Goal: Task Accomplishment & Management: Use online tool/utility

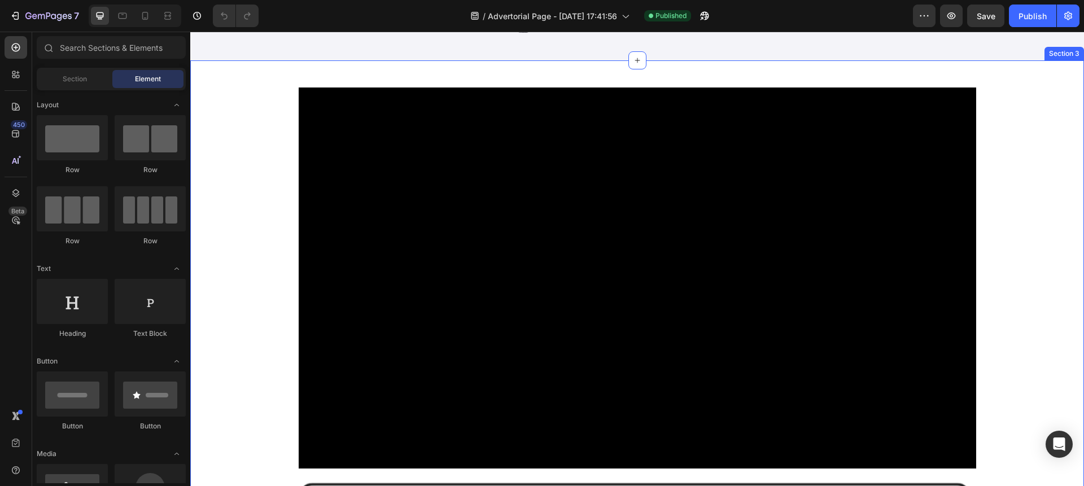
scroll to position [214, 0]
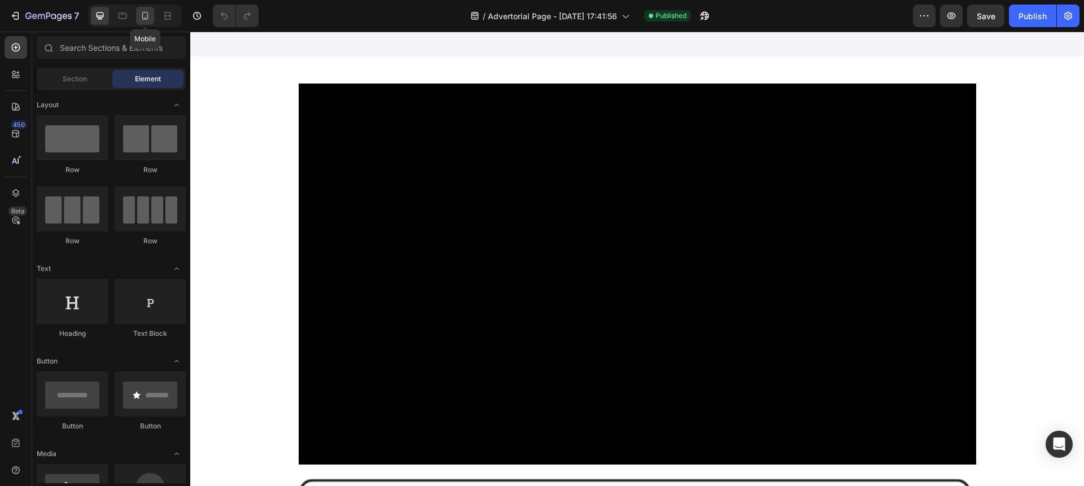
click at [138, 14] on div at bounding box center [145, 16] width 18 height 18
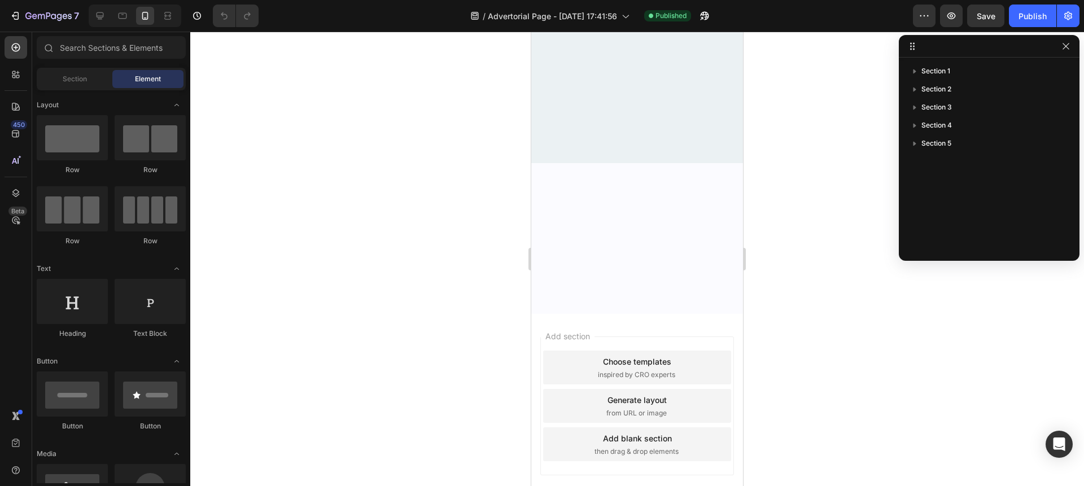
scroll to position [2204, 0]
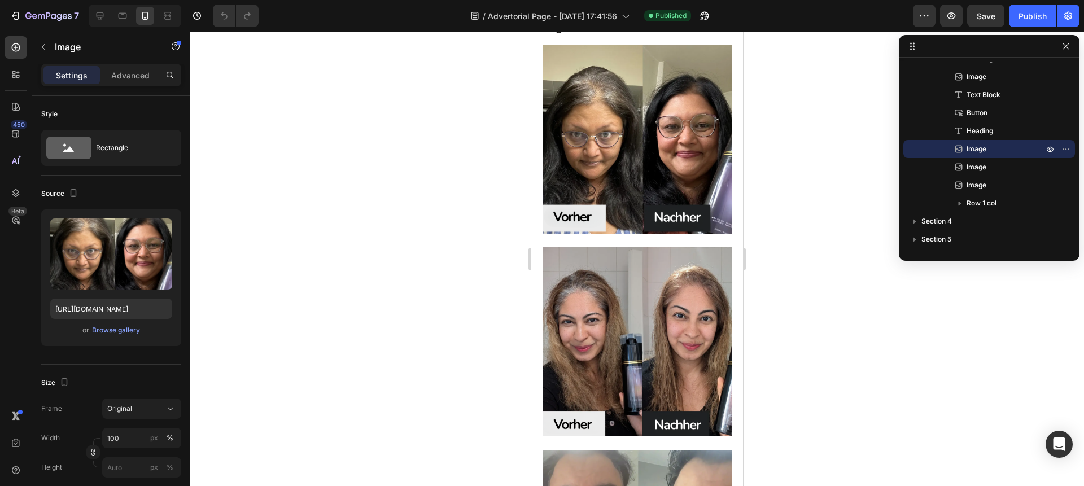
scroll to position [2307, 0]
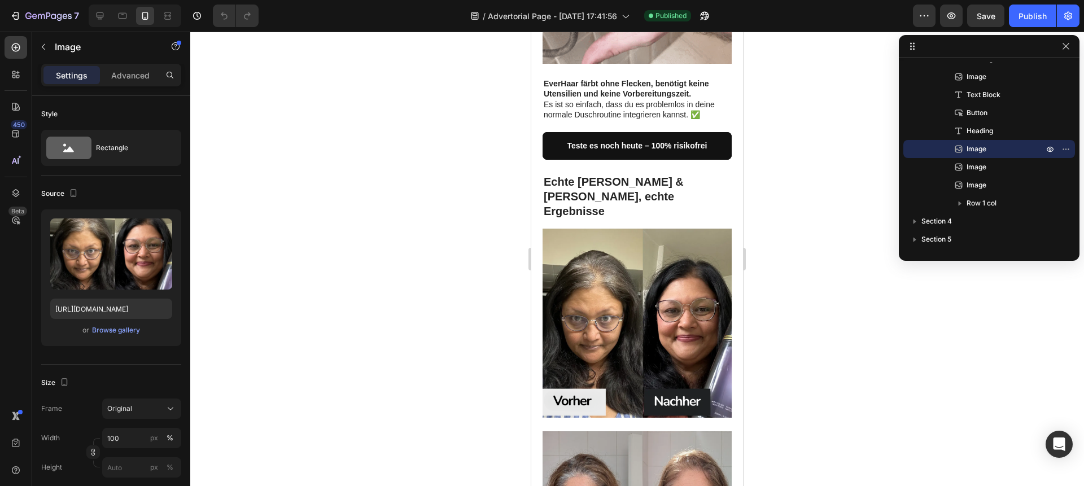
click at [605, 318] on img at bounding box center [636, 323] width 189 height 189
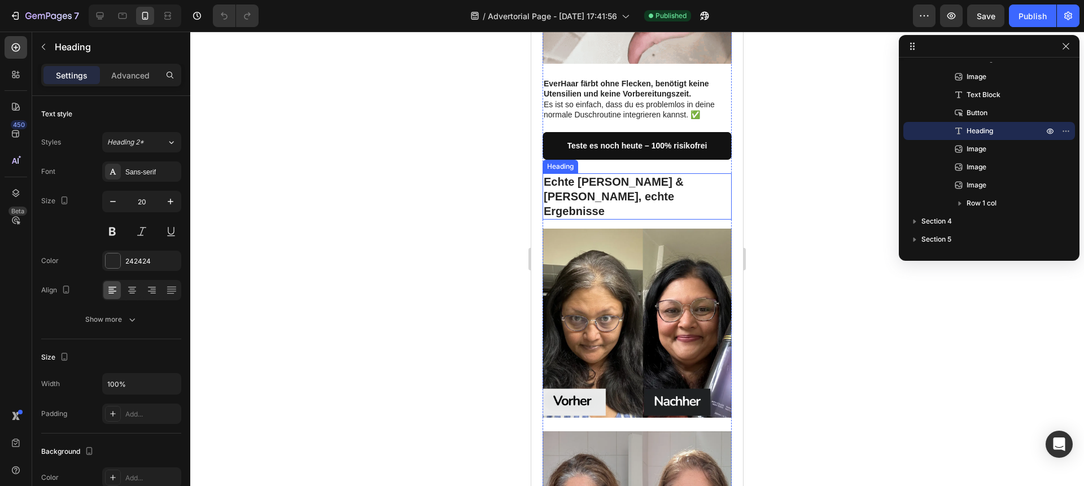
click at [632, 178] on strong "Echte [PERSON_NAME] & [PERSON_NAME], echte Ergebnisse" at bounding box center [613, 197] width 140 height 42
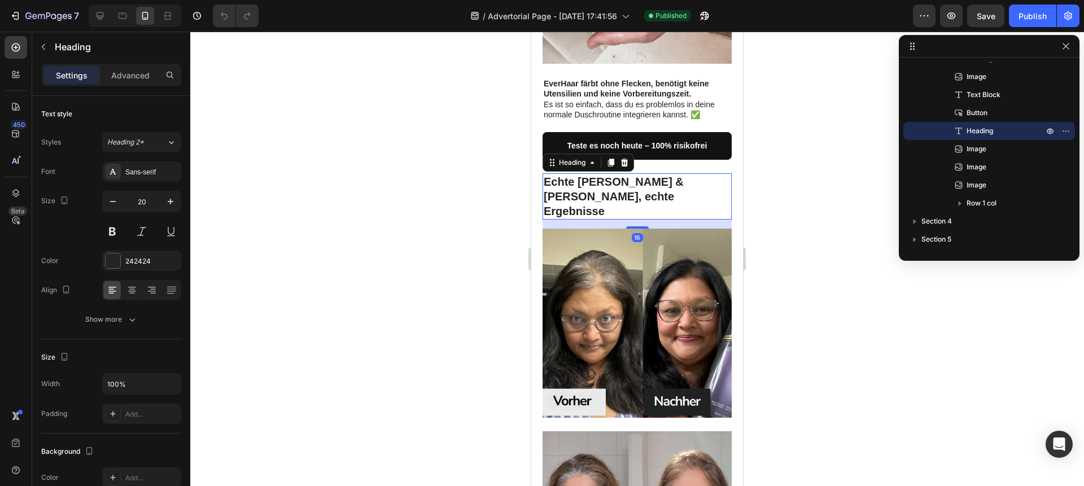
click at [617, 231] on img at bounding box center [636, 323] width 189 height 189
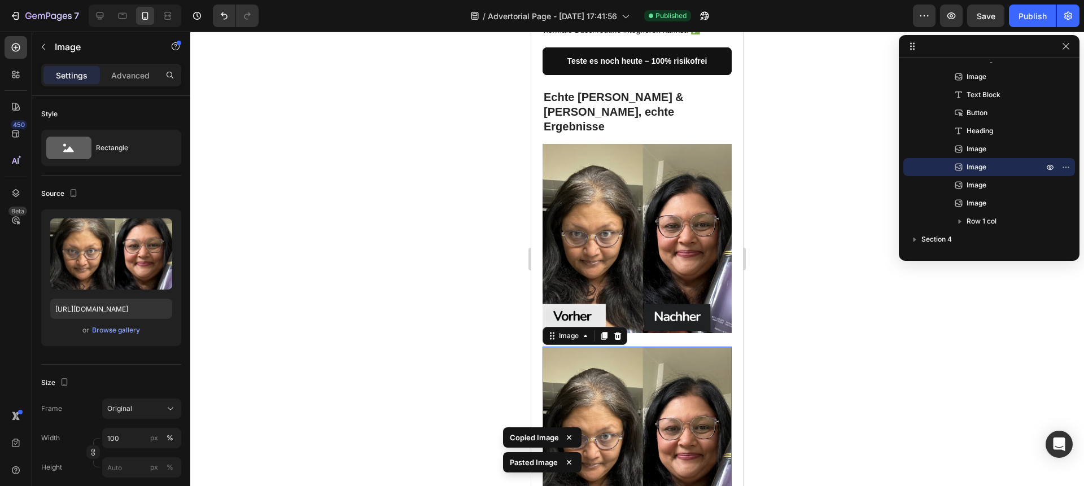
scroll to position [2386, 0]
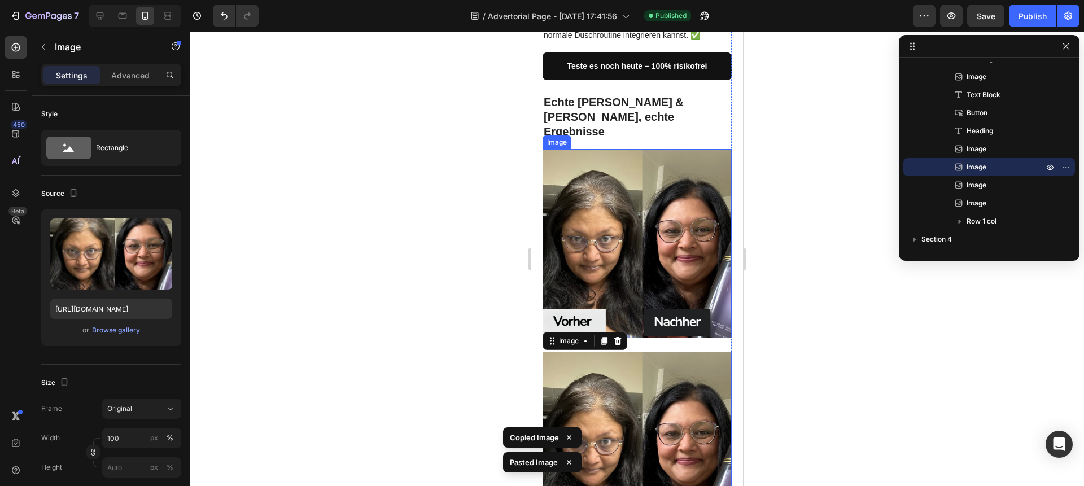
click at [604, 213] on img at bounding box center [636, 243] width 189 height 189
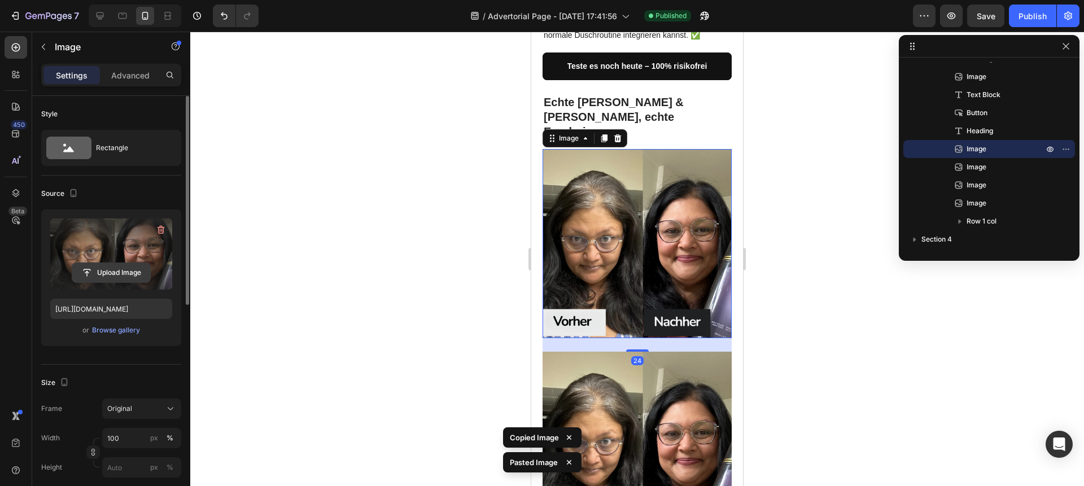
click at [115, 271] on input "file" at bounding box center [111, 272] width 78 height 19
type input "C:\fakepath\610b80d4-4cc5-4605-ba1f-1a248679eb0f.avif"
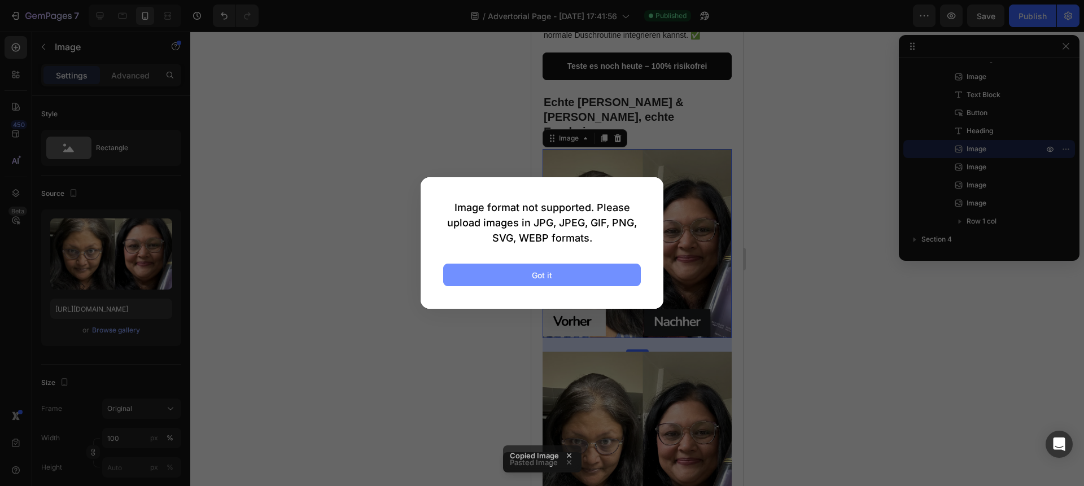
click at [495, 274] on button "Got it" at bounding box center [542, 275] width 198 height 23
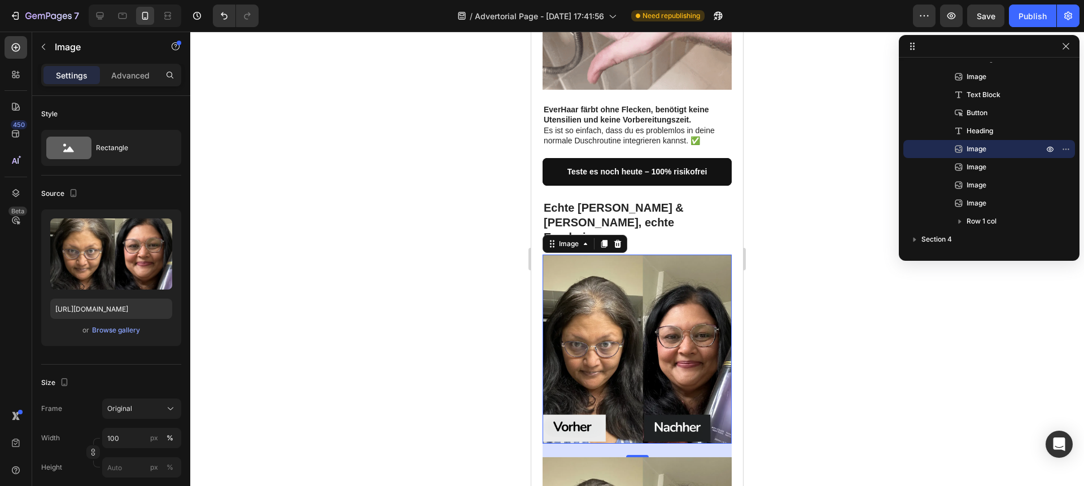
scroll to position [2280, 0]
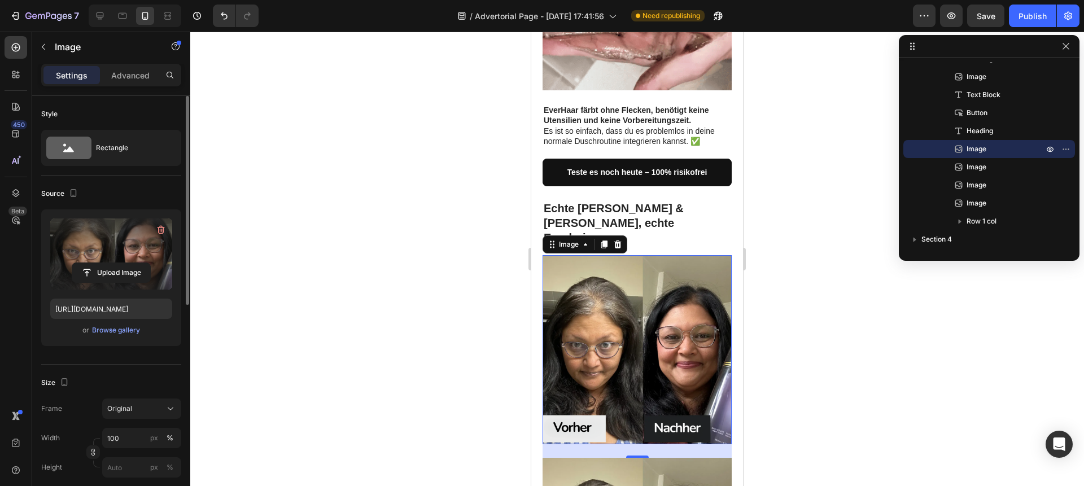
click at [99, 257] on label at bounding box center [111, 253] width 122 height 71
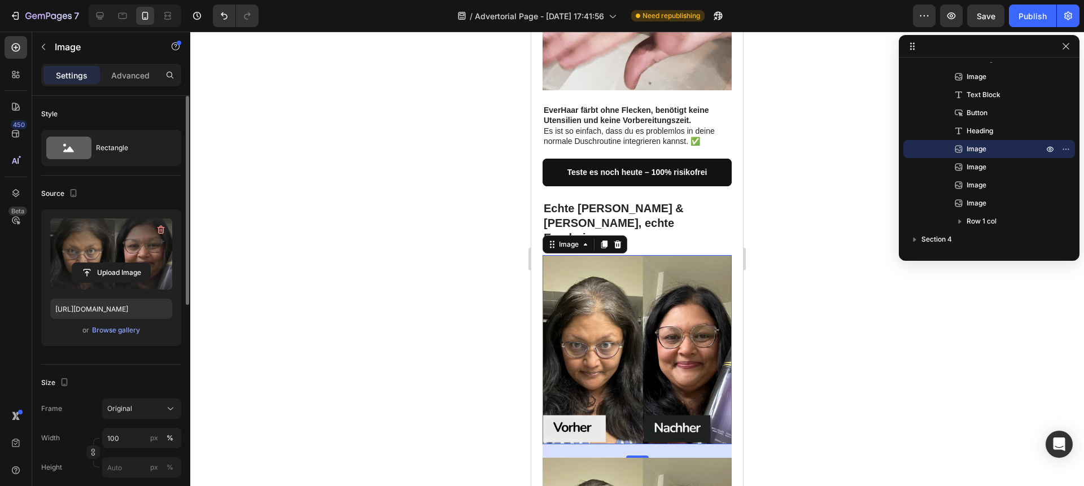
click at [99, 263] on input "file" at bounding box center [111, 272] width 78 height 19
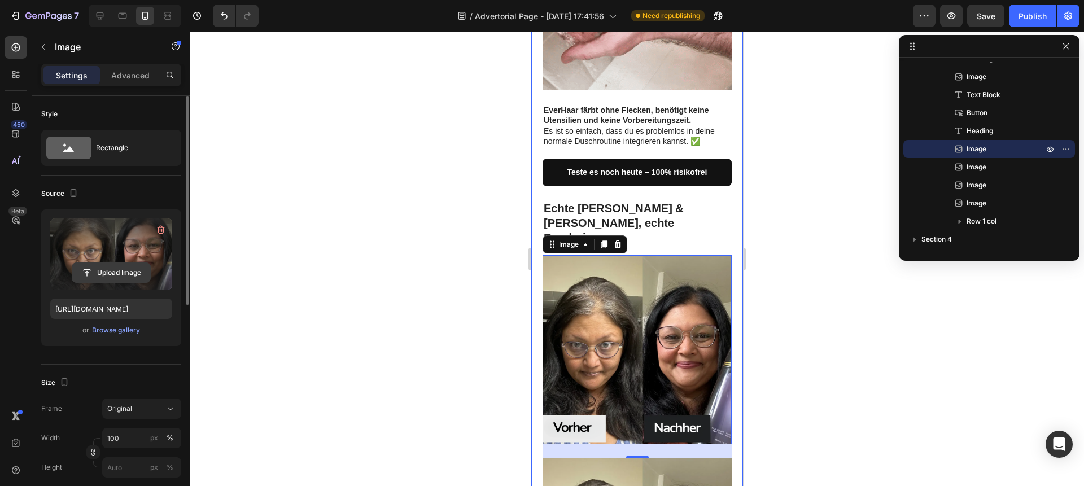
click at [103, 277] on input "file" at bounding box center [111, 272] width 78 height 19
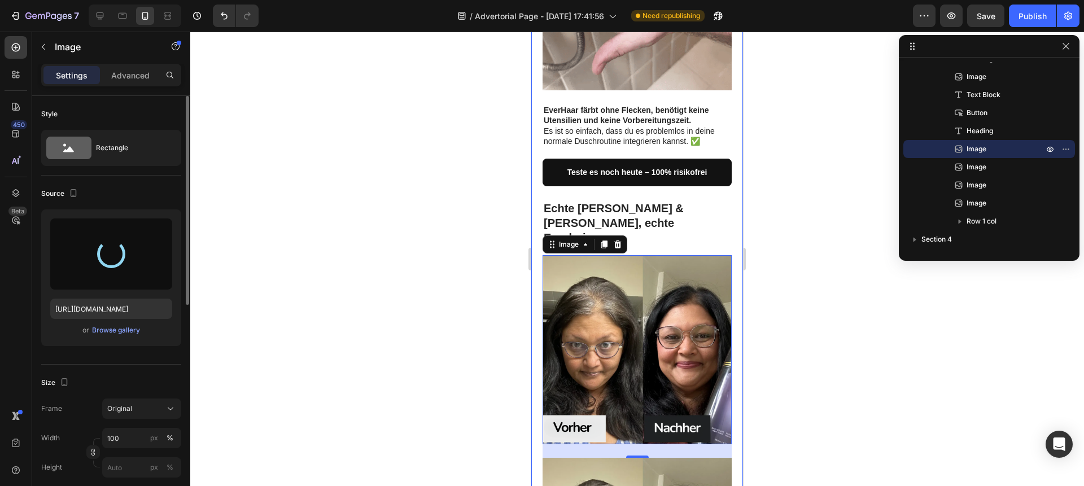
type input "[URL][DOMAIN_NAME]"
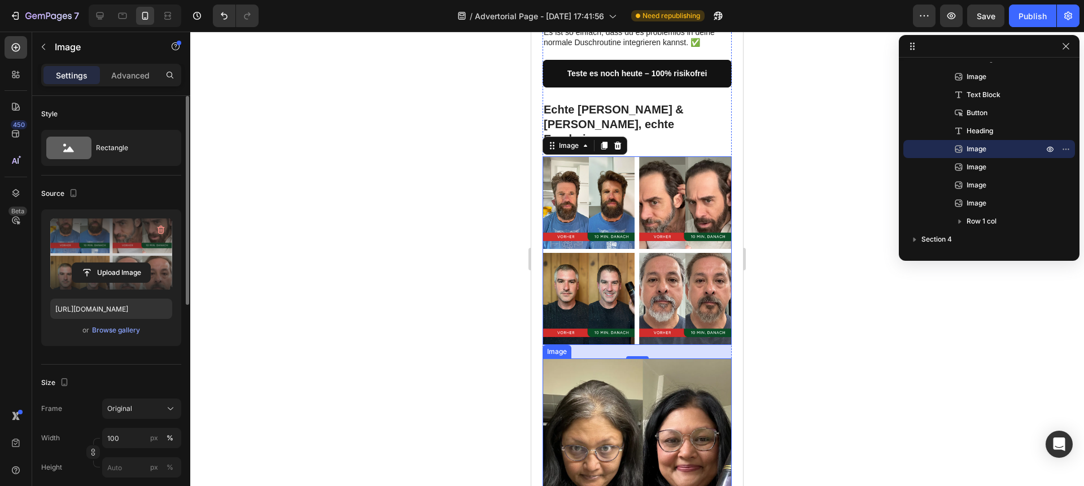
scroll to position [2379, 0]
click at [591, 358] on img at bounding box center [636, 452] width 189 height 189
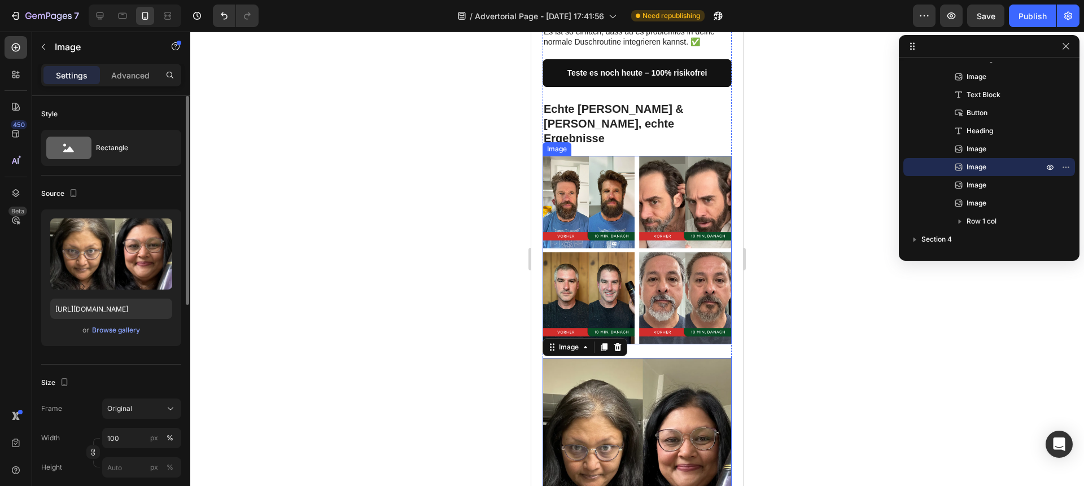
click at [665, 221] on img at bounding box center [636, 250] width 189 height 188
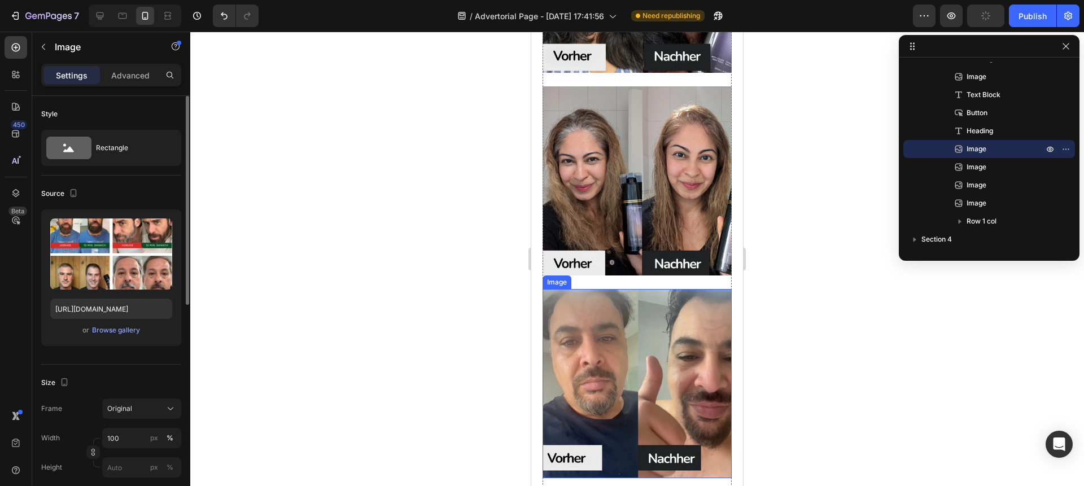
scroll to position [2473, 0]
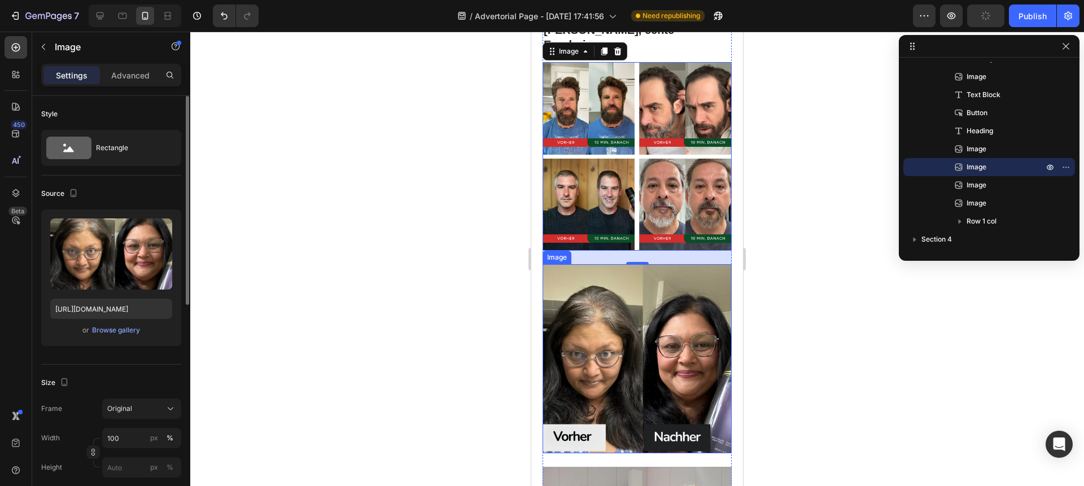
click at [612, 377] on img at bounding box center [636, 358] width 189 height 189
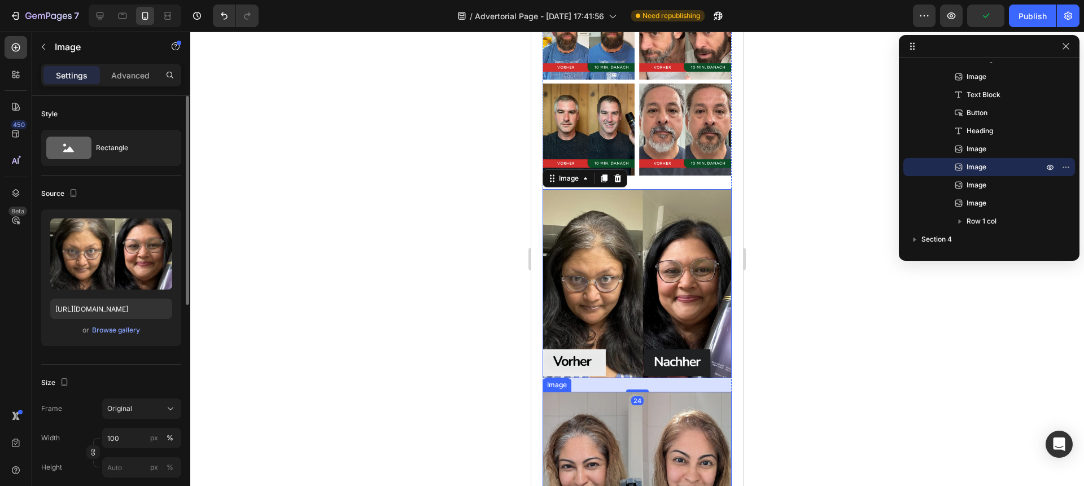
click at [621, 415] on img at bounding box center [636, 486] width 189 height 189
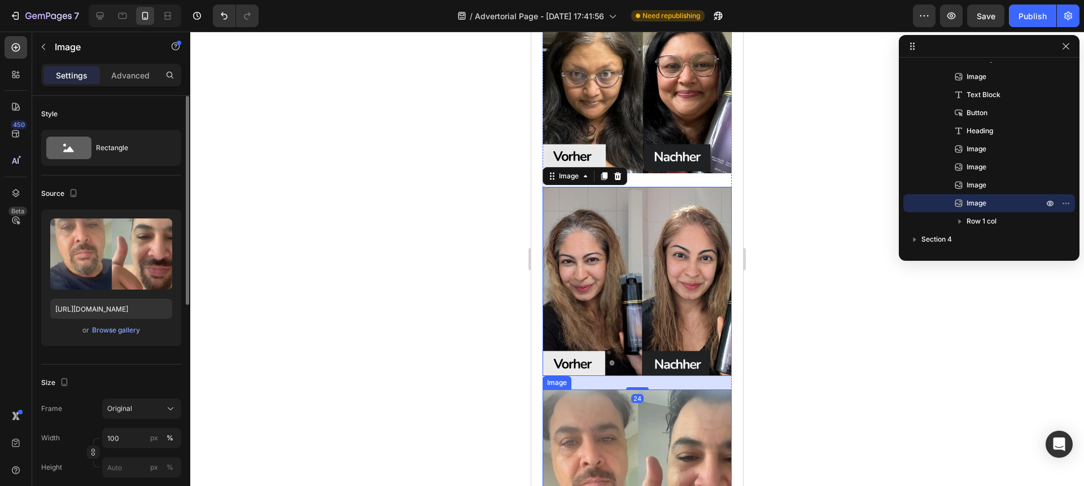
click at [621, 411] on img at bounding box center [636, 483] width 189 height 189
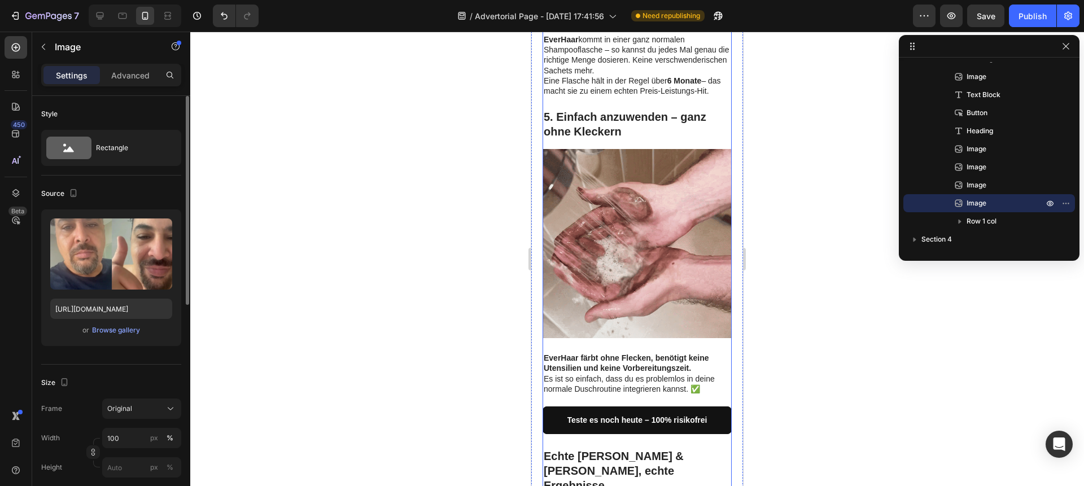
scroll to position [1871, 0]
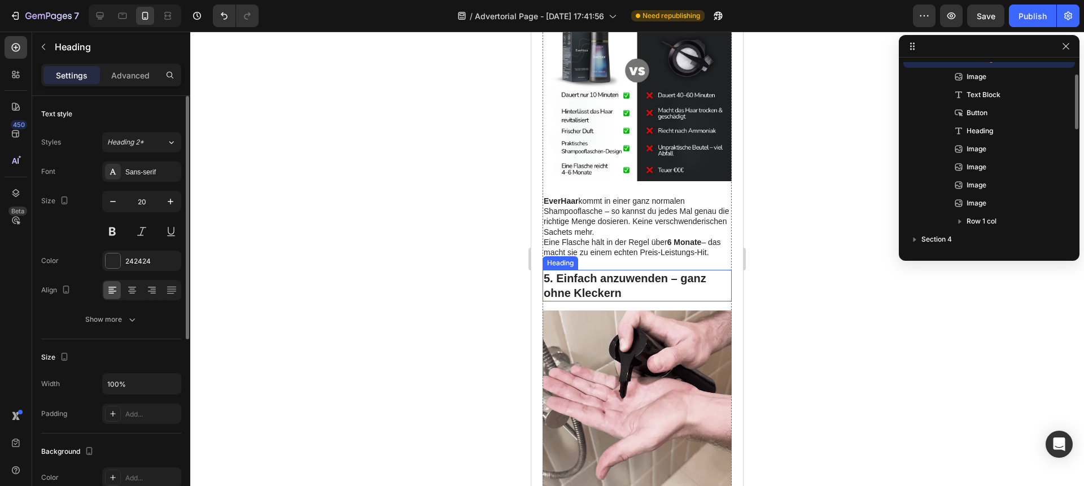
click at [626, 274] on strong "5. Einfach anzuwenden – ganz ohne Kleckern" at bounding box center [624, 285] width 163 height 27
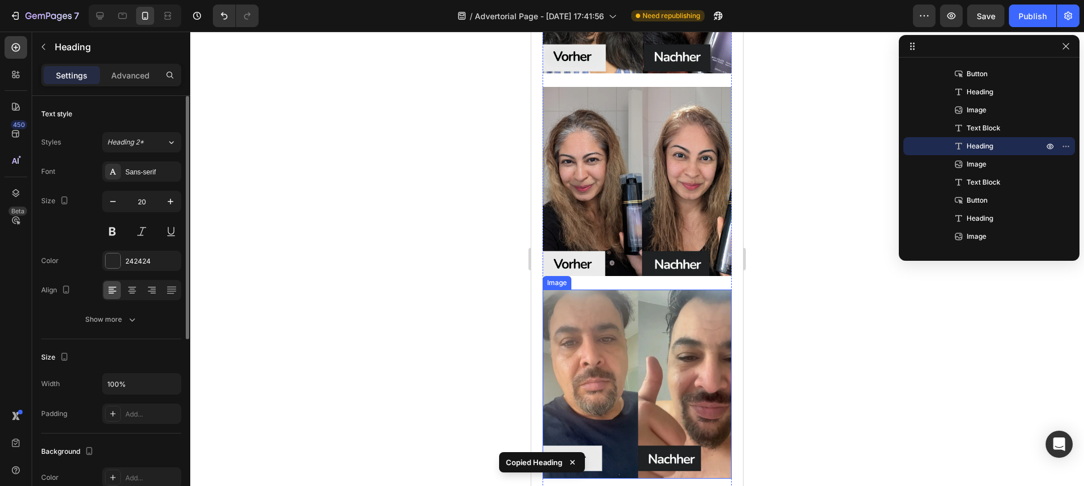
scroll to position [2852, 0]
click at [617, 308] on img at bounding box center [636, 384] width 189 height 189
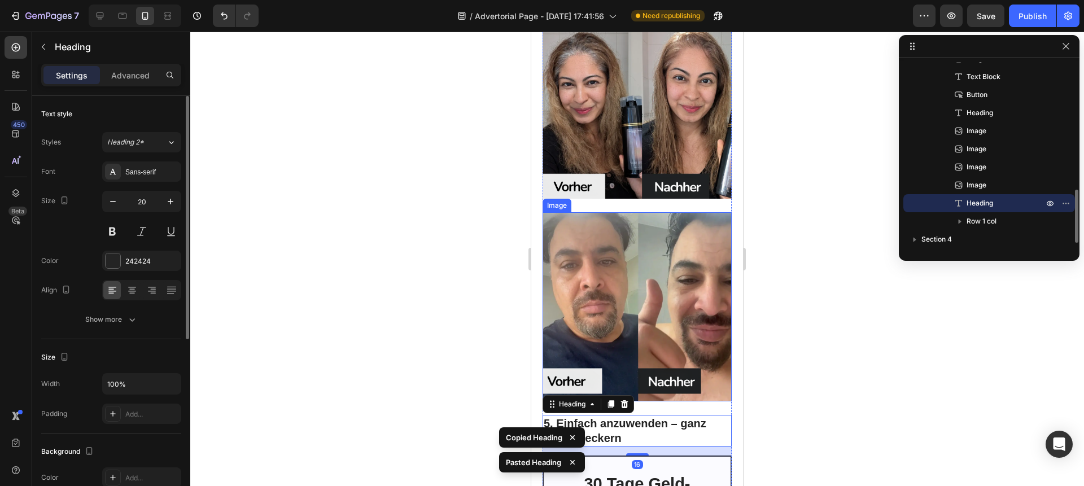
scroll to position [2952, 0]
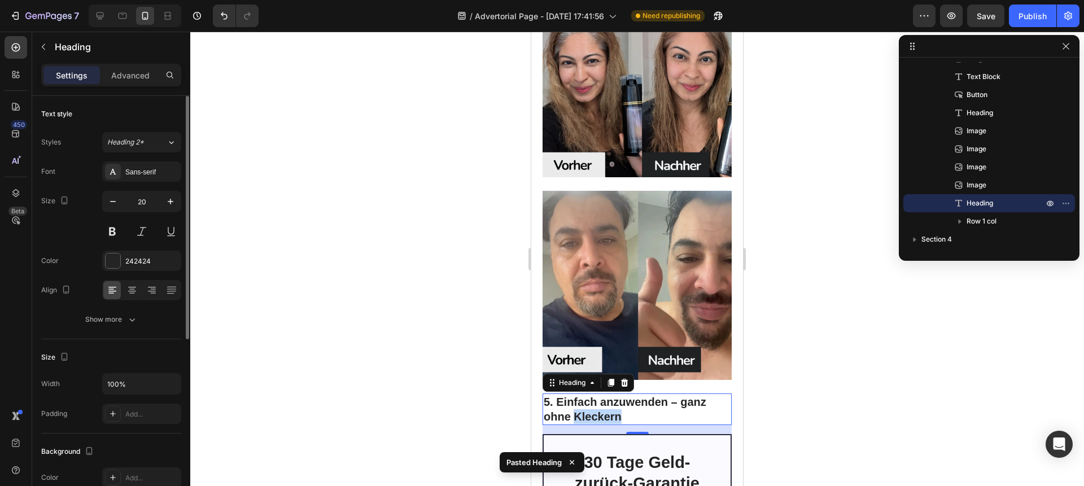
click at [615, 396] on strong "5. Einfach anzuwenden – ganz ohne Kleckern" at bounding box center [624, 409] width 163 height 27
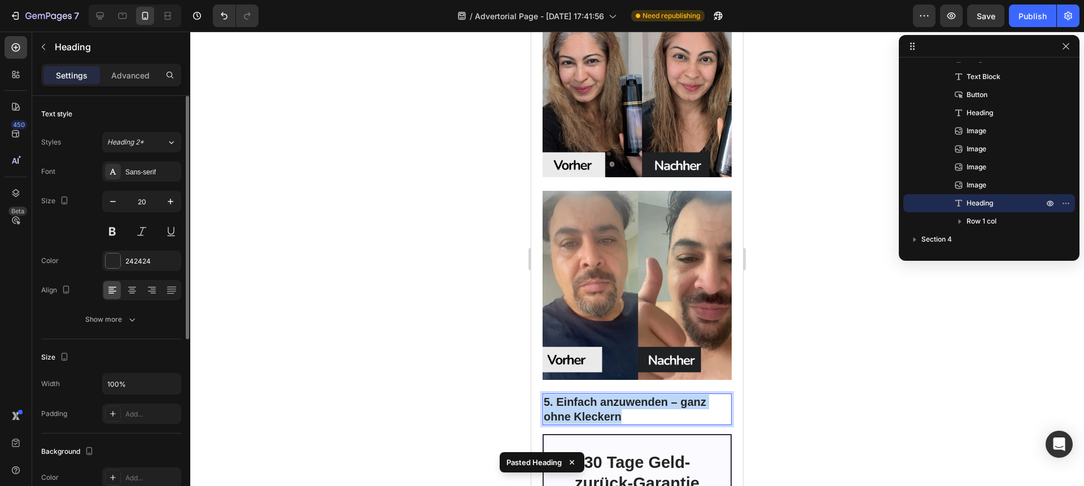
click at [615, 396] on strong "5. Einfach anzuwenden – ganz ohne Kleckern" at bounding box center [624, 409] width 163 height 27
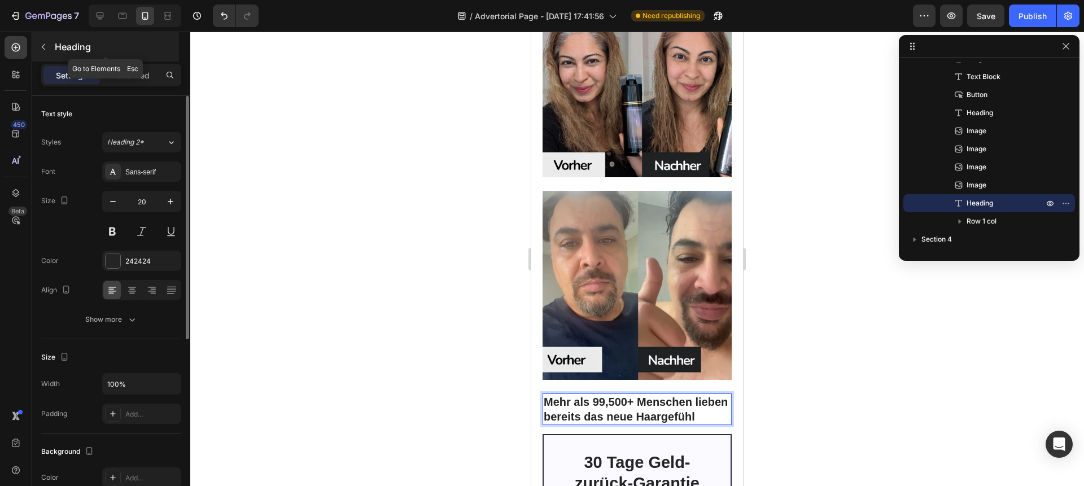
click at [59, 51] on p "Heading" at bounding box center [116, 47] width 122 height 14
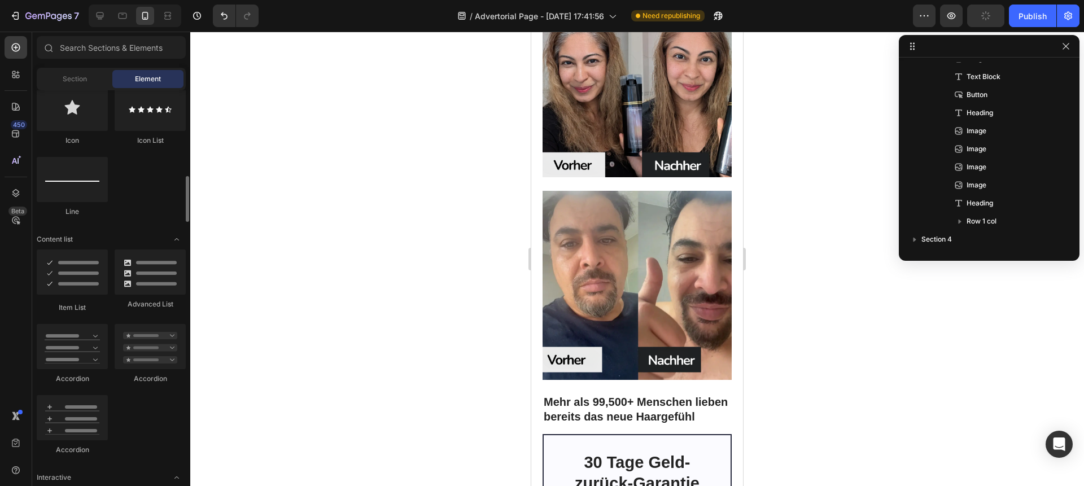
scroll to position [647, 0]
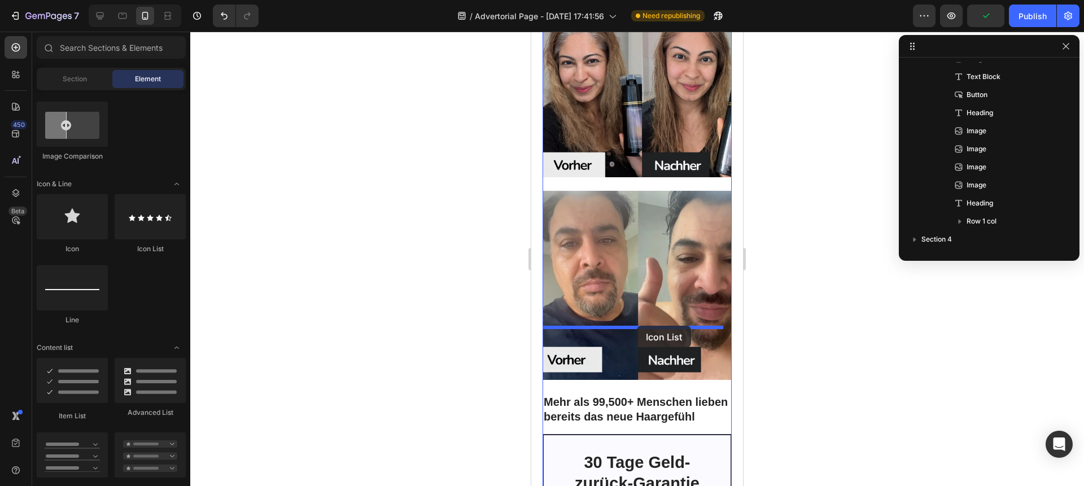
drag, startPoint x: 678, startPoint y: 243, endPoint x: 637, endPoint y: 326, distance: 92.4
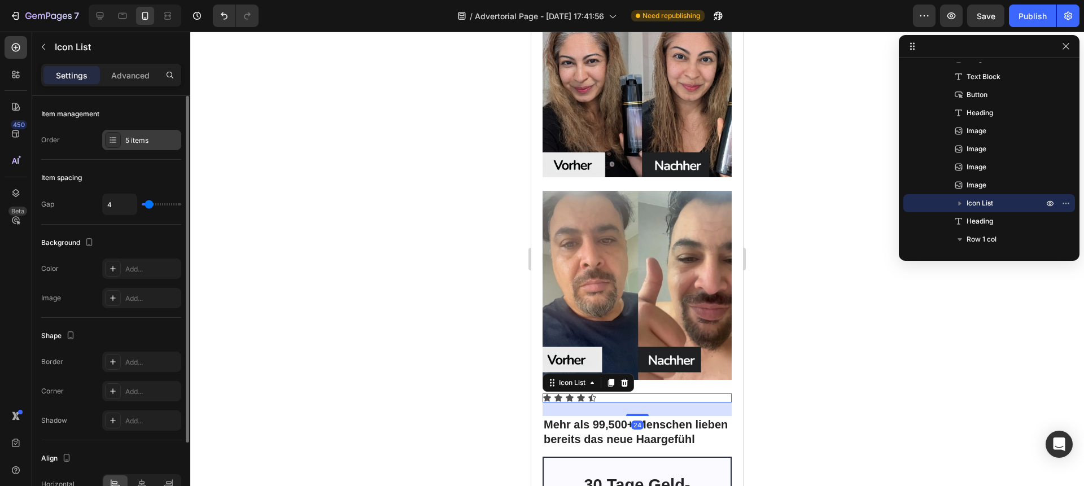
click at [124, 140] on div "5 items" at bounding box center [141, 140] width 79 height 20
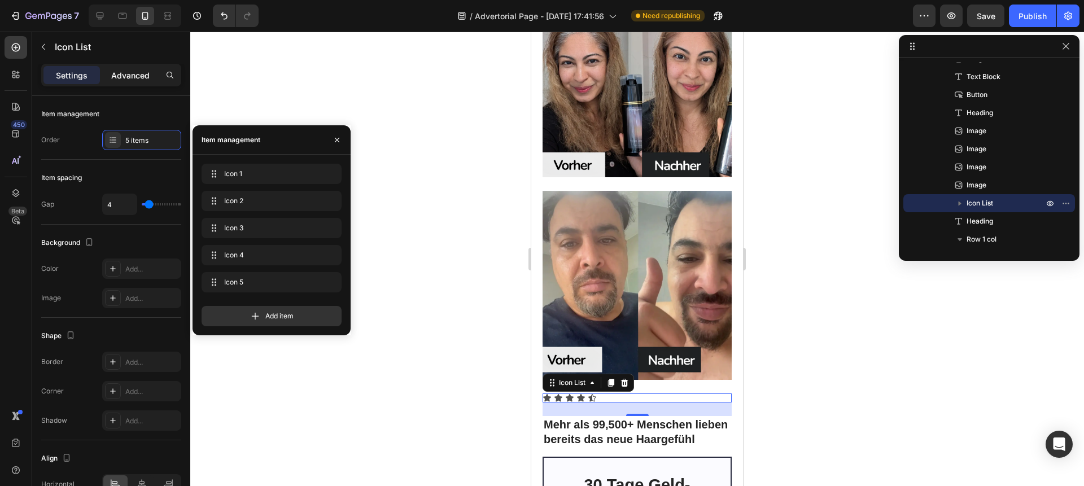
click at [123, 78] on p "Advanced" at bounding box center [130, 75] width 38 height 12
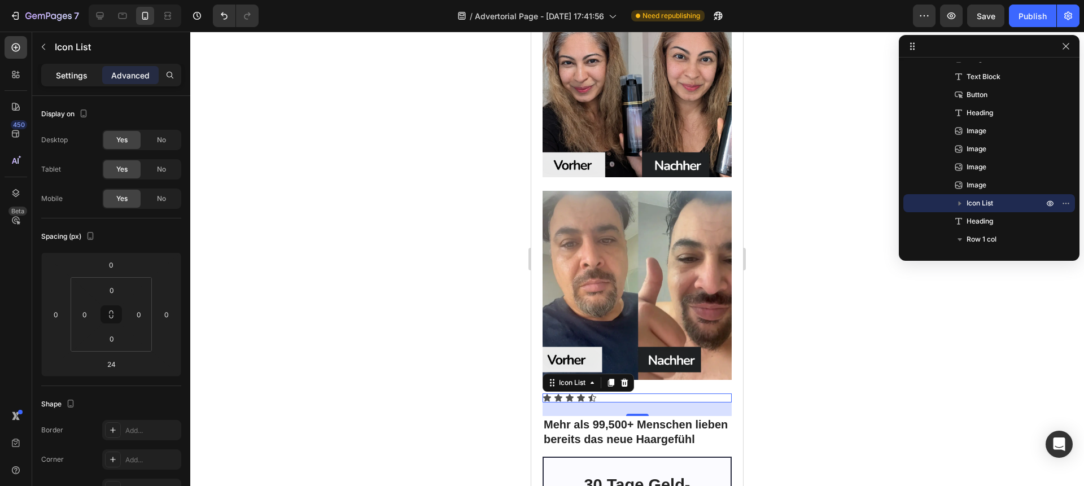
click at [76, 76] on p "Settings" at bounding box center [72, 75] width 32 height 12
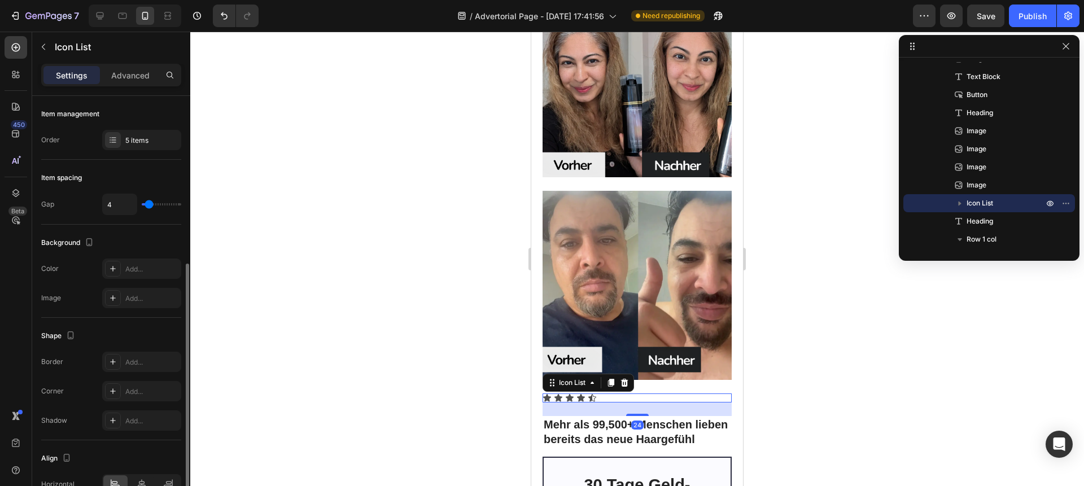
scroll to position [92, 0]
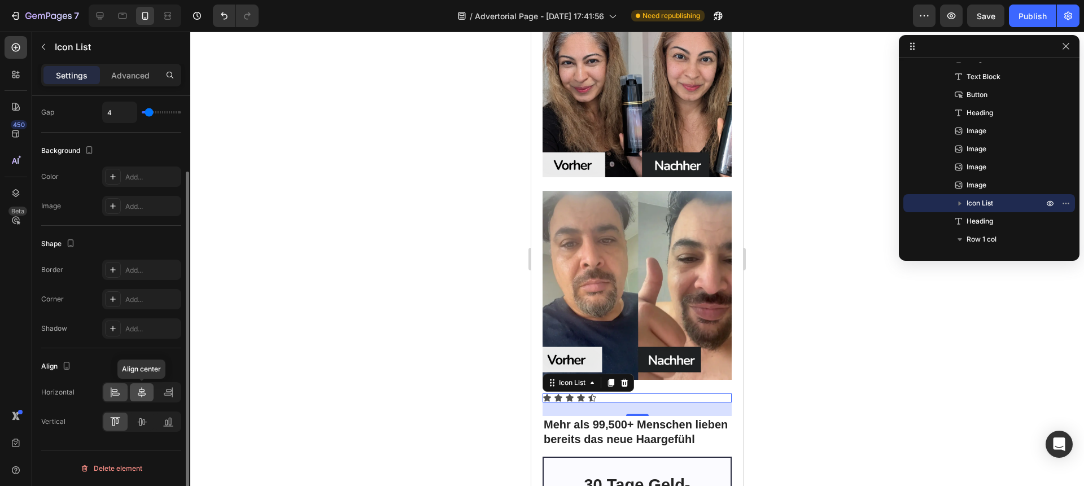
click at [147, 398] on div at bounding box center [142, 392] width 24 height 18
click at [145, 428] on div at bounding box center [142, 422] width 24 height 18
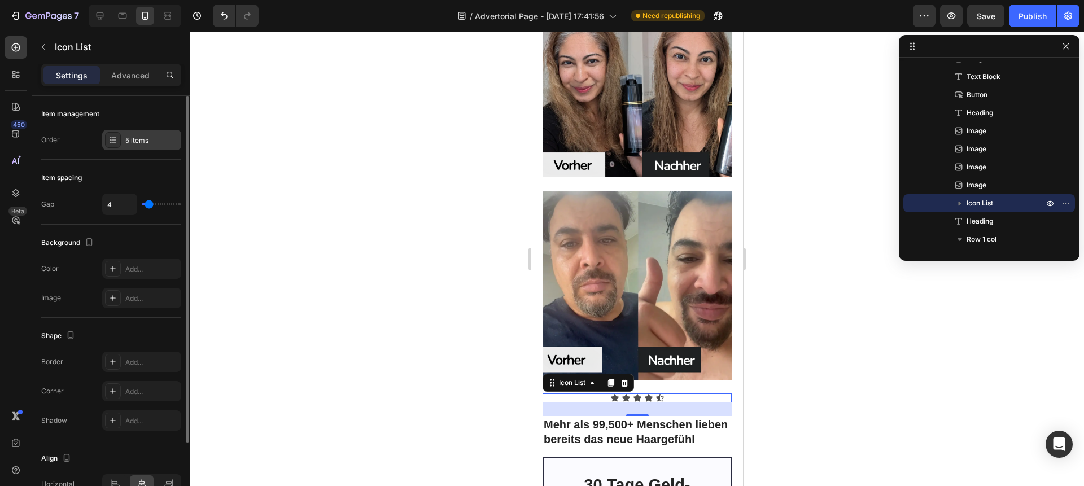
click at [143, 134] on div "5 items" at bounding box center [141, 140] width 79 height 20
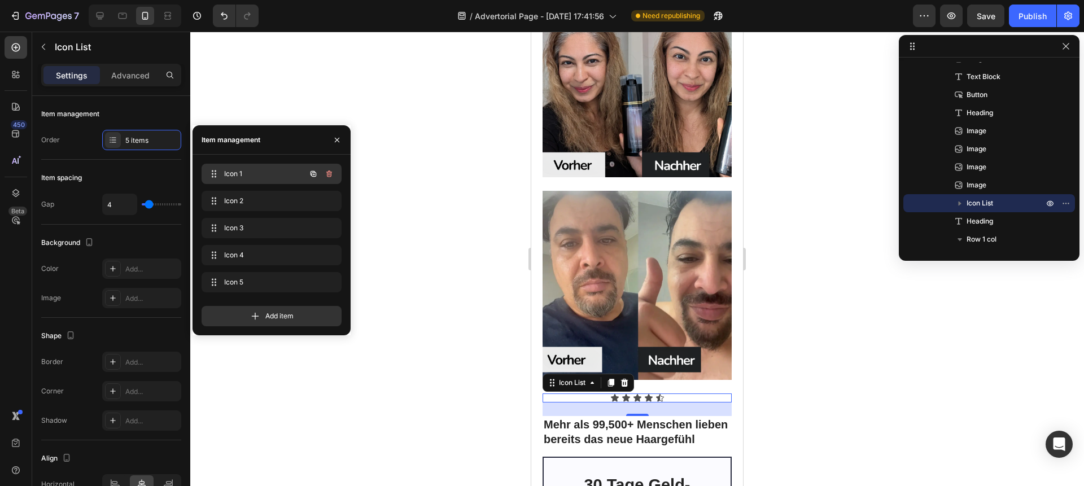
click at [233, 171] on span "Icon 1" at bounding box center [256, 174] width 64 height 10
click at [955, 203] on icon "button" at bounding box center [959, 203] width 11 height 11
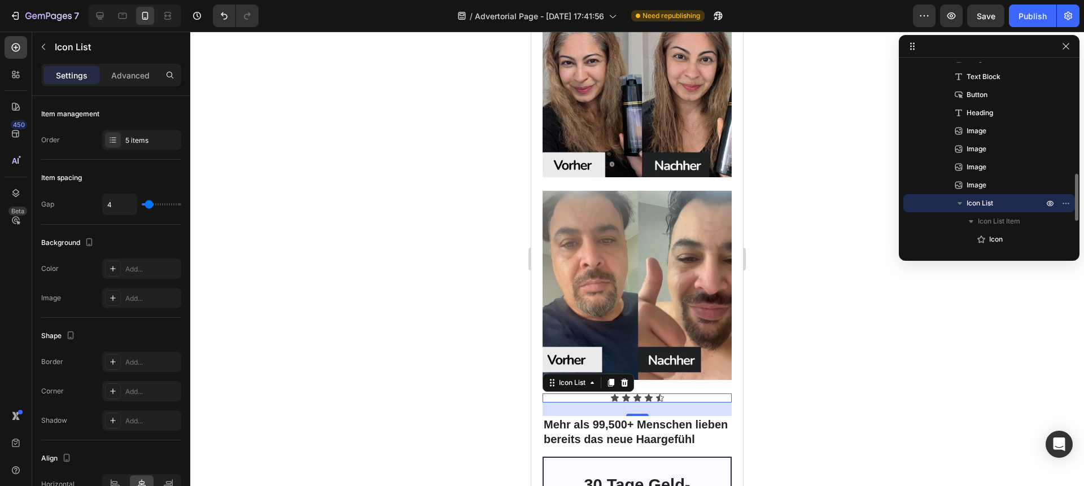
click at [957, 203] on icon "button" at bounding box center [959, 203] width 11 height 11
click at [958, 203] on icon "button" at bounding box center [959, 203] width 3 height 5
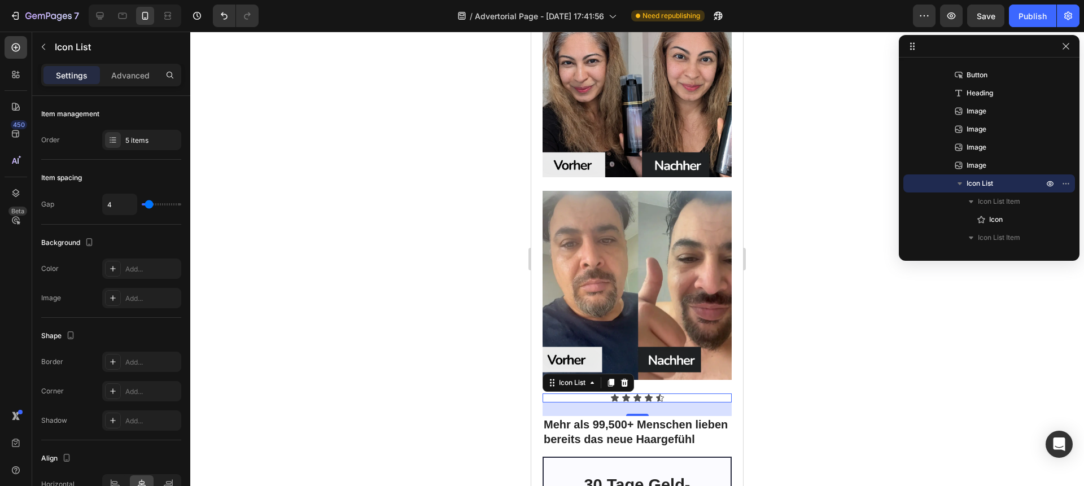
click at [120, 90] on div "Settings Advanced" at bounding box center [111, 80] width 158 height 32
click at [120, 85] on div "Settings Advanced" at bounding box center [111, 75] width 140 height 23
click at [117, 74] on p "Advanced" at bounding box center [130, 75] width 38 height 12
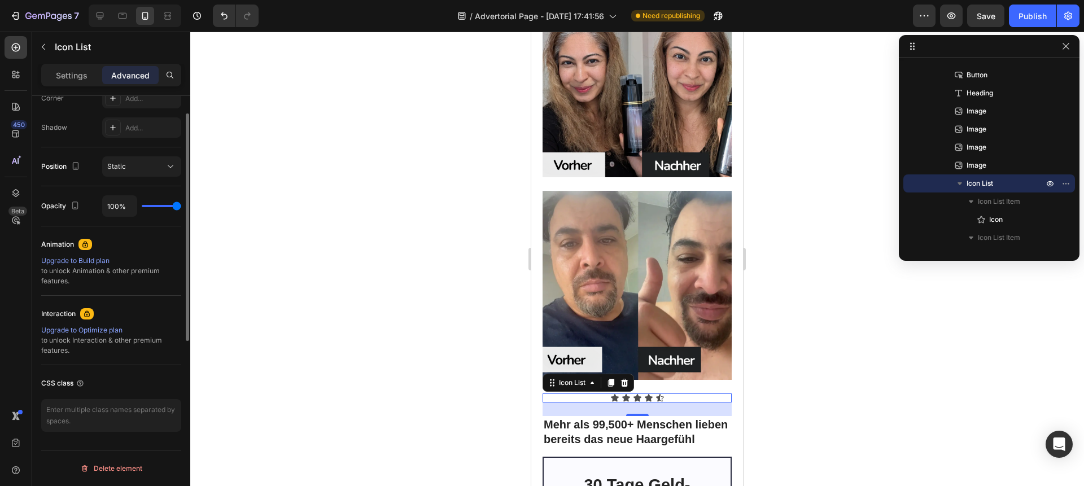
scroll to position [0, 0]
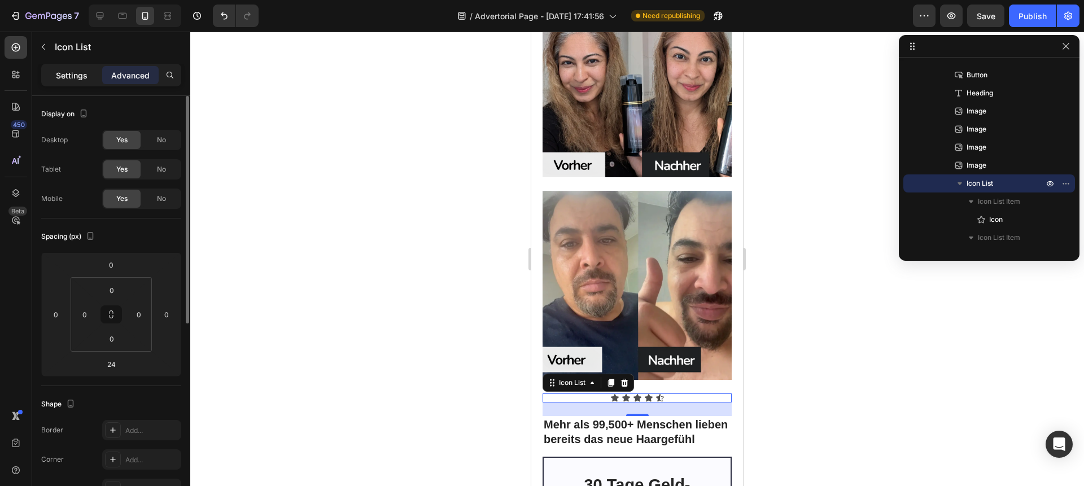
click at [74, 82] on div "Settings" at bounding box center [71, 75] width 56 height 18
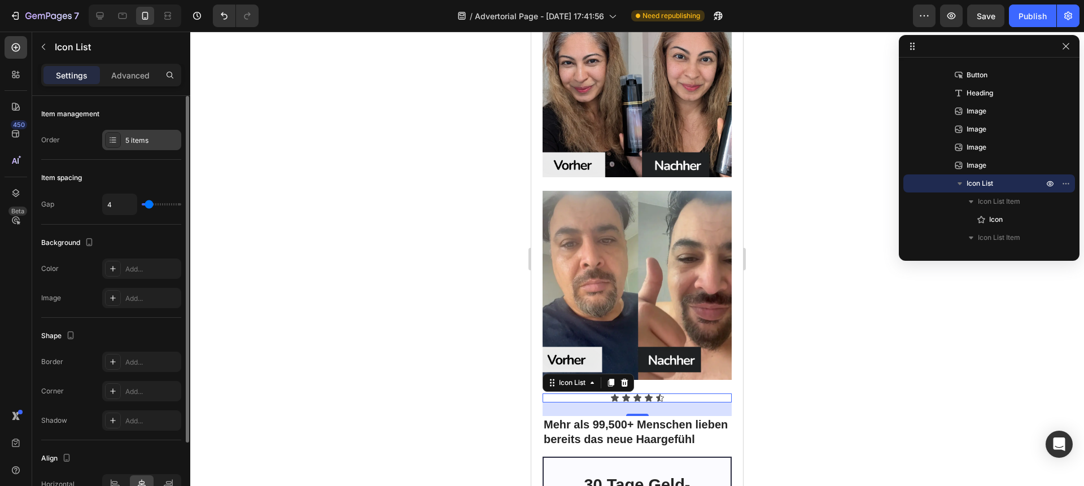
click at [126, 147] on div "5 items" at bounding box center [141, 140] width 79 height 20
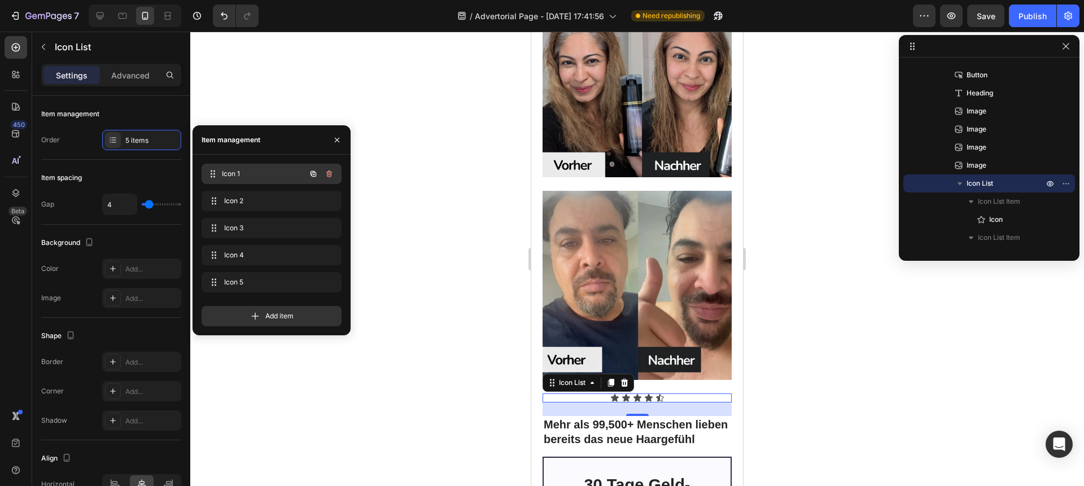
click at [278, 183] on div "Icon 1 Icon 1" at bounding box center [271, 174] width 140 height 20
click at [277, 182] on div "Icon 1 Icon 1" at bounding box center [271, 174] width 140 height 20
click at [217, 175] on span at bounding box center [213, 174] width 14 height 16
click at [72, 184] on div "Item spacing" at bounding box center [111, 178] width 140 height 18
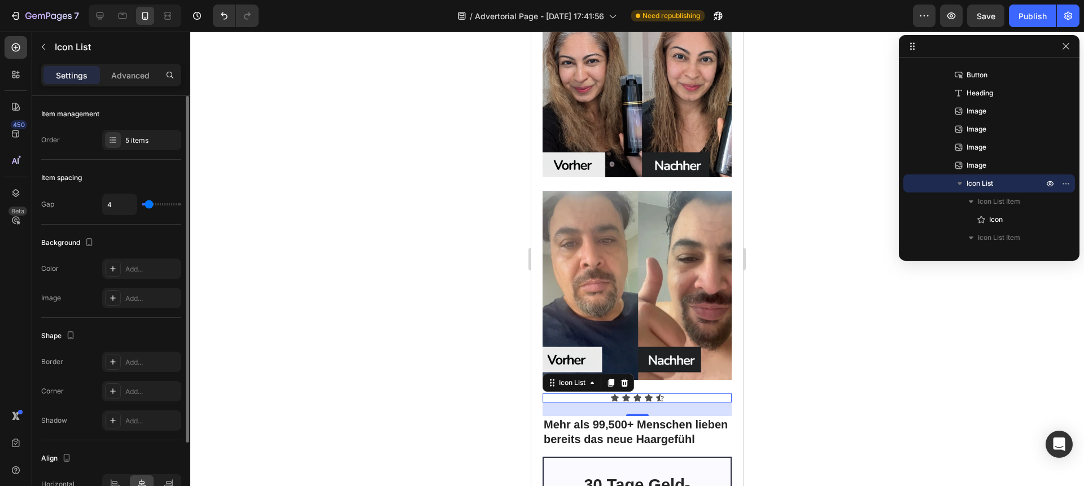
scroll to position [92, 0]
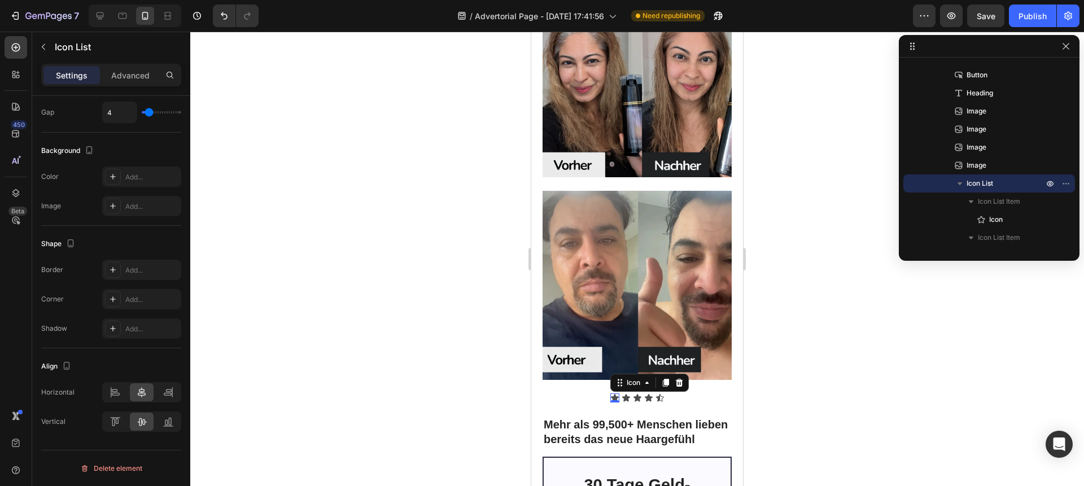
click at [610, 393] on icon at bounding box center [614, 397] width 9 height 9
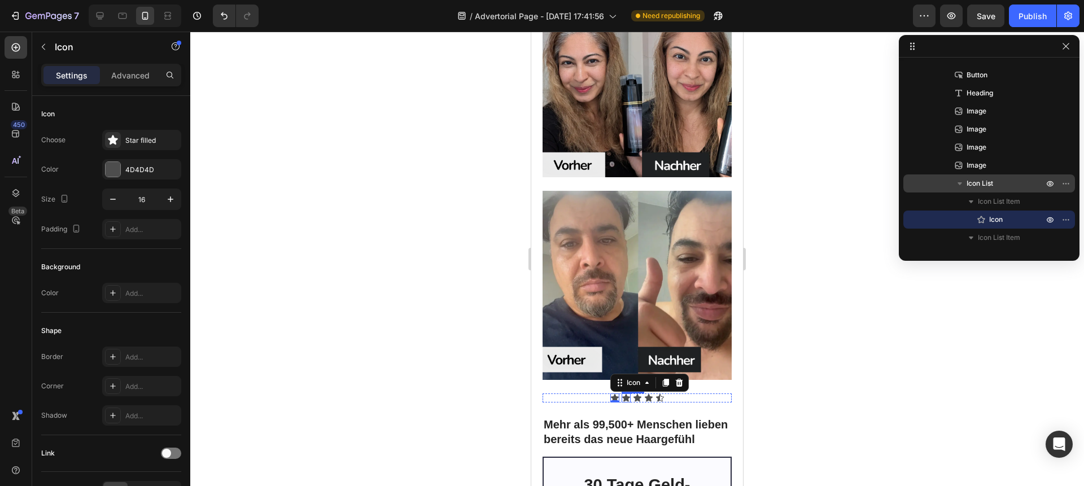
click at [624, 393] on div "Icon" at bounding box center [625, 397] width 9 height 9
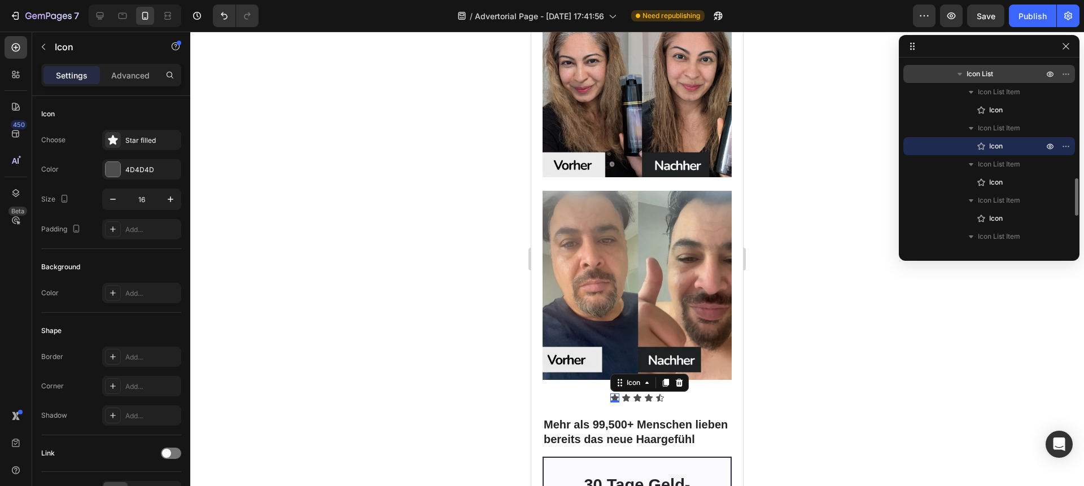
click at [611, 394] on icon at bounding box center [615, 397] width 8 height 7
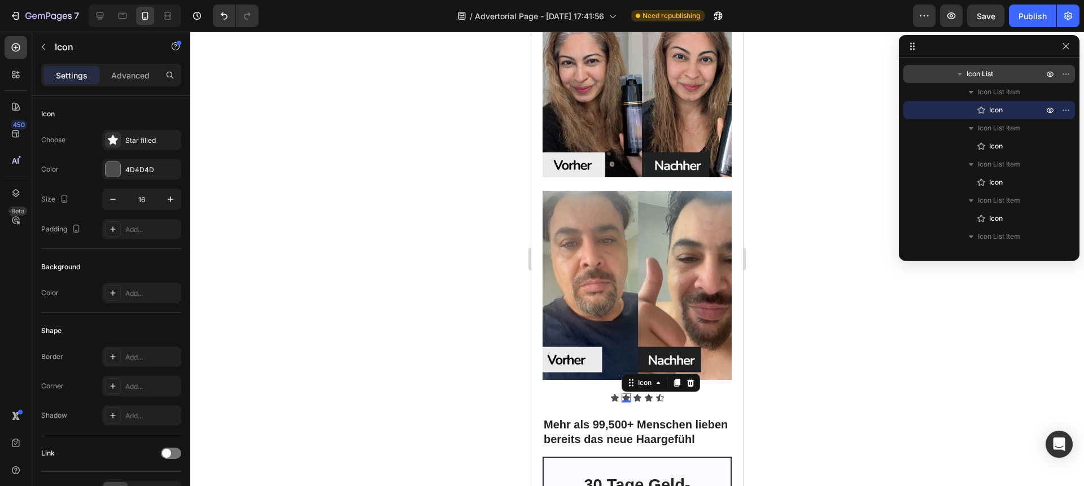
click at [624, 393] on div "Icon 0" at bounding box center [625, 397] width 9 height 9
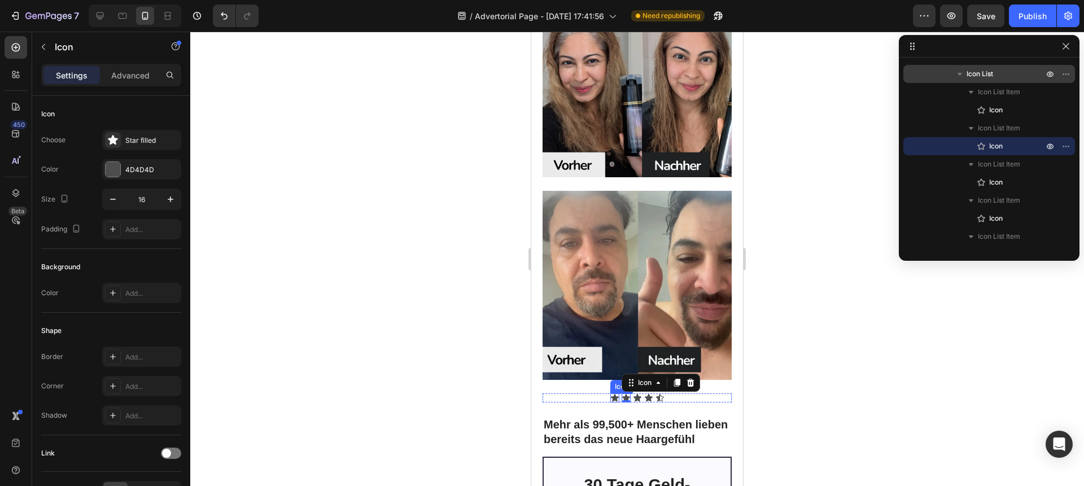
click at [612, 393] on div "Icon" at bounding box center [614, 397] width 9 height 9
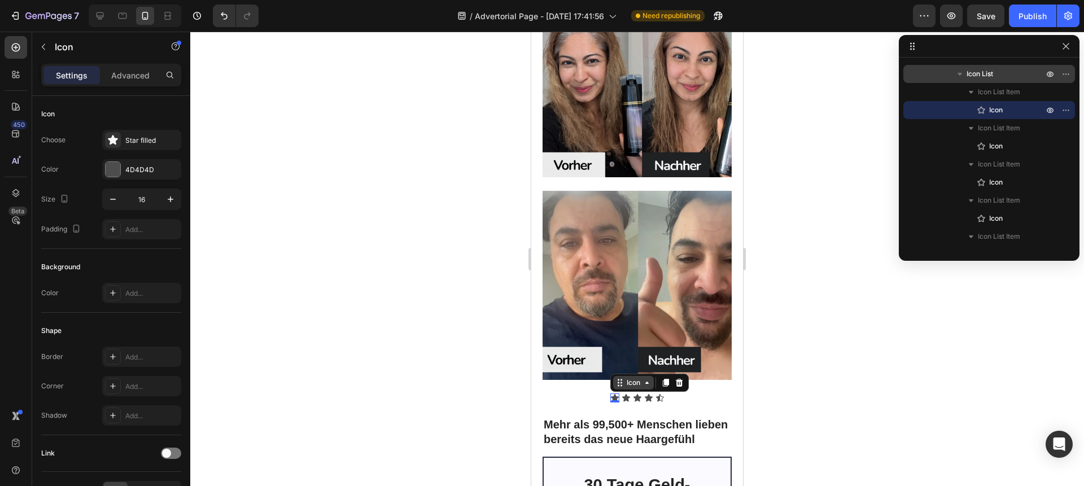
click at [641, 376] on div "Icon" at bounding box center [633, 383] width 41 height 14
click at [140, 152] on div "Choose Star filled Color 4D4D4D Size 16 Padding Add..." at bounding box center [111, 184] width 140 height 109
click at [140, 144] on div "Star filled" at bounding box center [151, 140] width 53 height 10
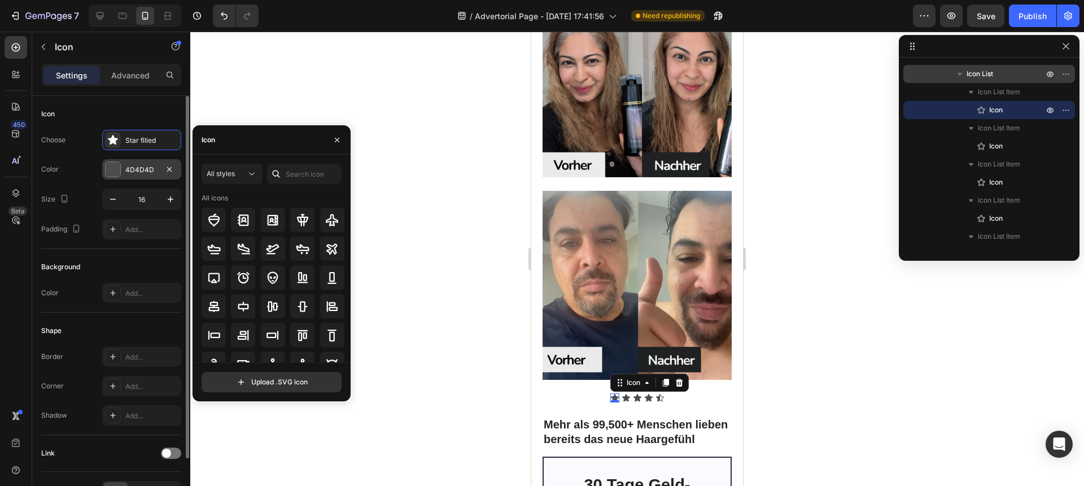
click at [116, 179] on div "4D4D4D" at bounding box center [141, 169] width 79 height 20
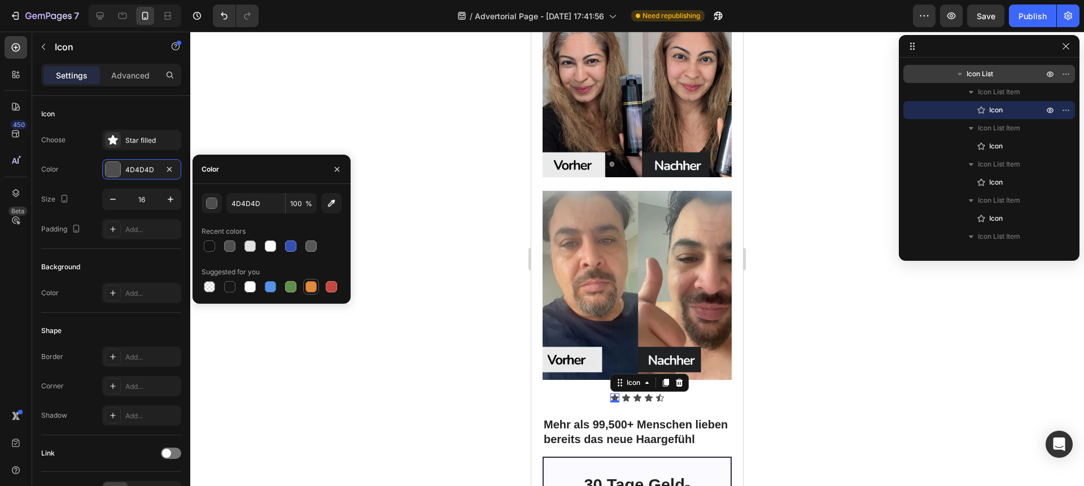
click at [313, 284] on div at bounding box center [310, 286] width 11 height 11
click at [259, 203] on input "E4893A" at bounding box center [255, 203] width 59 height 20
click at [217, 202] on button "button" at bounding box center [211, 203] width 20 height 20
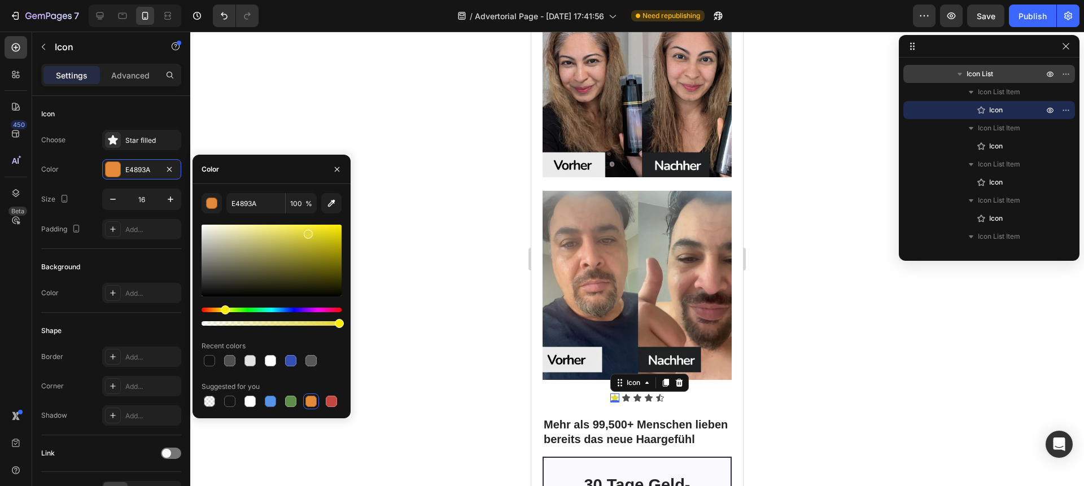
click at [223, 308] on div "Hue" at bounding box center [271, 310] width 140 height 5
drag, startPoint x: 330, startPoint y: 231, endPoint x: 344, endPoint y: 238, distance: 15.7
click at [344, 238] on div "E3D839 100 % Recent colors Suggested for you" at bounding box center [271, 301] width 158 height 216
drag, startPoint x: 340, startPoint y: 233, endPoint x: 340, endPoint y: 222, distance: 10.7
click at [340, 225] on div at bounding box center [271, 261] width 140 height 72
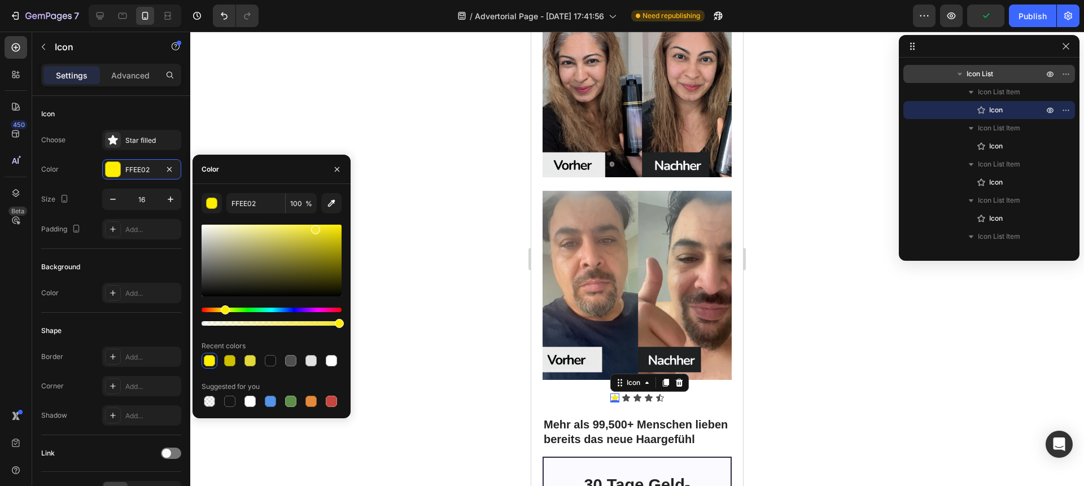
drag, startPoint x: 323, startPoint y: 231, endPoint x: 314, endPoint y: 227, distance: 9.1
click at [314, 227] on div at bounding box center [271, 261] width 140 height 72
type input "F4E730"
click at [622, 394] on icon at bounding box center [626, 397] width 8 height 7
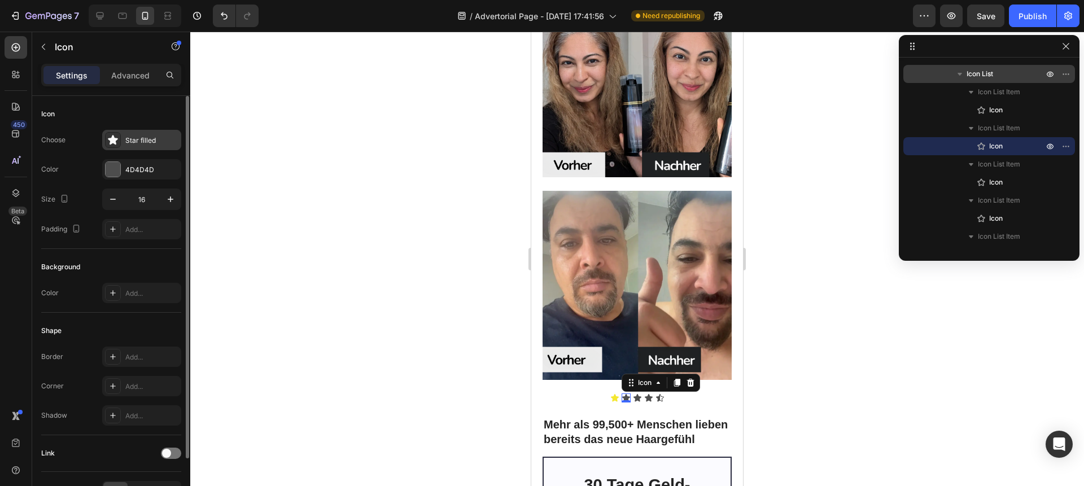
click at [126, 139] on div "Star filled" at bounding box center [151, 140] width 53 height 10
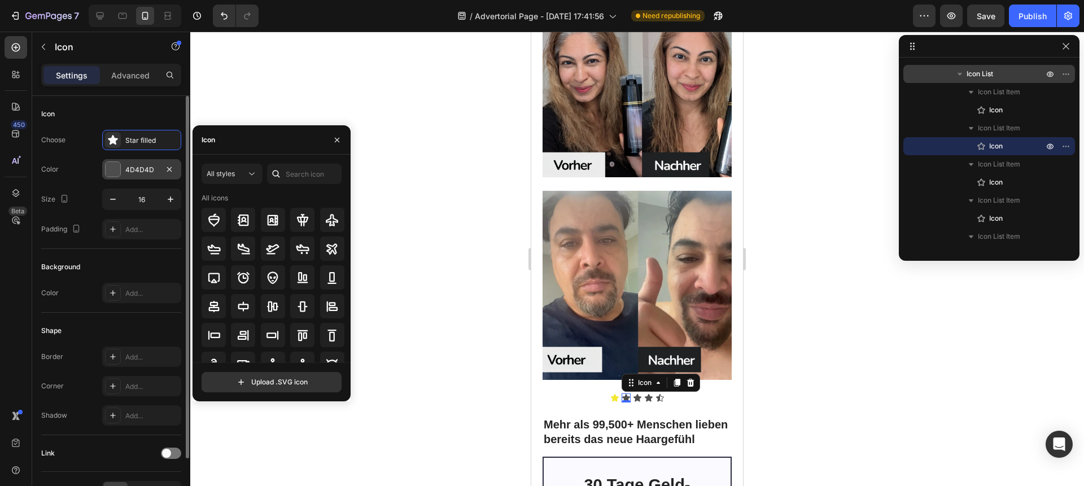
click at [130, 168] on div "4D4D4D" at bounding box center [141, 170] width 33 height 10
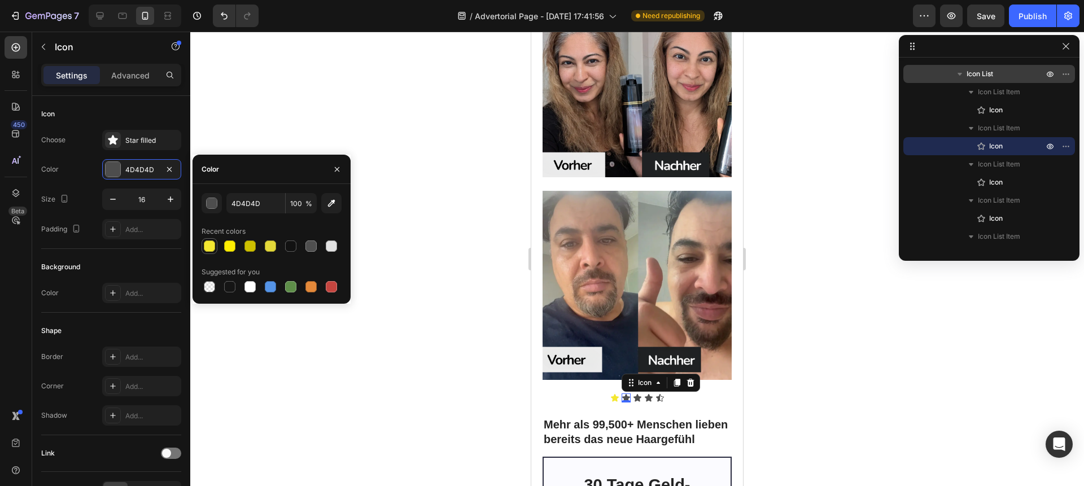
click at [209, 245] on div at bounding box center [209, 245] width 11 height 11
type input "F4E730"
click at [633, 393] on div "Icon 0" at bounding box center [637, 397] width 9 height 9
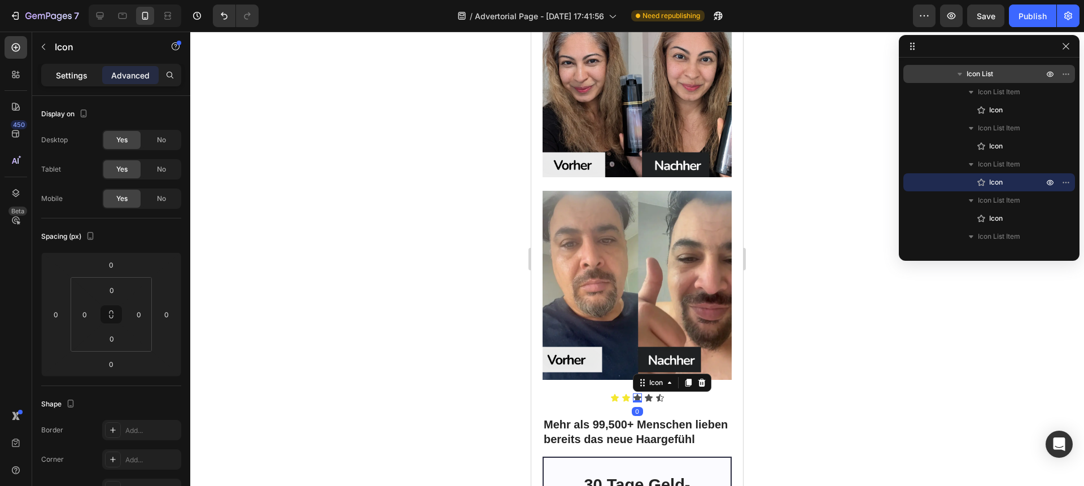
click at [53, 81] on div "Settings" at bounding box center [71, 75] width 56 height 18
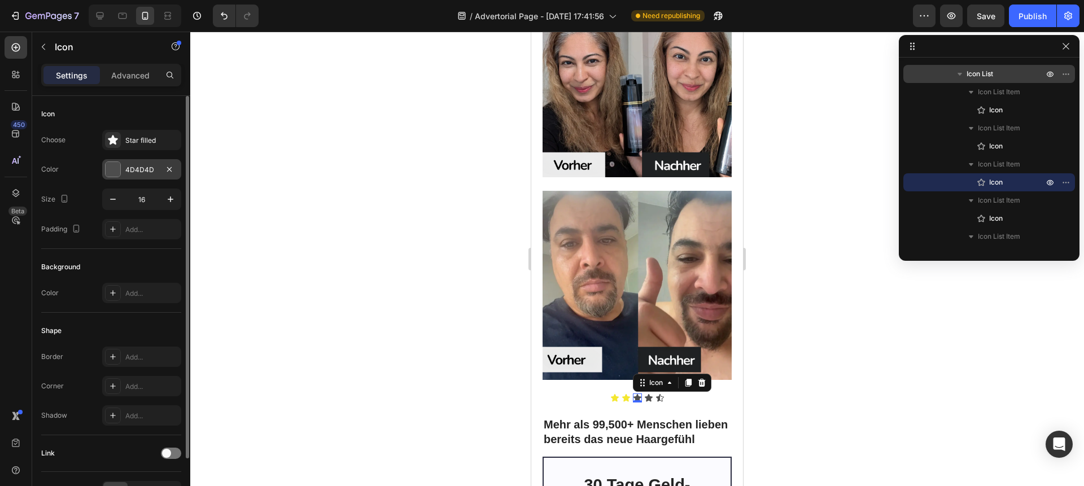
click at [121, 164] on div "4D4D4D" at bounding box center [141, 169] width 79 height 20
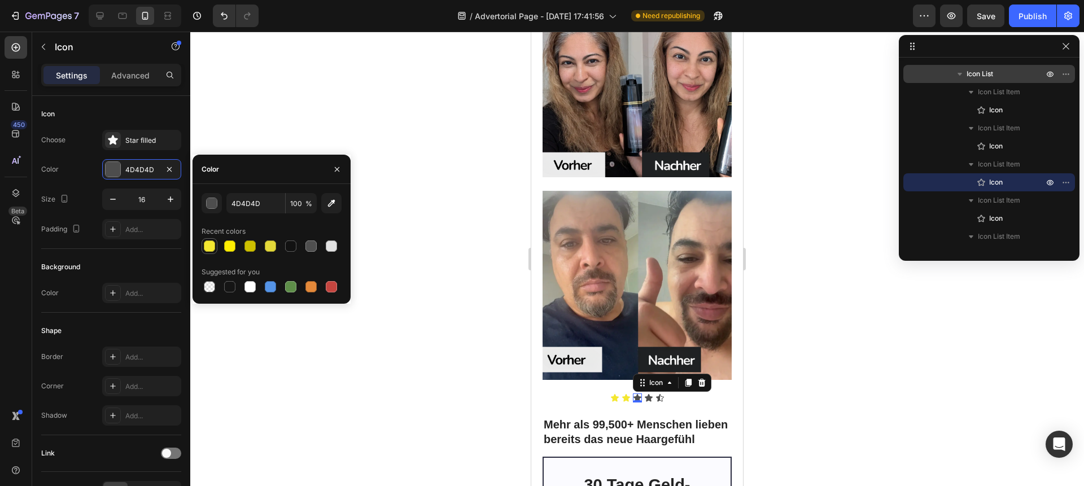
click at [212, 248] on div at bounding box center [209, 245] width 11 height 11
type input "F4E730"
click at [644, 393] on div "Icon" at bounding box center [648, 397] width 9 height 9
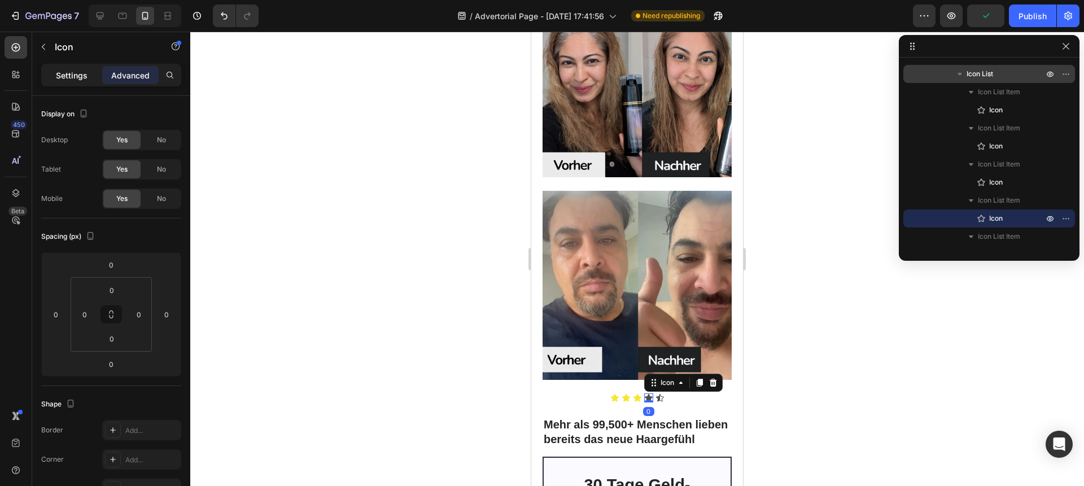
click at [63, 80] on p "Settings" at bounding box center [72, 75] width 32 height 12
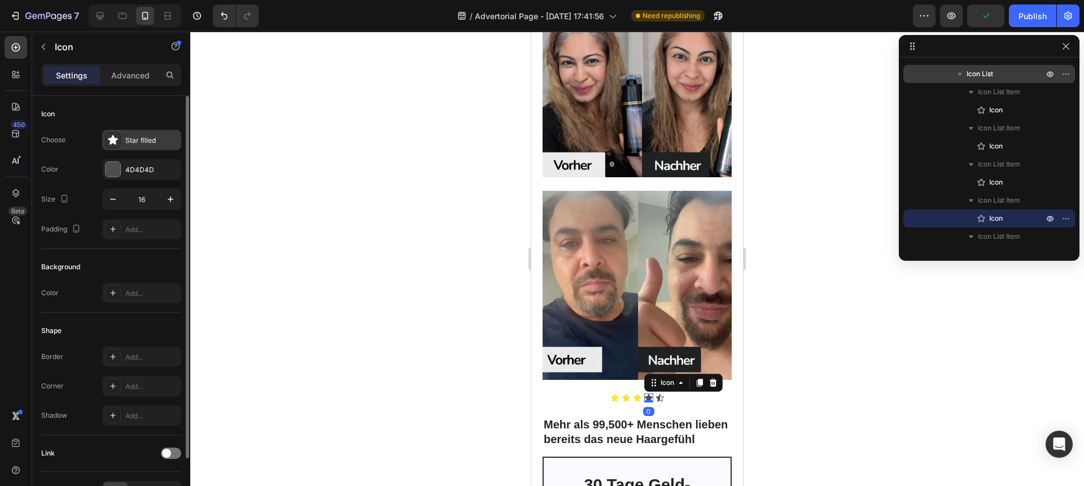
click at [115, 137] on icon at bounding box center [112, 139] width 11 height 11
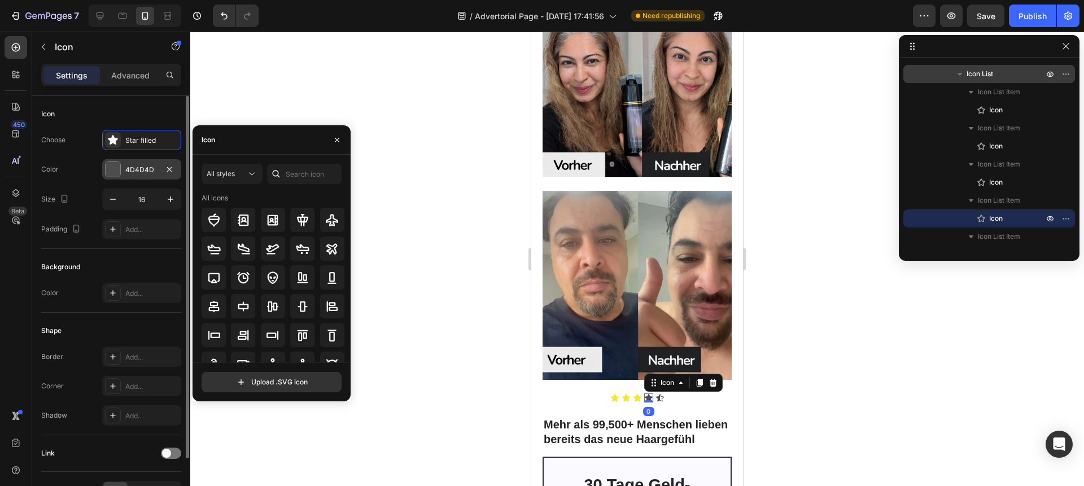
click at [103, 169] on div "4D4D4D" at bounding box center [141, 169] width 79 height 20
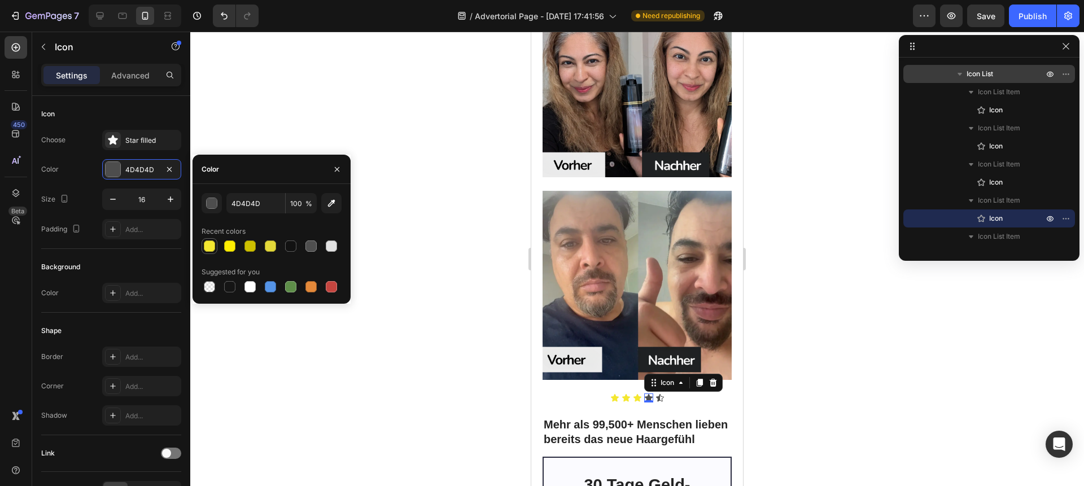
click at [211, 248] on div at bounding box center [209, 245] width 11 height 11
type input "F4E730"
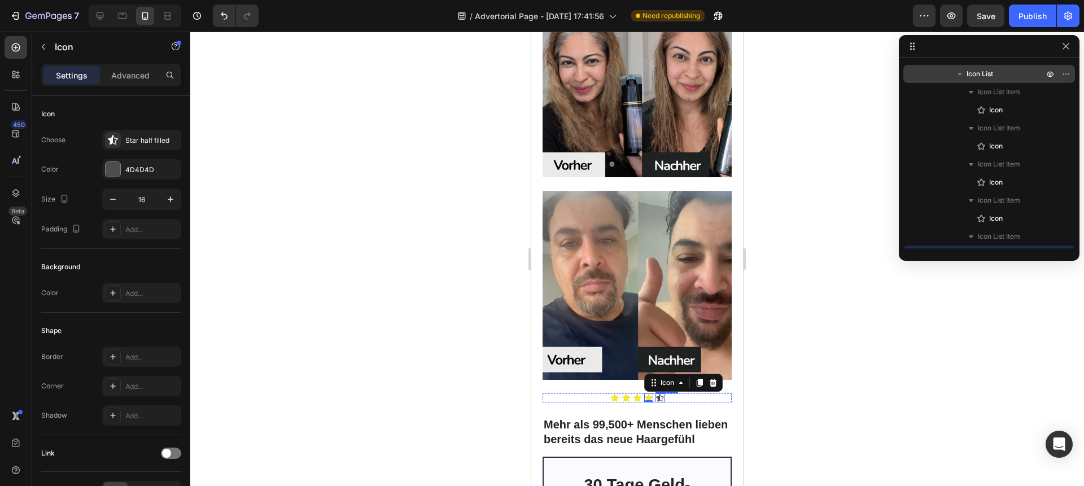
click at [655, 393] on div "Icon" at bounding box center [659, 397] width 9 height 9
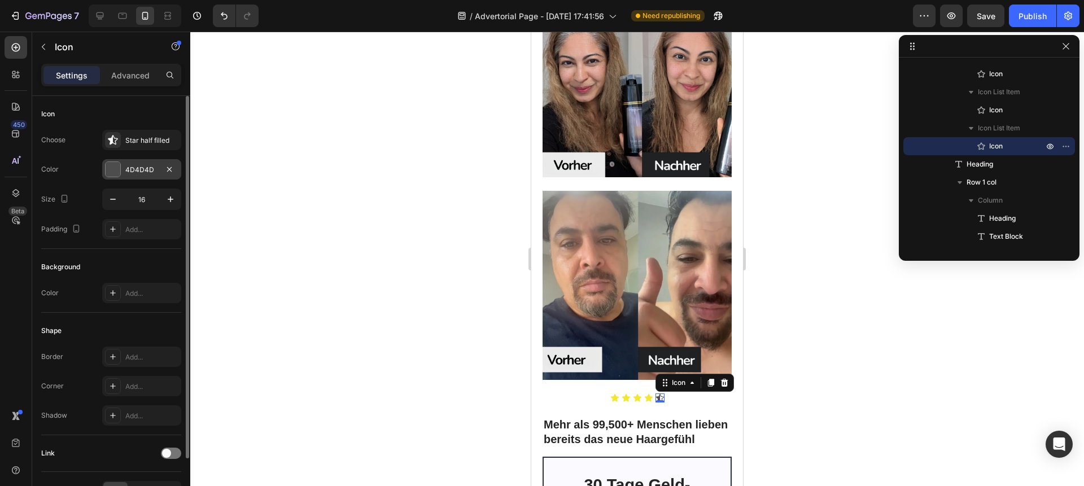
click at [106, 166] on div at bounding box center [113, 169] width 15 height 15
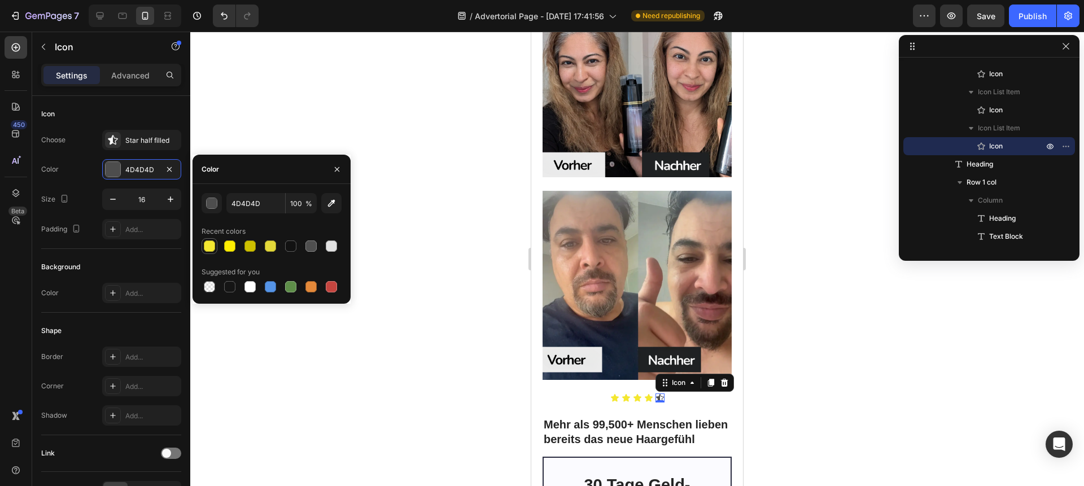
click at [215, 246] on div at bounding box center [210, 246] width 14 height 14
type input "F4E730"
click at [620, 417] on p "⁠⁠⁠⁠⁠⁠⁠ Mehr als 99,500+ Menschen lieben bereits das neue Haargefühl" at bounding box center [636, 431] width 187 height 29
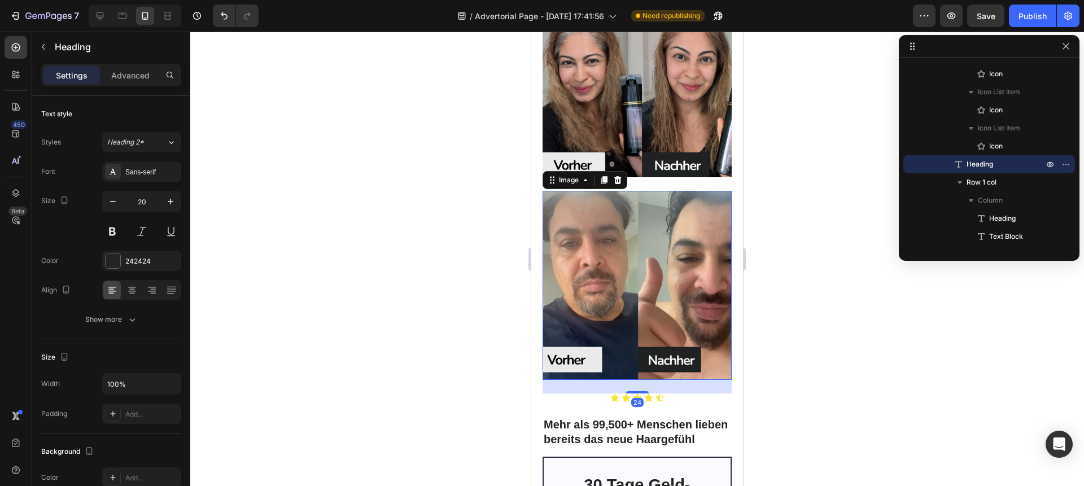
click at [580, 283] on img at bounding box center [636, 285] width 189 height 189
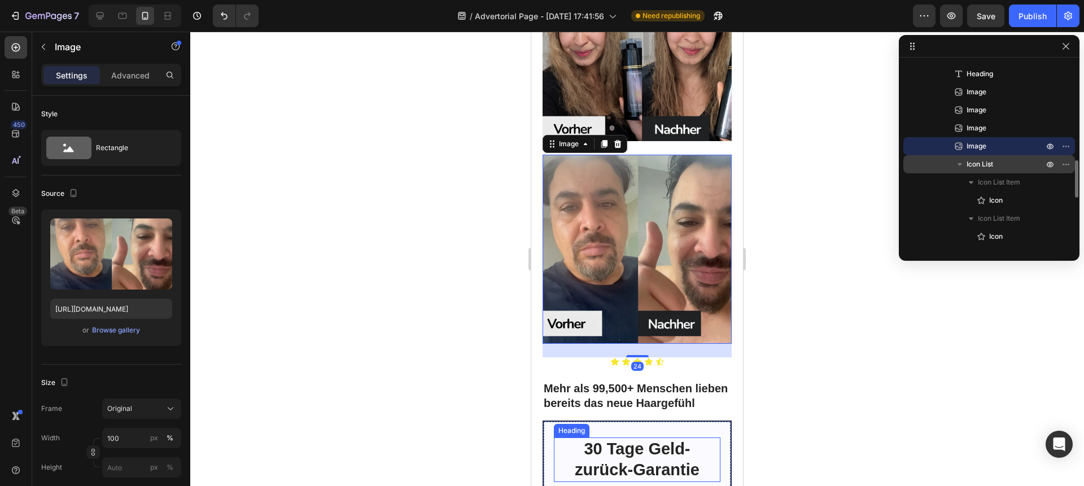
scroll to position [3028, 0]
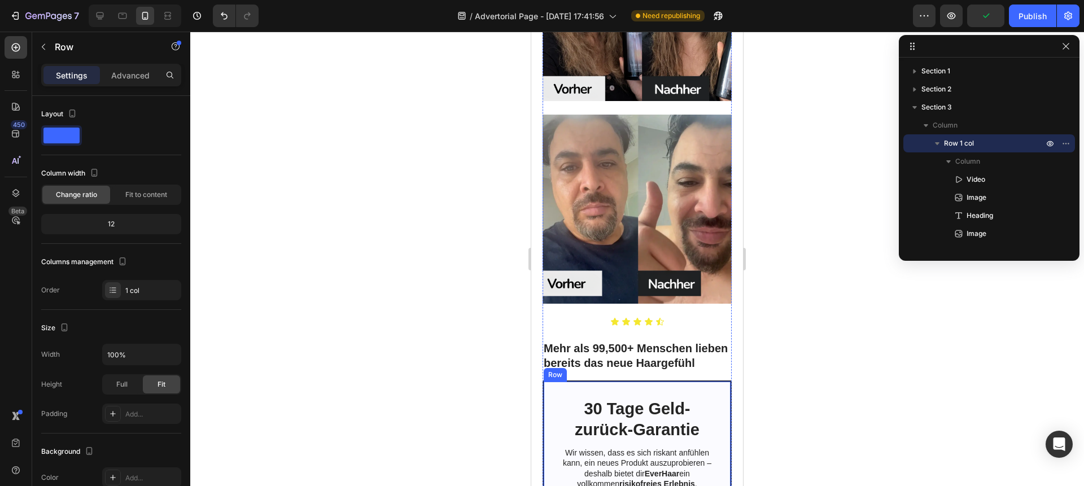
click at [584, 357] on strong "bereits das neue Haargefühl" at bounding box center [618, 363] width 151 height 12
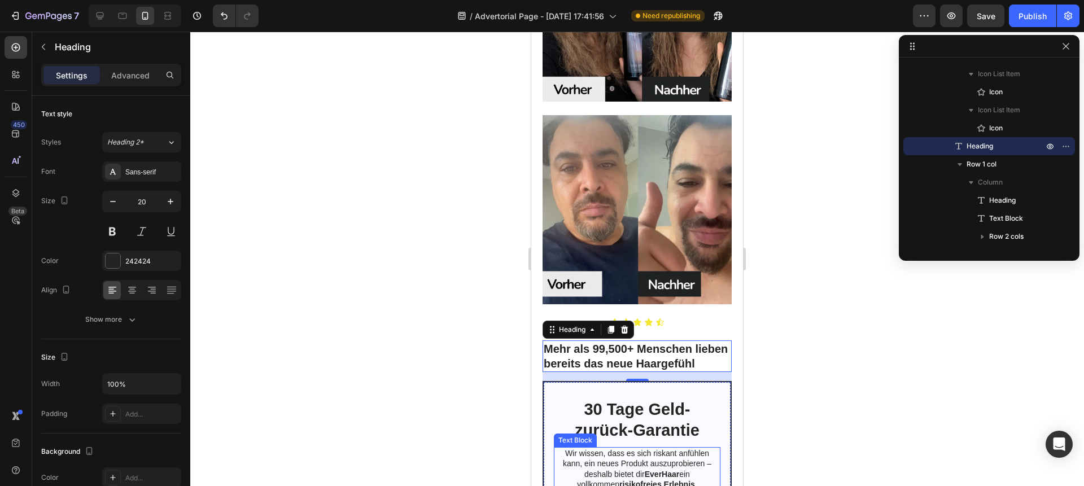
scroll to position [3019, 0]
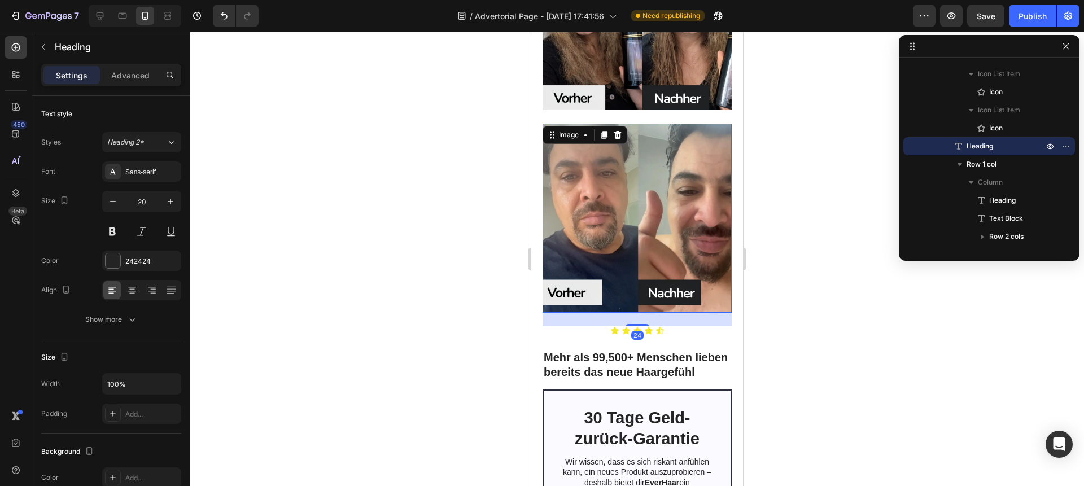
click at [612, 199] on img at bounding box center [636, 218] width 189 height 189
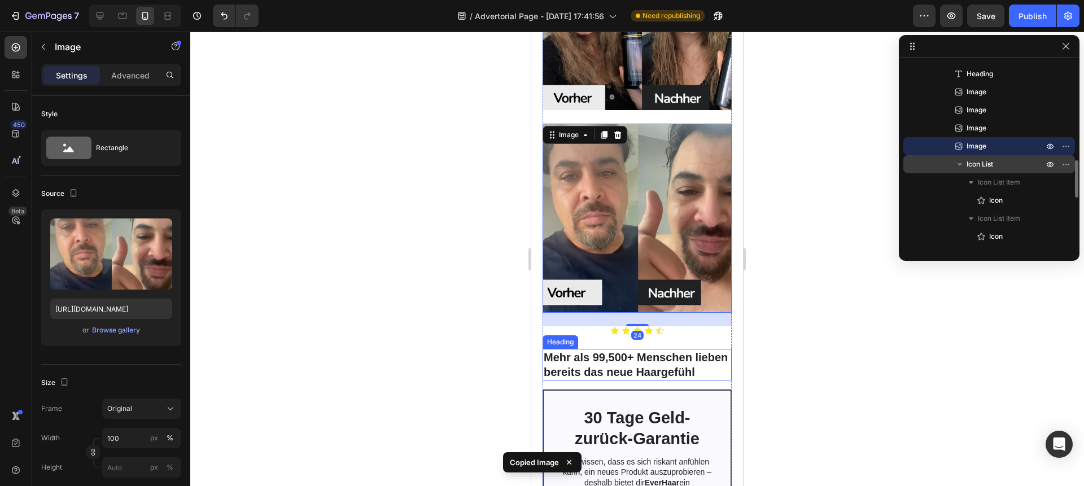
click at [628, 366] on strong "bereits das neue Haargefühl" at bounding box center [618, 372] width 151 height 12
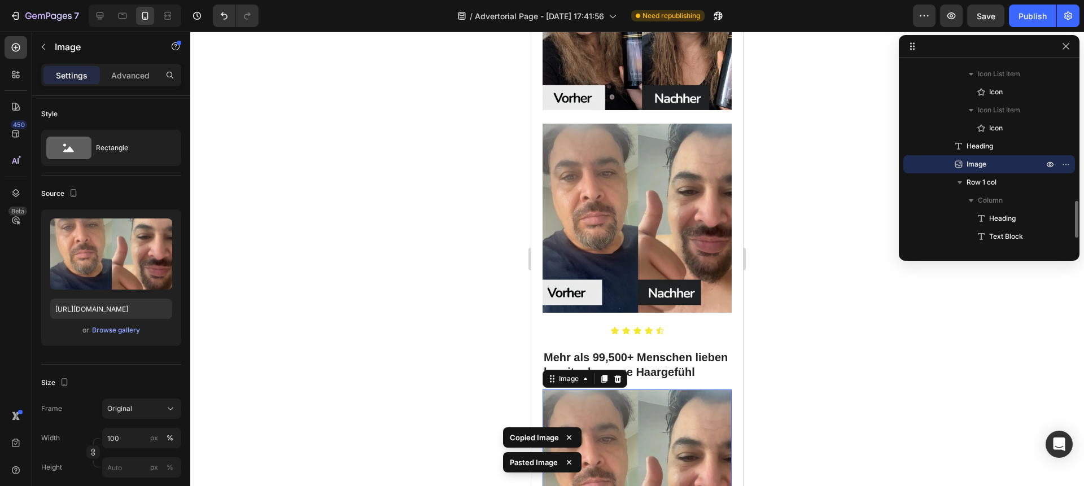
click at [651, 389] on img at bounding box center [636, 483] width 189 height 189
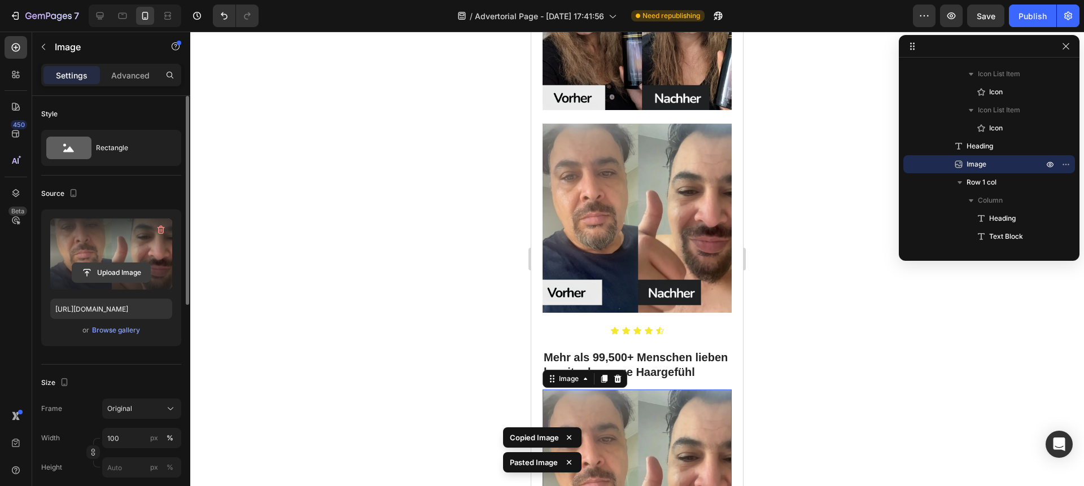
click at [99, 269] on input "file" at bounding box center [111, 272] width 78 height 19
type input "C:\fakepath\610b80d4-4cc5-4605-ba1f-1a248679eb0f.avif"
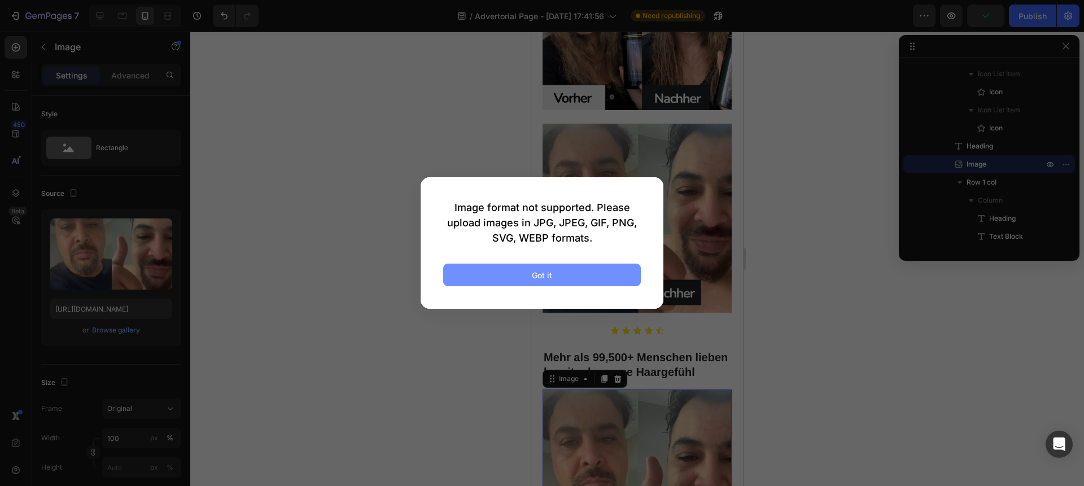
click at [514, 274] on button "Got it" at bounding box center [542, 275] width 198 height 23
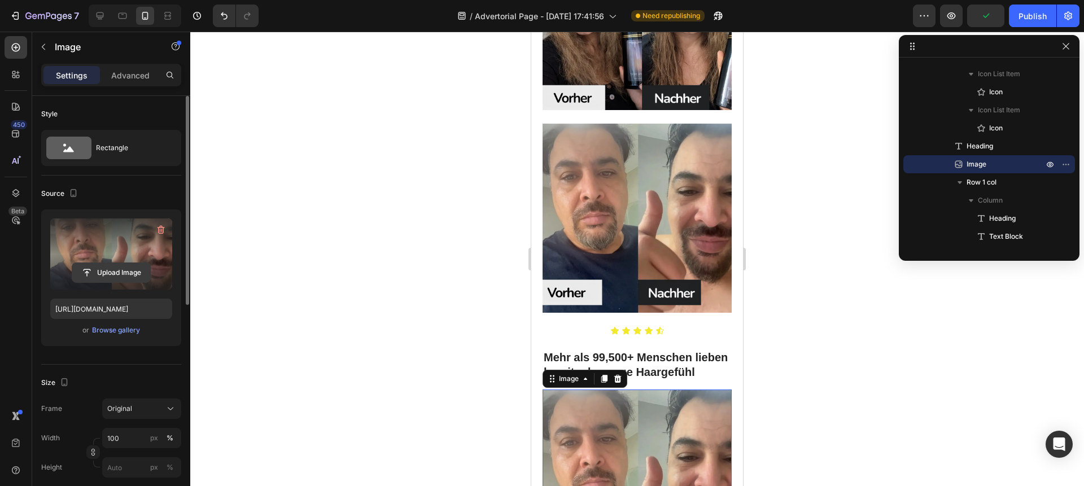
click at [117, 275] on input "file" at bounding box center [111, 272] width 78 height 19
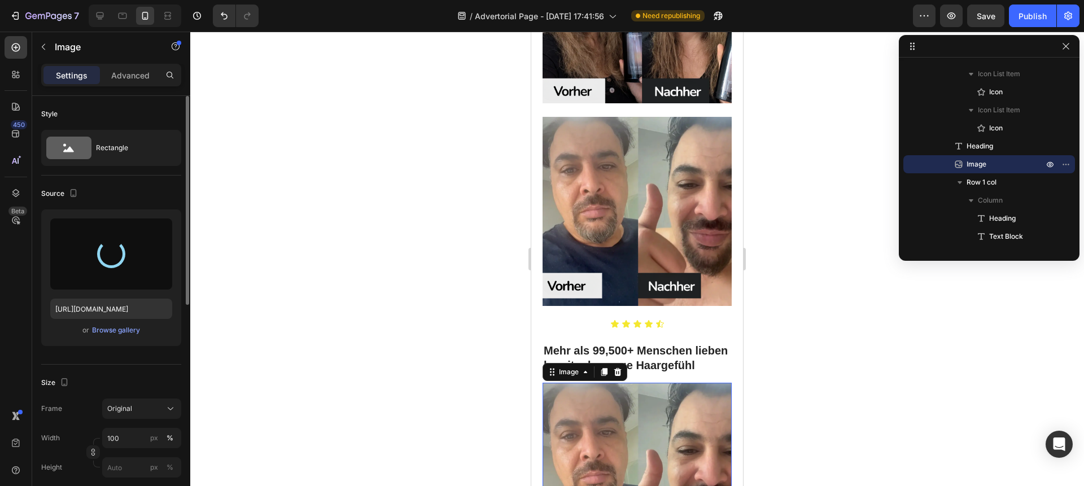
scroll to position [3019, 0]
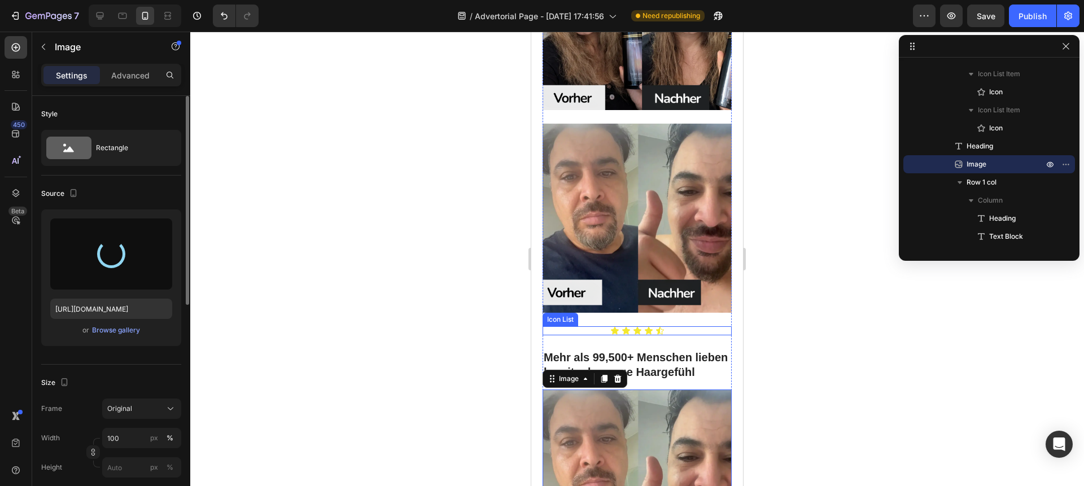
click at [596, 326] on div "Icon Icon Icon Icon Icon" at bounding box center [636, 330] width 189 height 9
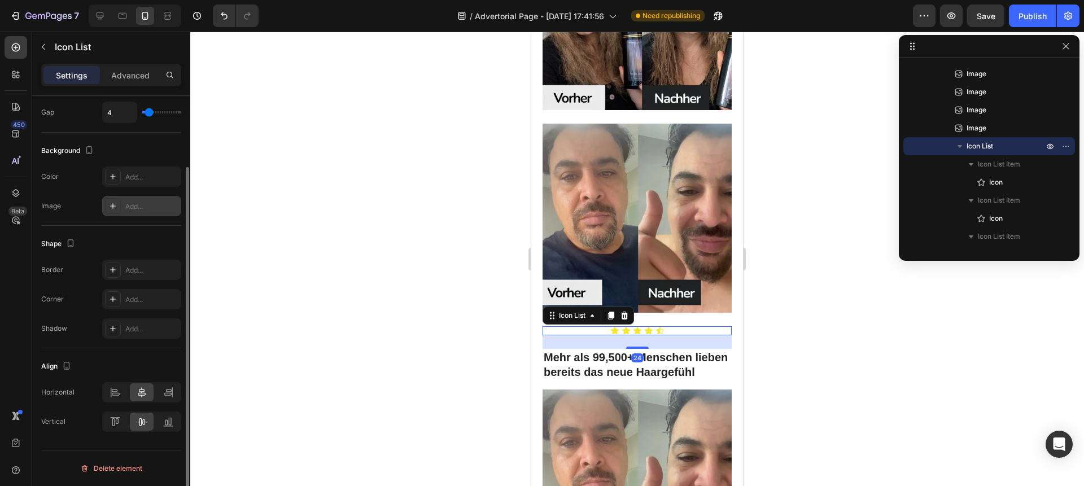
scroll to position [0, 0]
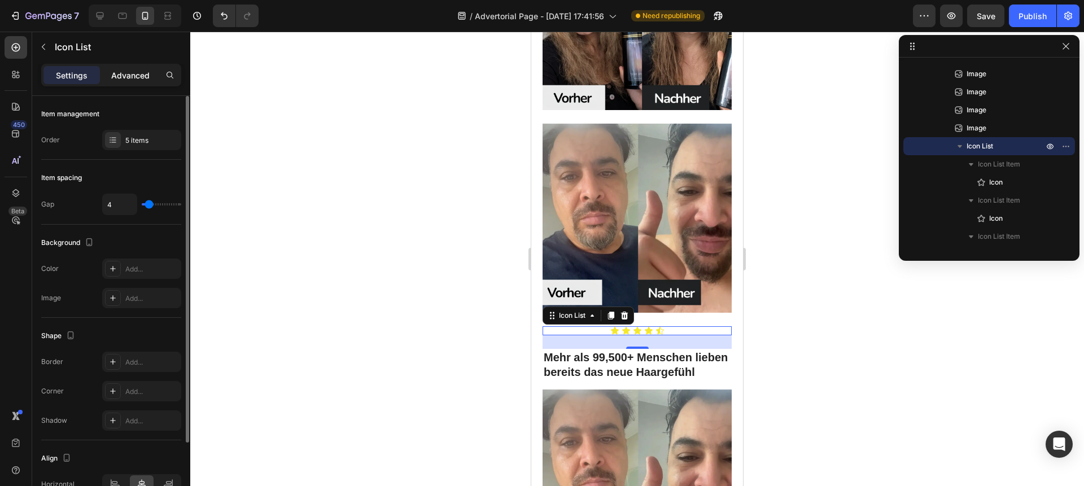
click at [131, 78] on p "Advanced" at bounding box center [130, 75] width 38 height 12
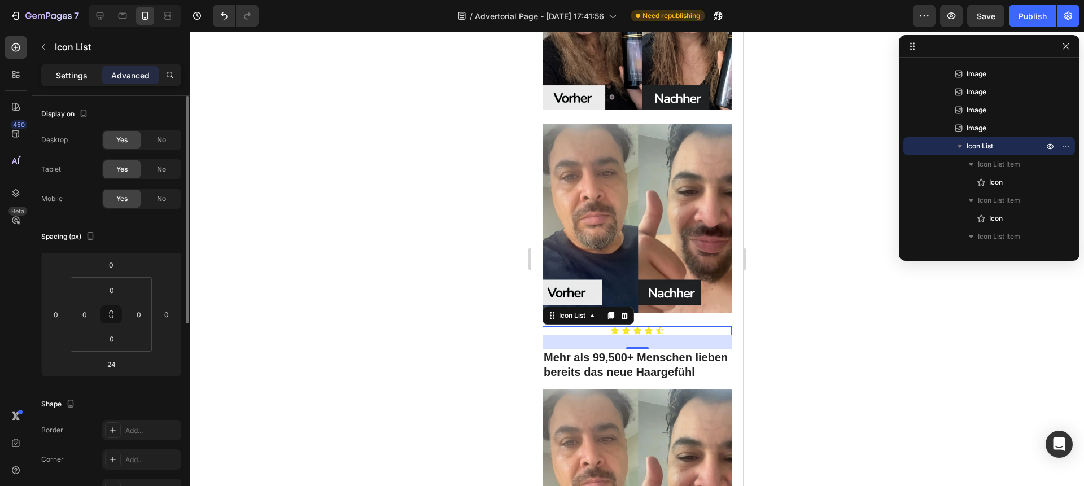
click at [72, 71] on p "Settings" at bounding box center [72, 75] width 32 height 12
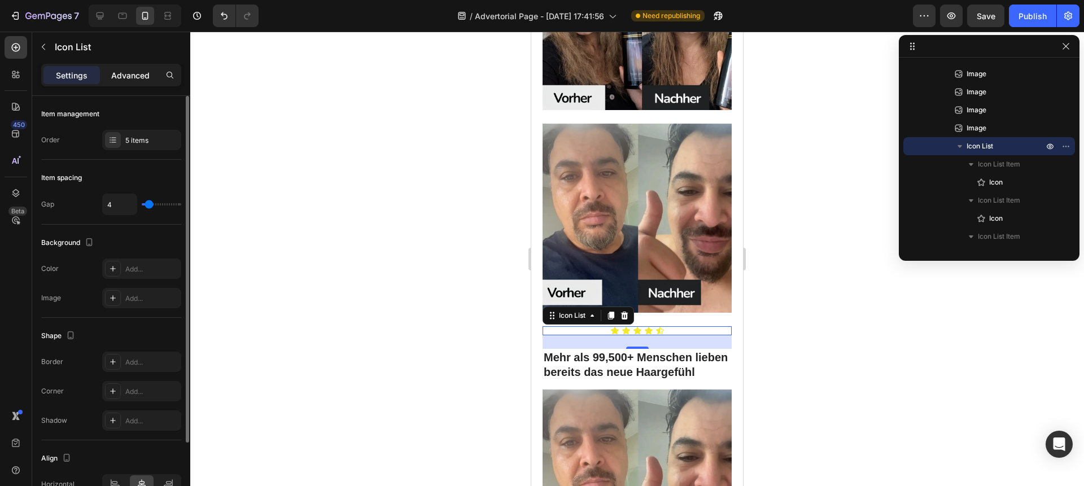
click at [128, 82] on div "Advanced" at bounding box center [130, 75] width 56 height 18
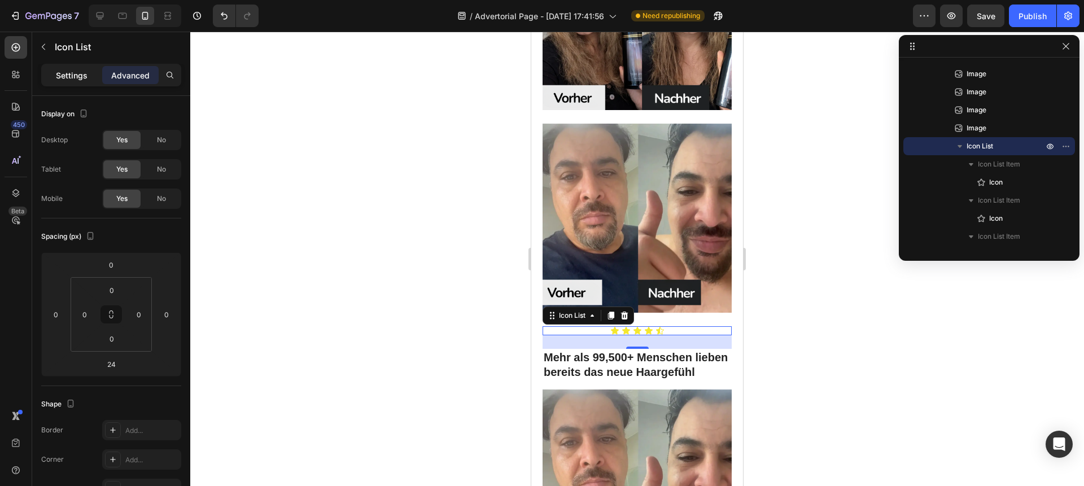
click at [65, 74] on p "Settings" at bounding box center [72, 75] width 32 height 12
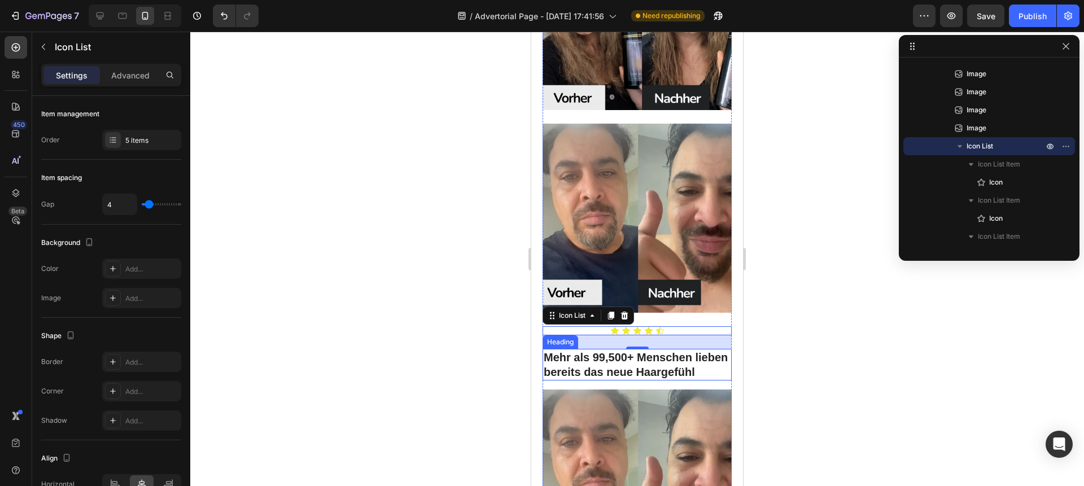
click at [600, 366] on strong "bereits das neue Haargefühl" at bounding box center [618, 372] width 151 height 12
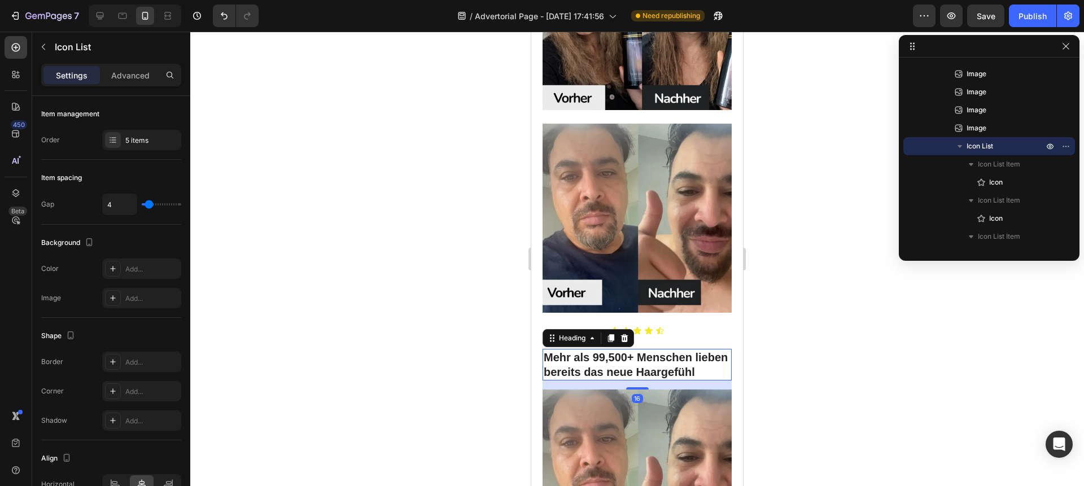
scroll to position [701, 0]
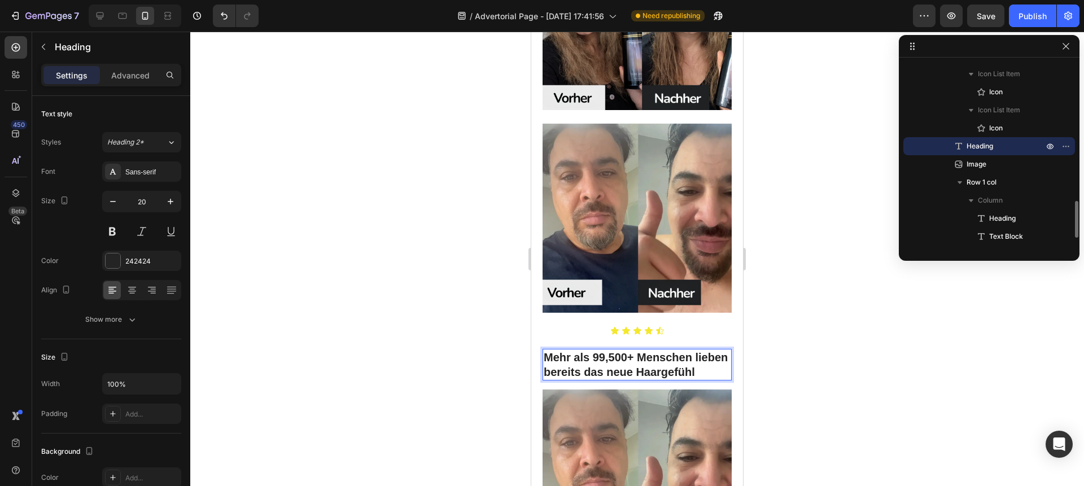
click at [582, 350] on p "Mehr als 99,500+ Menschen lieben bereits das neue Haargefühl" at bounding box center [636, 364] width 187 height 29
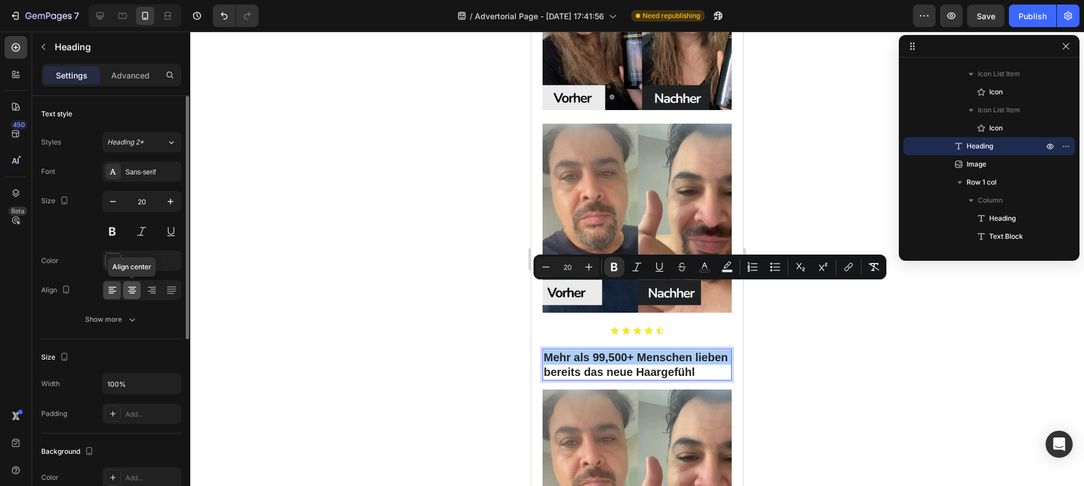
click at [134, 288] on icon at bounding box center [131, 289] width 11 height 11
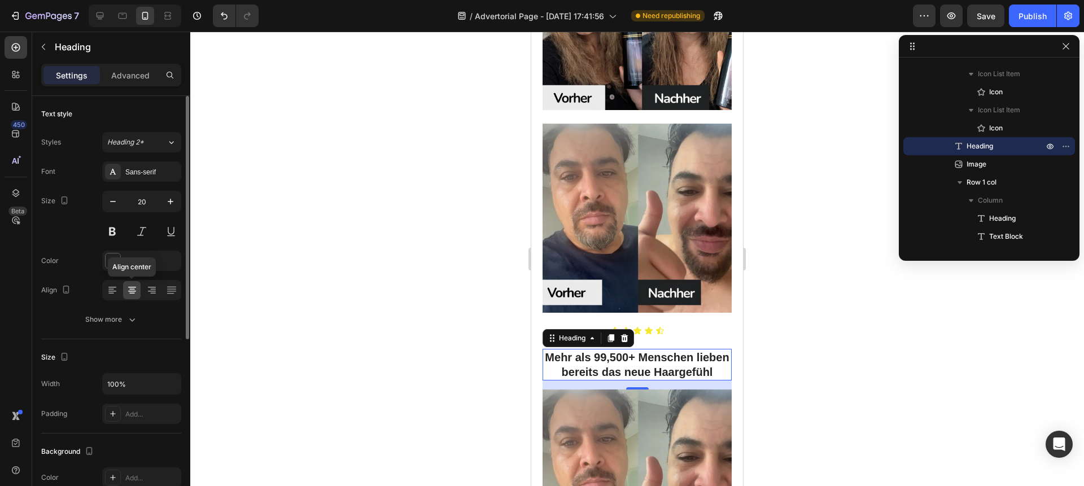
click at [123, 289] on div at bounding box center [131, 290] width 17 height 18
click at [117, 290] on div at bounding box center [111, 290] width 17 height 18
click at [174, 206] on icon "button" at bounding box center [170, 201] width 11 height 11
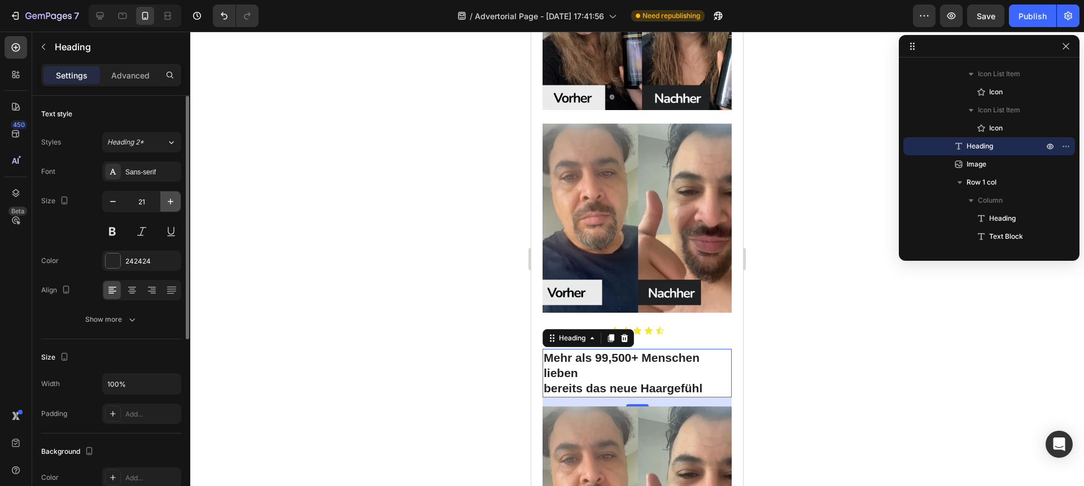
click at [174, 206] on icon "button" at bounding box center [170, 201] width 11 height 11
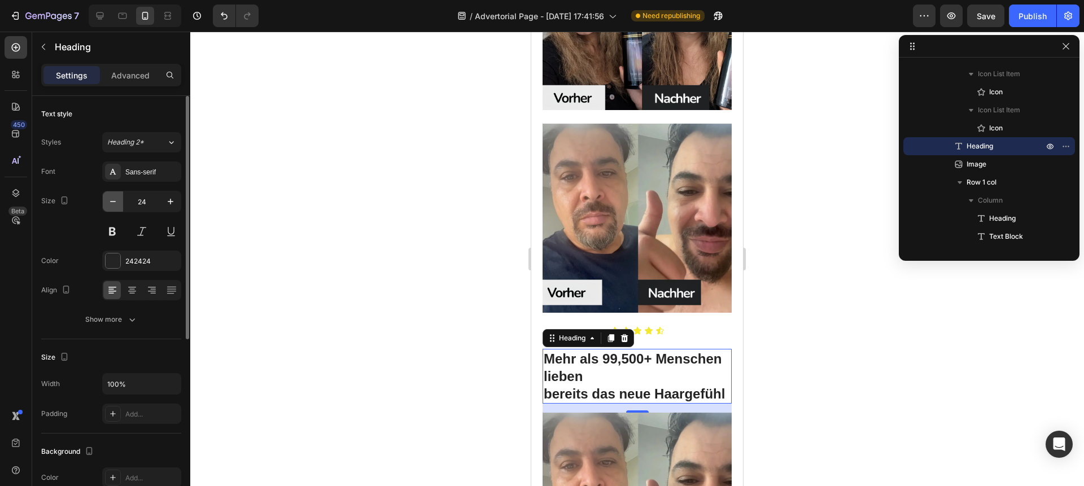
click at [121, 205] on button "button" at bounding box center [113, 201] width 20 height 20
type input "23"
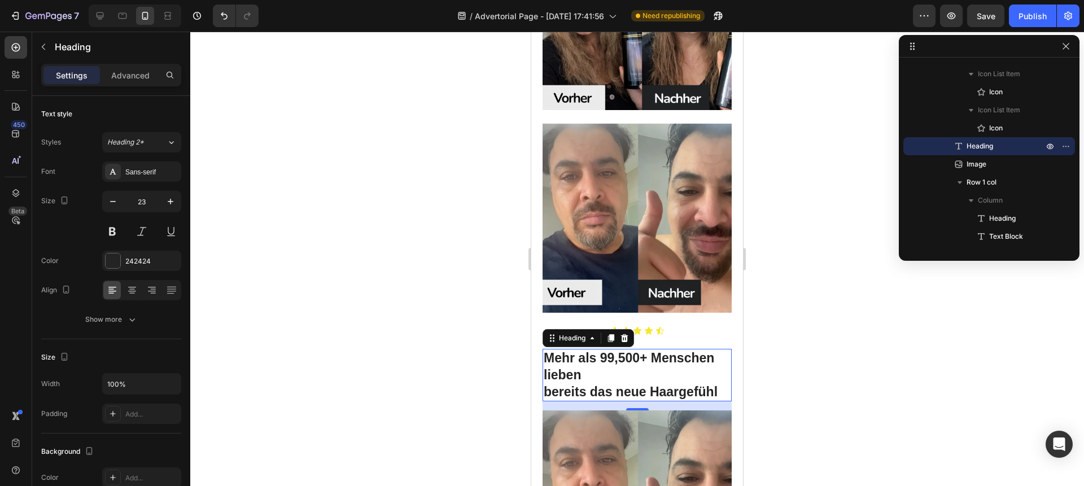
click at [583, 349] on h2 "Mehr als 99,500+ Menschen lieben bereits das neue Haargefühl" at bounding box center [636, 375] width 189 height 53
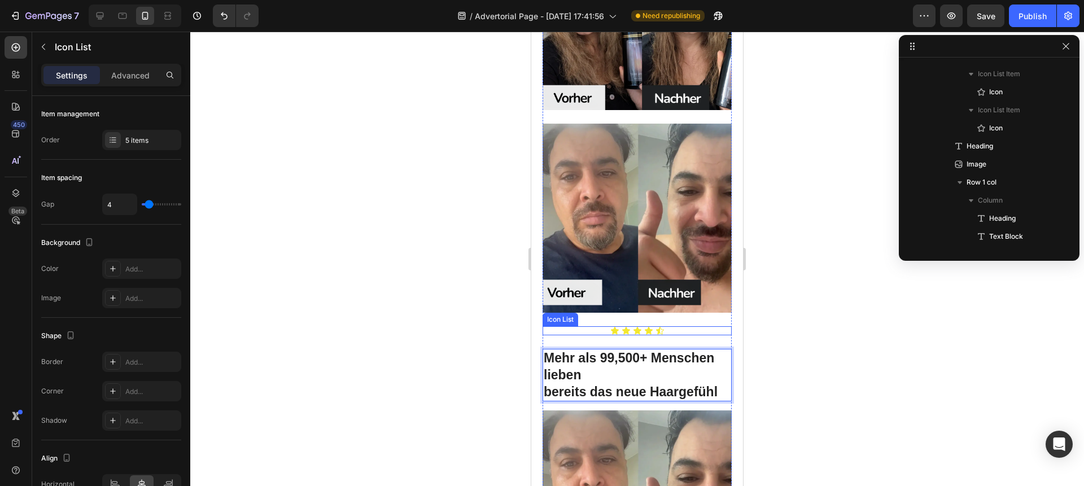
scroll to position [503, 0]
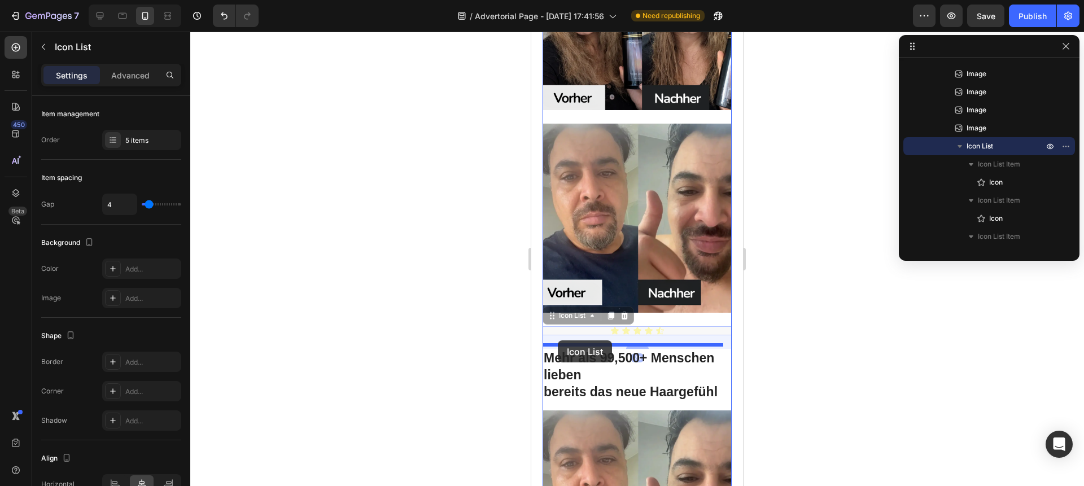
drag, startPoint x: 554, startPoint y: 252, endPoint x: 558, endPoint y: 340, distance: 88.7
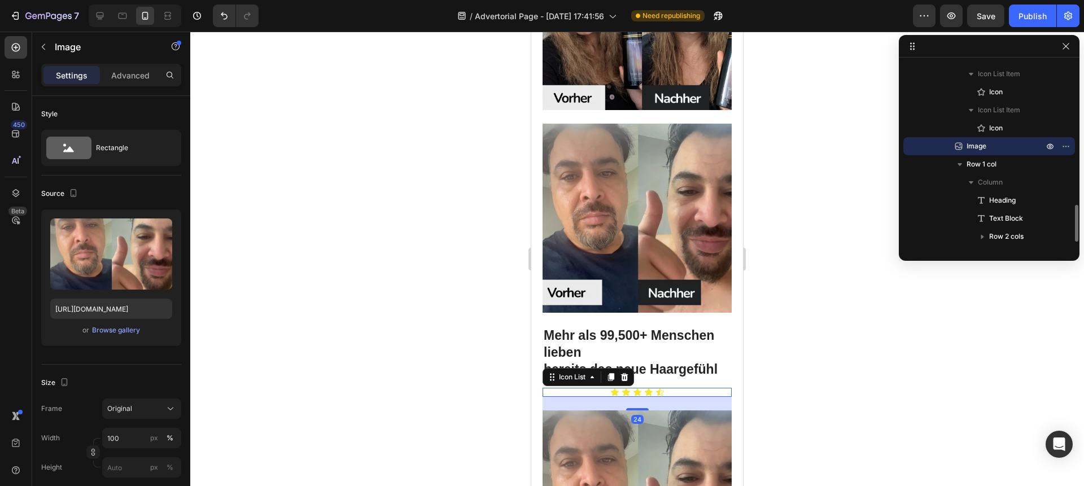
click at [660, 388] on div "Icon Icon Icon Icon Icon" at bounding box center [636, 392] width 189 height 9
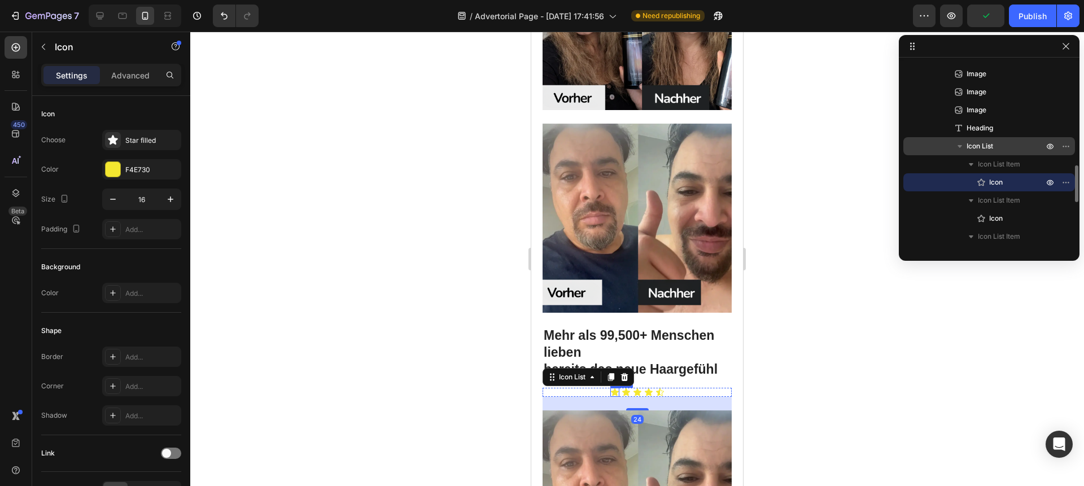
click at [613, 388] on div "Icon" at bounding box center [614, 392] width 9 height 9
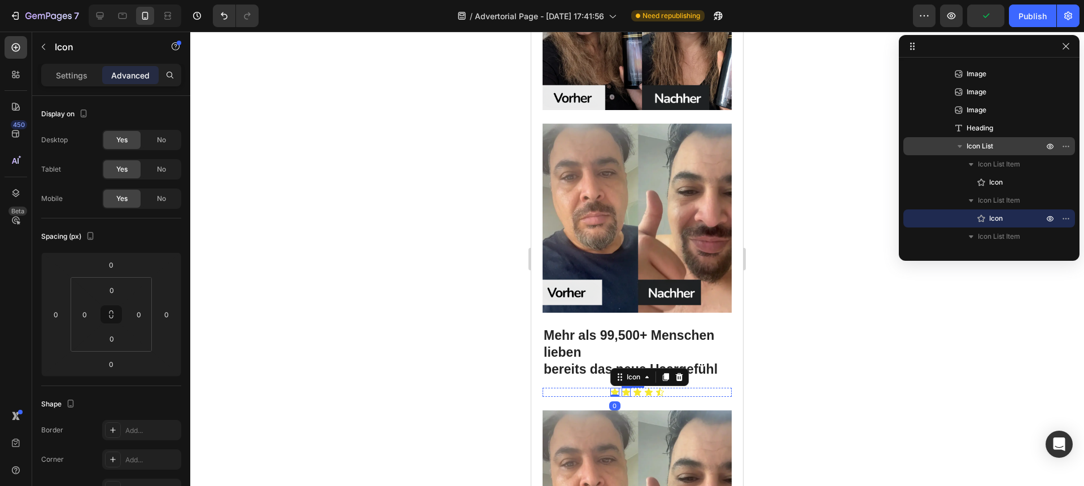
click at [621, 388] on div "Icon" at bounding box center [625, 392] width 9 height 9
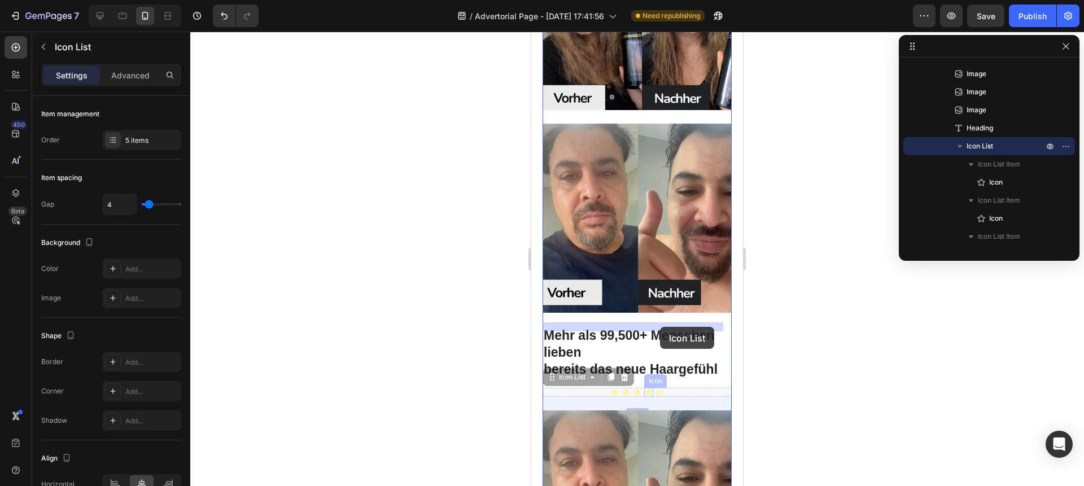
drag, startPoint x: 682, startPoint y: 326, endPoint x: 660, endPoint y: 327, distance: 22.6
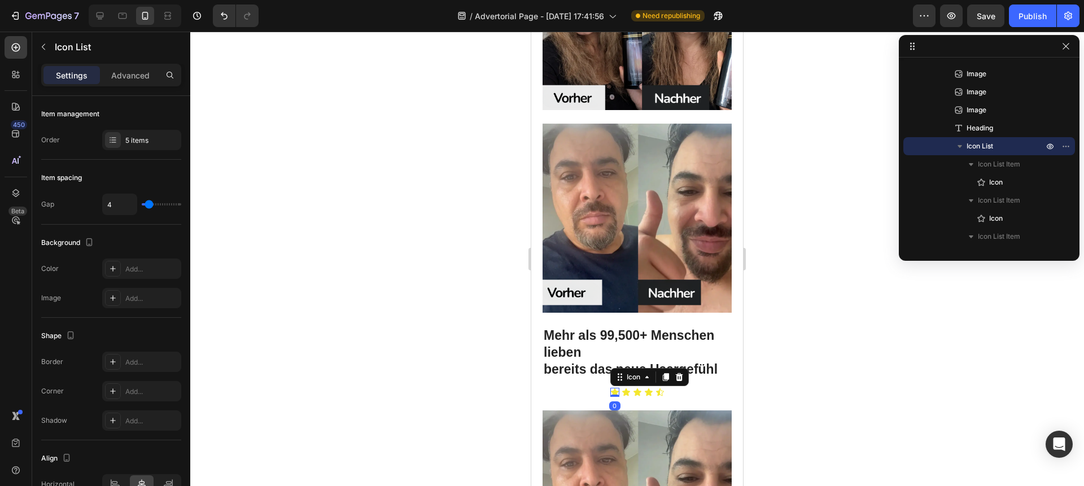
click at [611, 388] on icon at bounding box center [615, 391] width 8 height 7
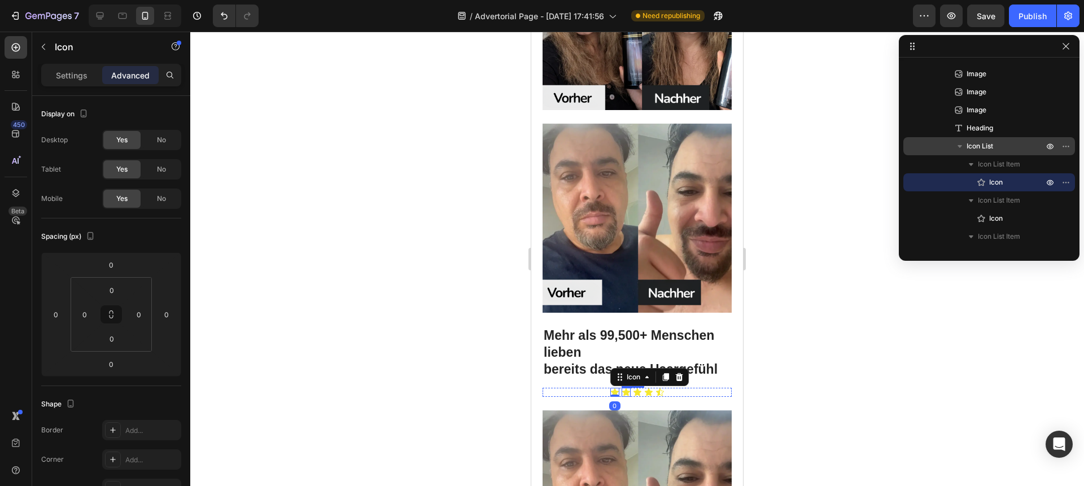
click at [621, 388] on div "Icon" at bounding box center [625, 392] width 9 height 9
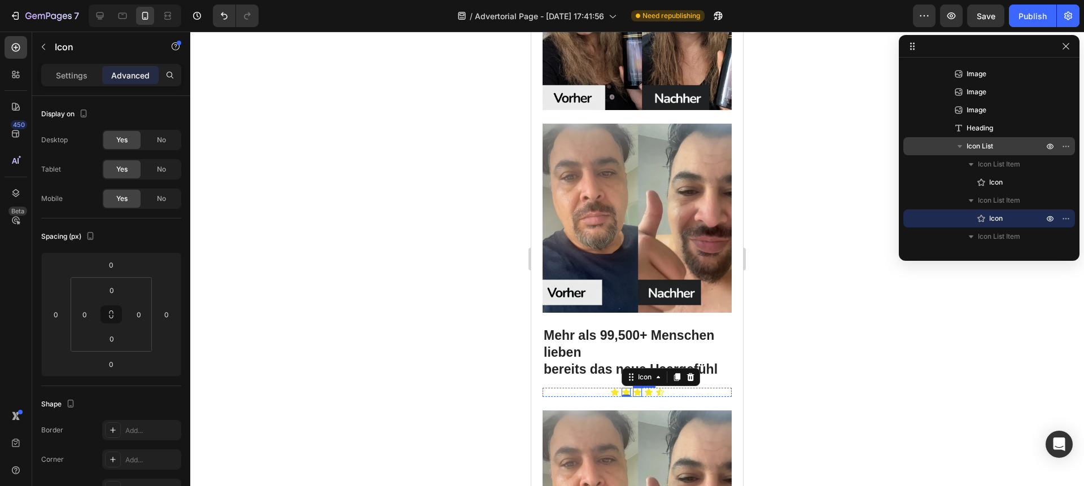
click at [633, 388] on icon at bounding box center [637, 392] width 9 height 9
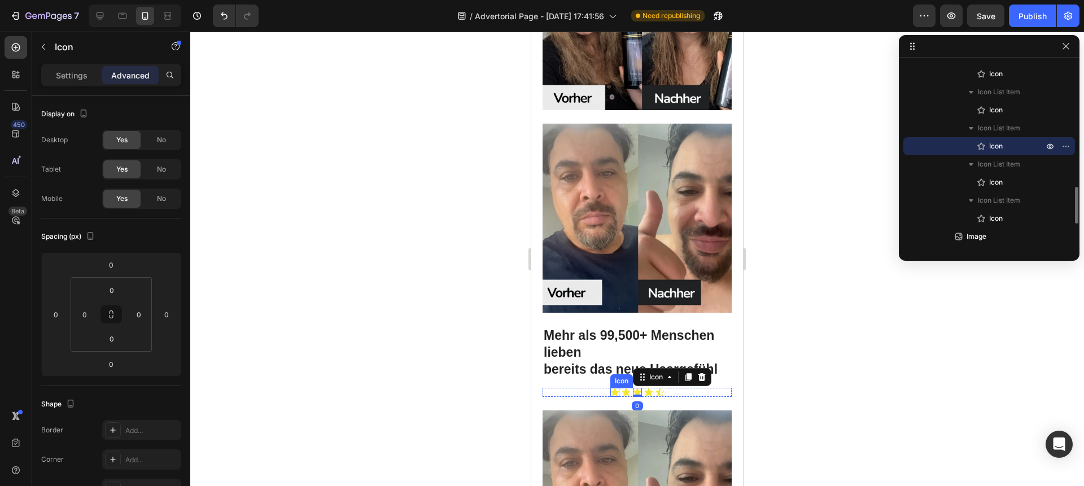
click at [610, 388] on icon at bounding box center [614, 392] width 9 height 9
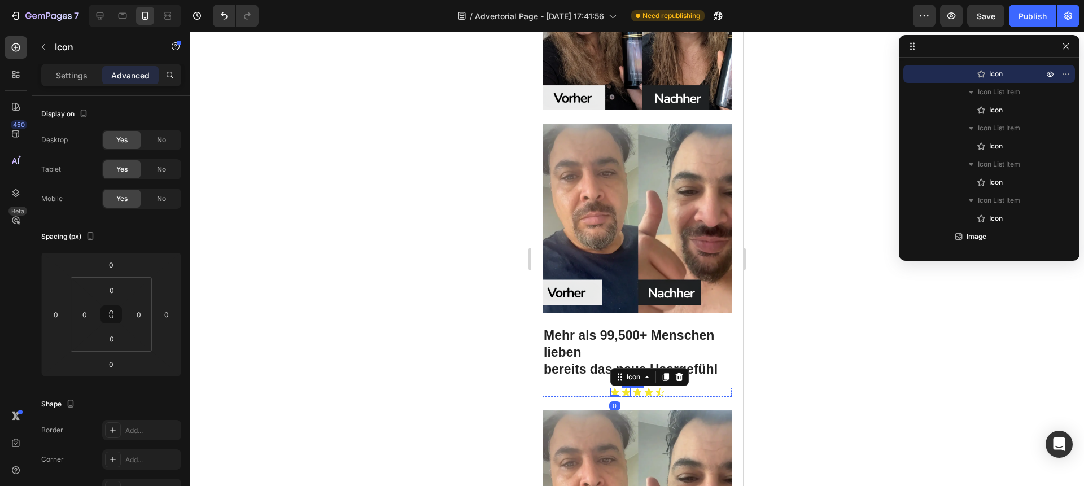
click at [621, 388] on div "Icon" at bounding box center [625, 392] width 9 height 9
click at [612, 388] on icon at bounding box center [615, 391] width 8 height 7
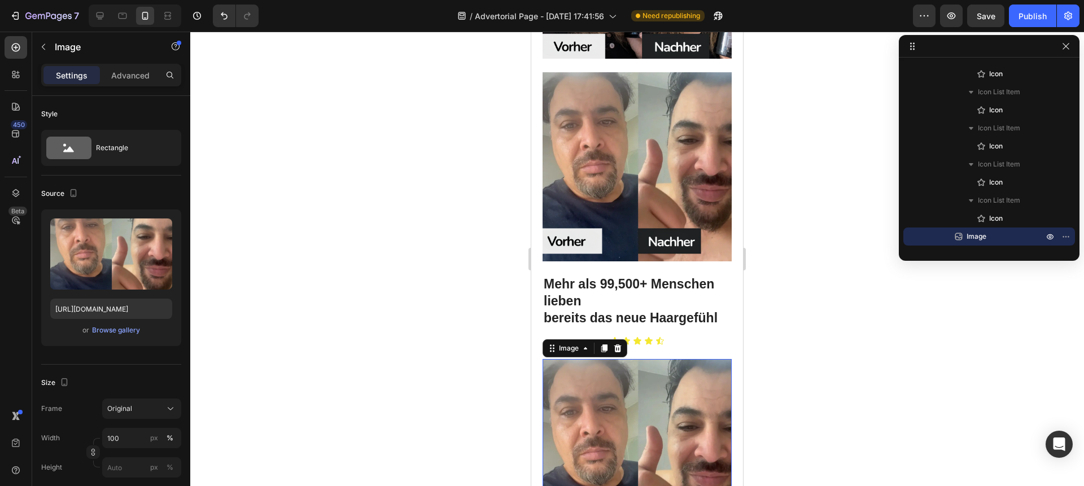
scroll to position [3246, 0]
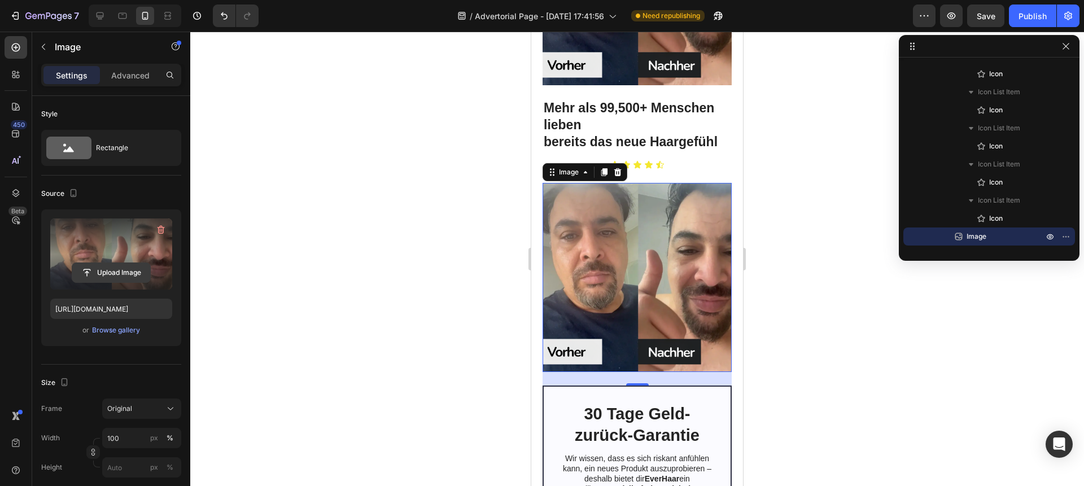
click at [103, 270] on input "file" at bounding box center [111, 272] width 78 height 19
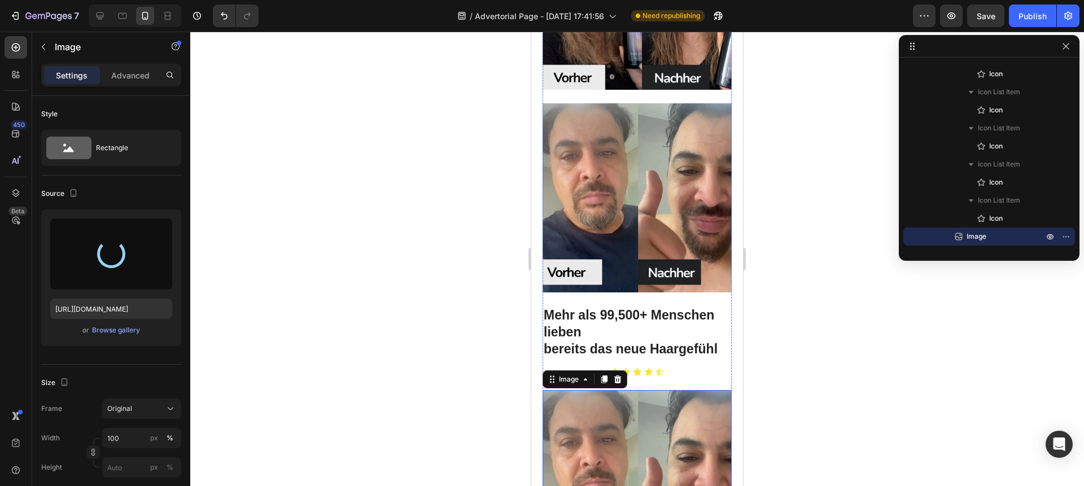
type input "[URL][DOMAIN_NAME]"
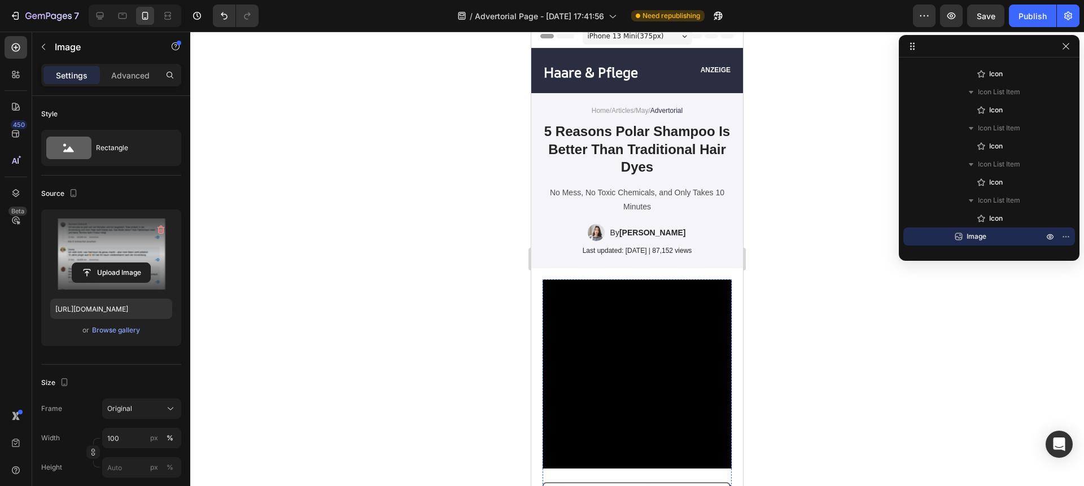
scroll to position [0, 0]
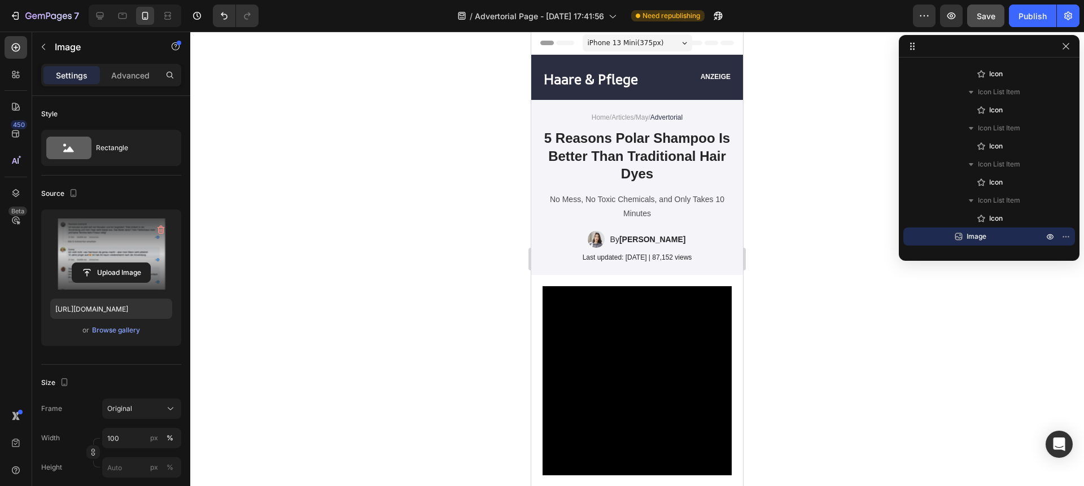
click at [984, 23] on button "Save" at bounding box center [985, 16] width 37 height 23
click at [616, 153] on strong "5 Reasons Polar Shampoo Is Better Than Traditional Hair Dyes" at bounding box center [637, 155] width 186 height 50
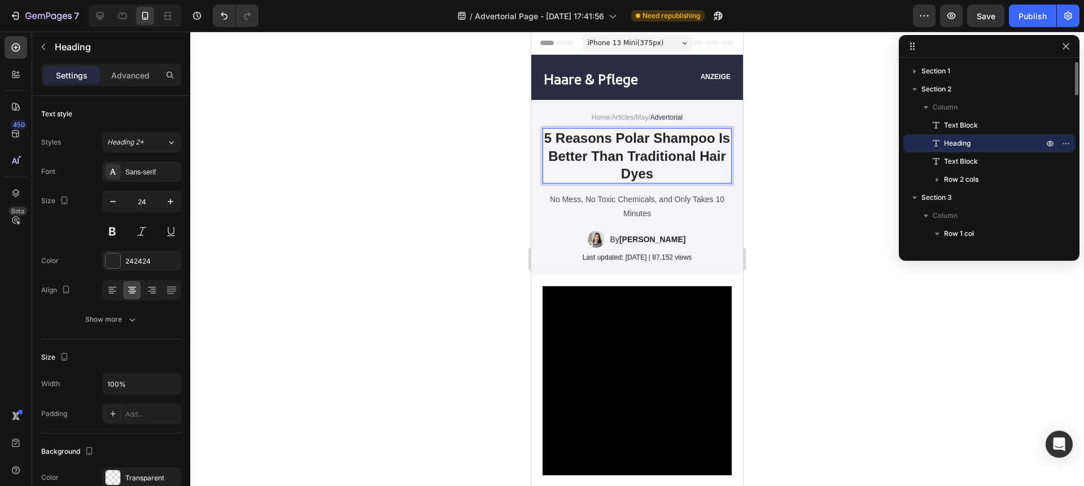
click at [616, 153] on strong "5 Reasons Polar Shampoo Is Better Than Traditional Hair Dyes" at bounding box center [637, 155] width 186 height 50
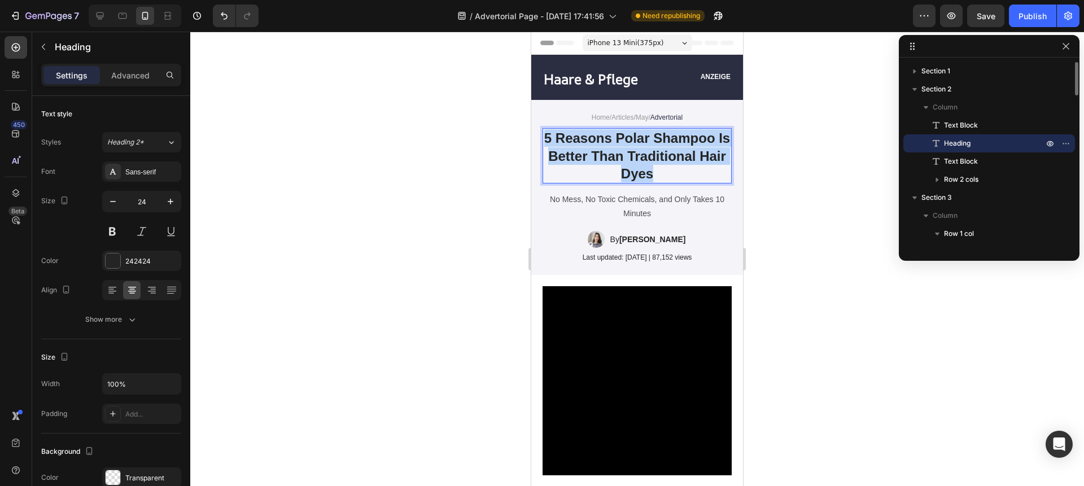
click at [616, 153] on strong "5 Reasons Polar Shampoo Is Better Than Traditional Hair Dyes" at bounding box center [637, 155] width 186 height 50
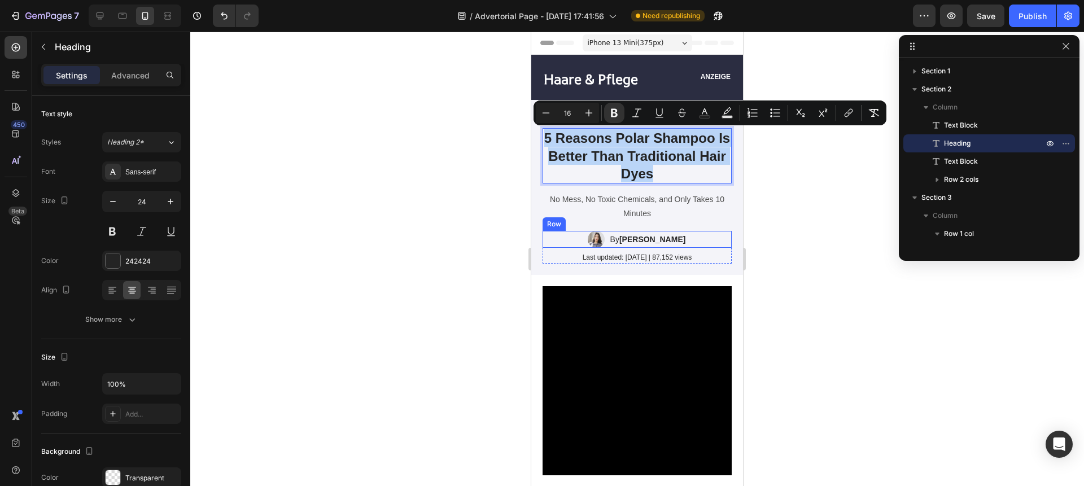
click at [638, 247] on div "Image By [PERSON_NAME] Text Block Row" at bounding box center [636, 239] width 189 height 17
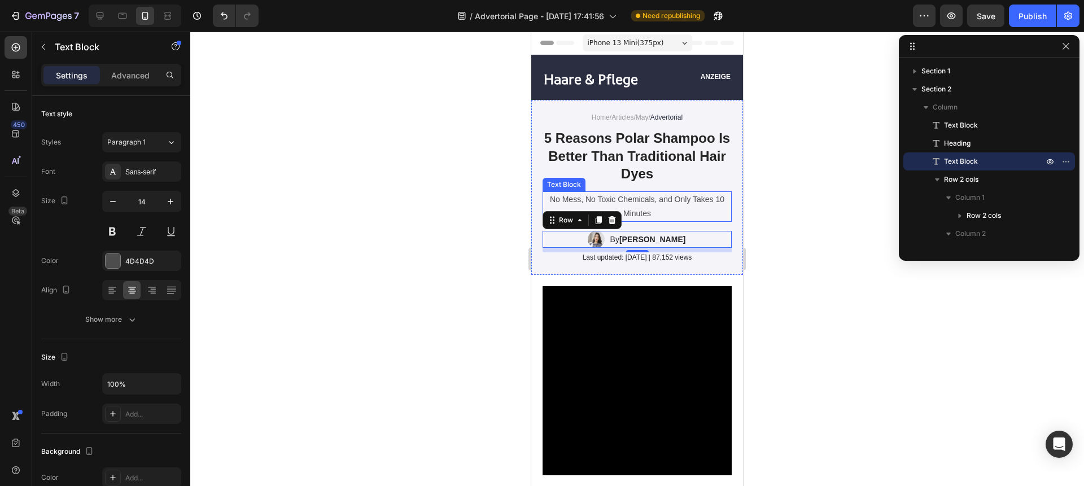
click at [616, 208] on p "No Mess, No Toxic Chemicals, and Only Takes 10 Minutes" at bounding box center [636, 206] width 187 height 28
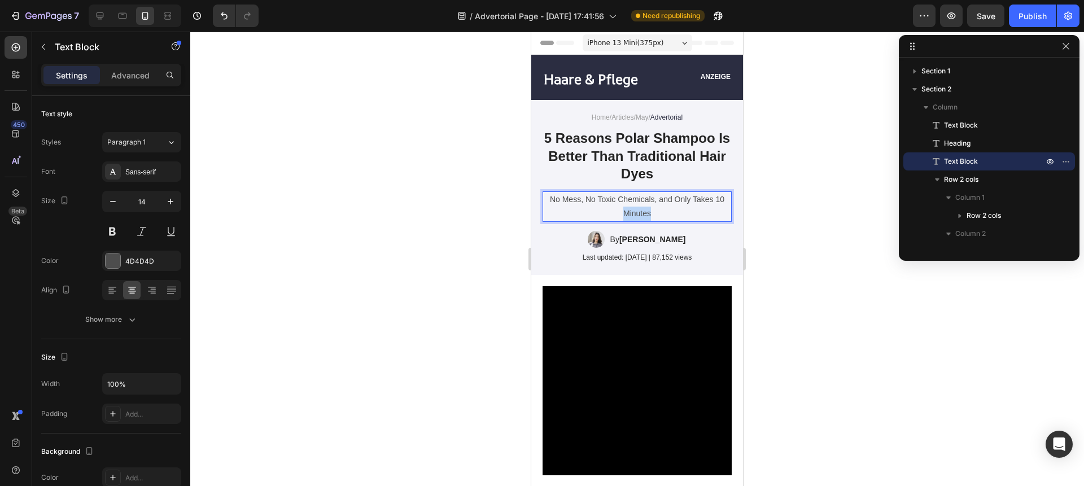
click at [616, 208] on p "No Mess, No Toxic Chemicals, and Only Takes 10 Minutes" at bounding box center [636, 206] width 187 height 28
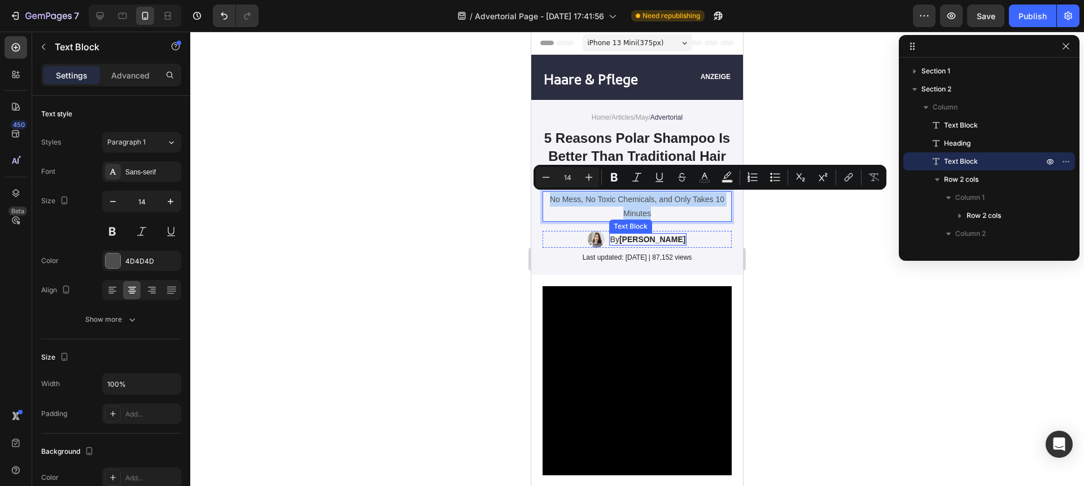
click at [617, 238] on p "By [PERSON_NAME]" at bounding box center [648, 239] width 76 height 10
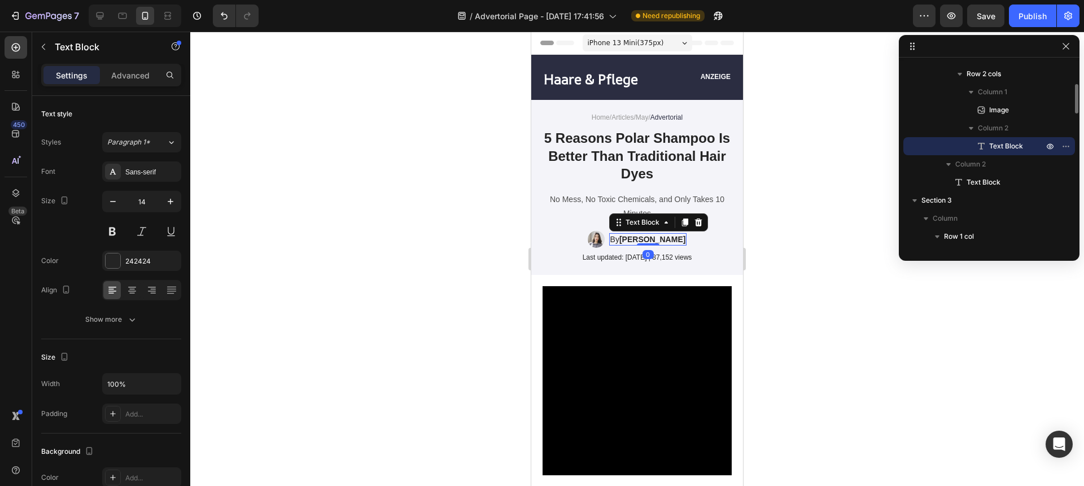
click at [617, 238] on p "By [PERSON_NAME]" at bounding box center [648, 239] width 76 height 10
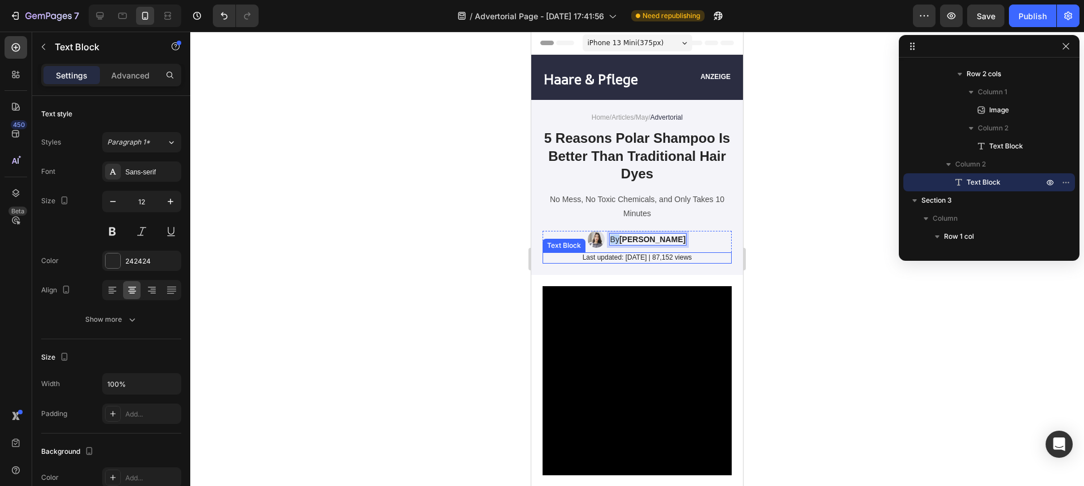
click at [599, 260] on p "Last updated: [DATE] | 87,152 views" at bounding box center [636, 257] width 187 height 9
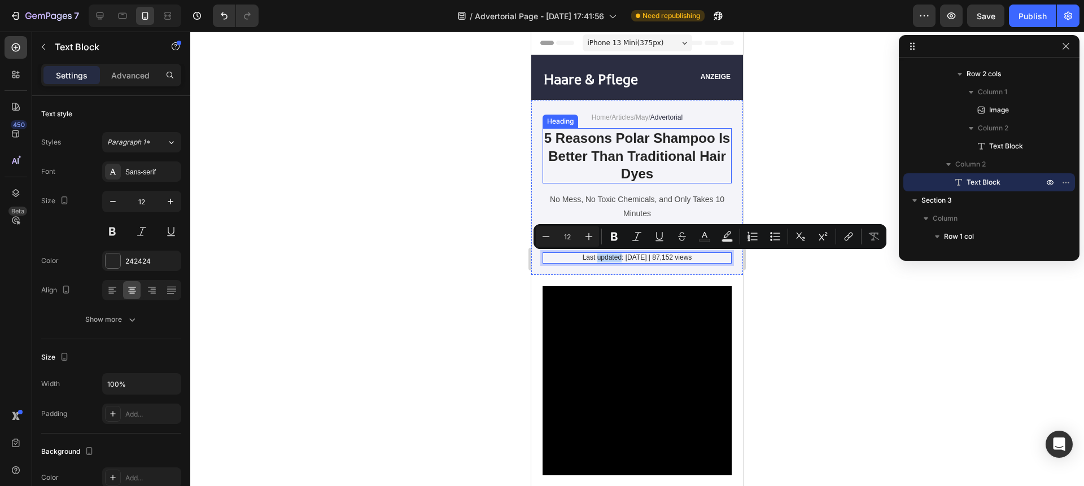
click at [575, 164] on p "⁠⁠⁠⁠⁠⁠⁠ 5 Reasons Polar Shampoo Is Better Than Traditional Hair Dyes" at bounding box center [636, 155] width 187 height 53
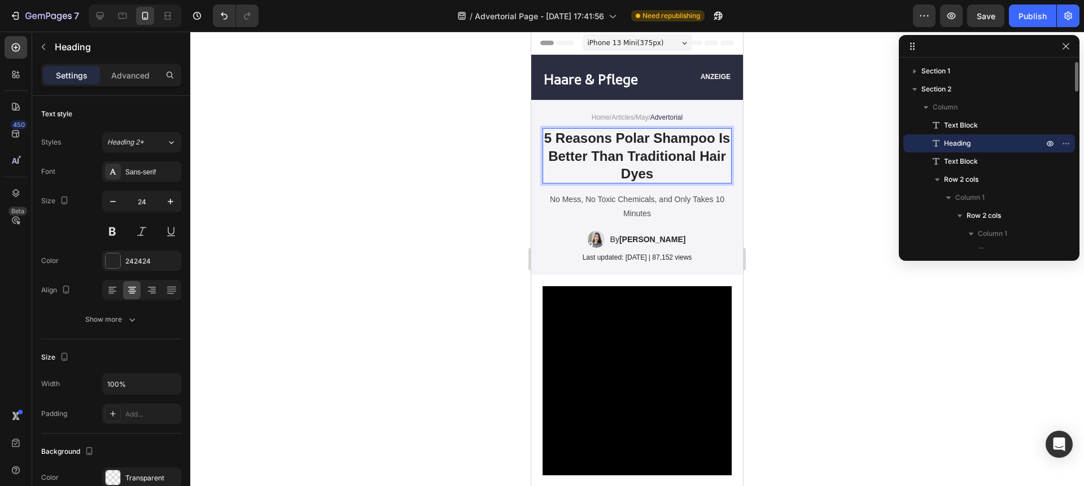
click at [575, 164] on p "5 Reasons Polar Shampoo Is Better Than Traditional Hair Dyes" at bounding box center [636, 155] width 187 height 53
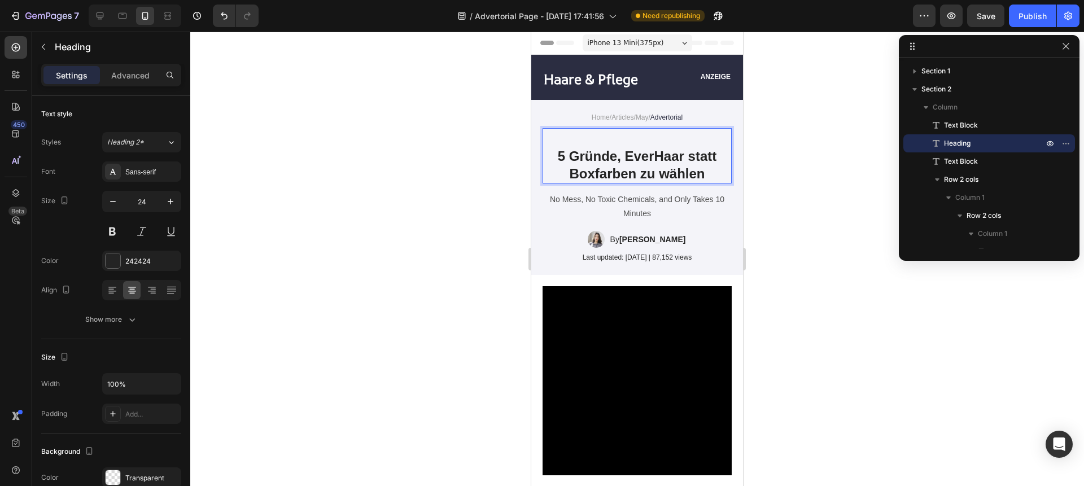
click at [546, 157] on p "5 Gründe, EverHaar statt Boxfarben zu wählen" at bounding box center [636, 164] width 187 height 35
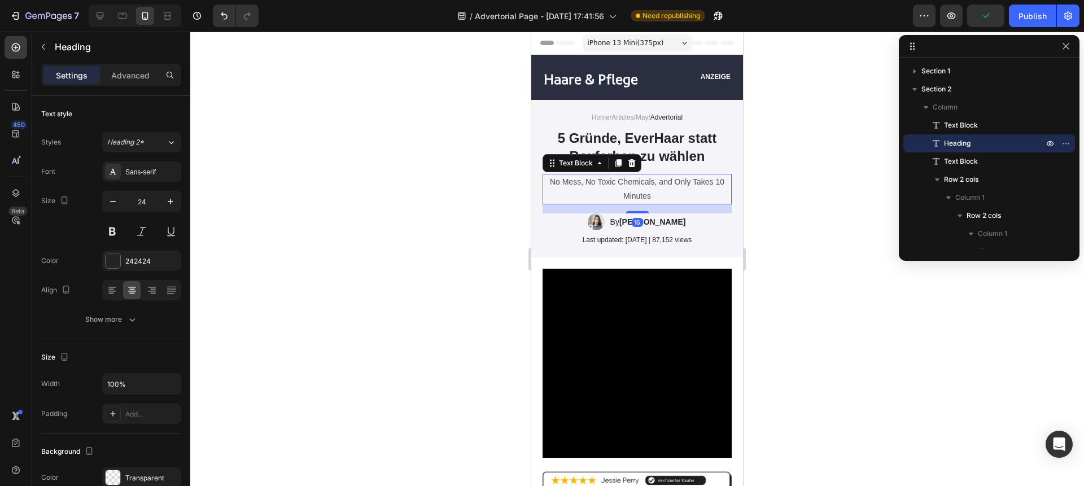
click at [626, 183] on p "No Mess, No Toxic Chemicals, and Only Takes 10 Minutes" at bounding box center [636, 189] width 187 height 28
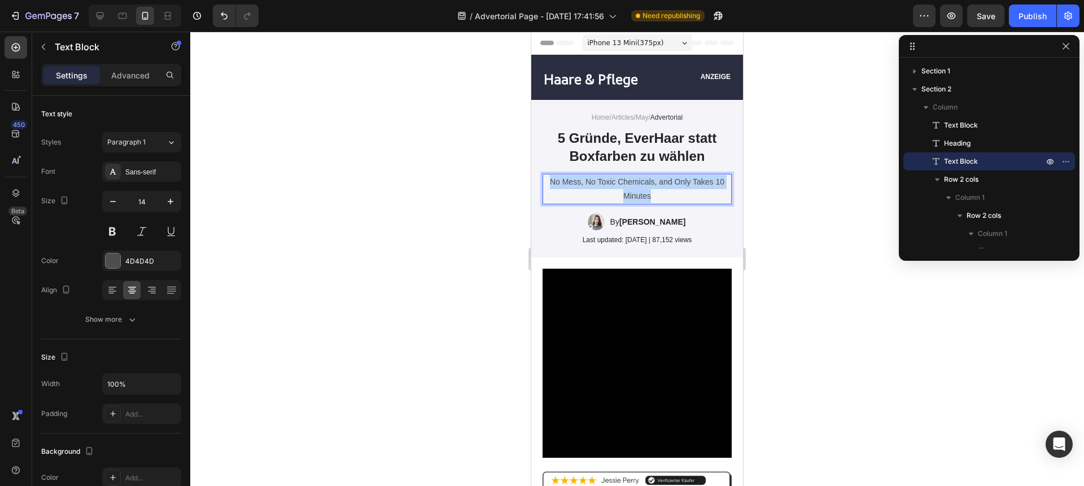
click at [626, 183] on p "No Mess, No Toxic Chemicals, and Only Takes 10 Minutes" at bounding box center [636, 189] width 187 height 28
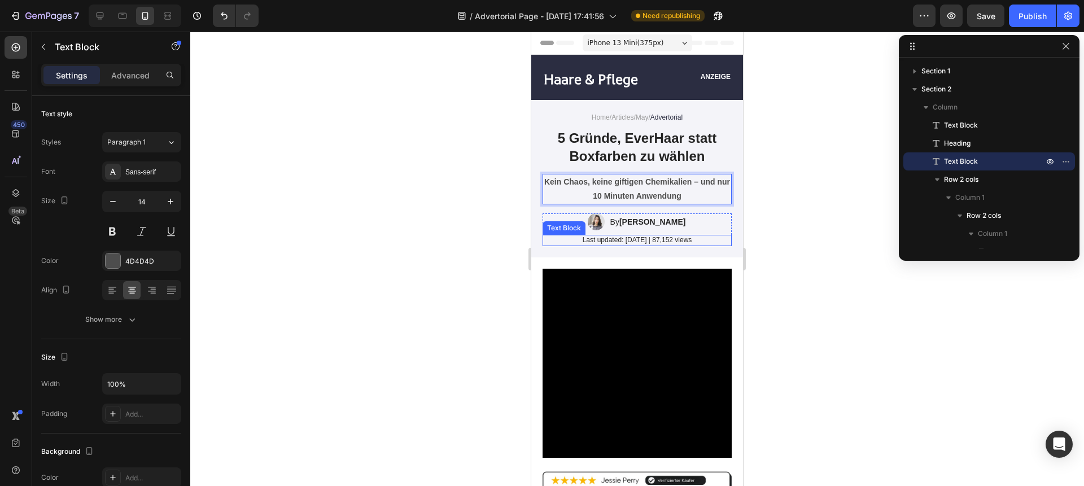
click at [606, 241] on p "Last updated: [DATE] | 87,152 views" at bounding box center [636, 240] width 187 height 9
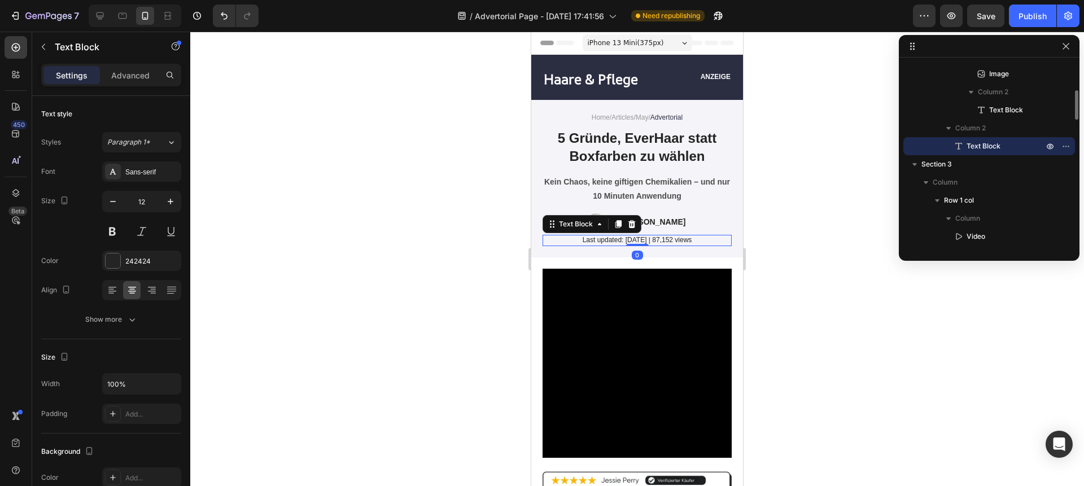
click at [606, 241] on p "Last updated: [DATE] | 87,152 views" at bounding box center [636, 240] width 187 height 9
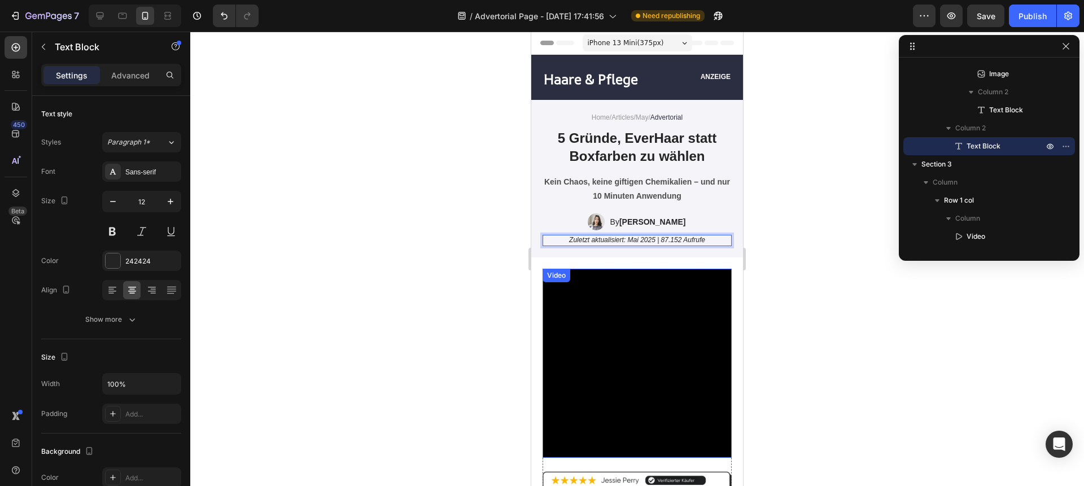
click at [684, 275] on video at bounding box center [636, 363] width 189 height 189
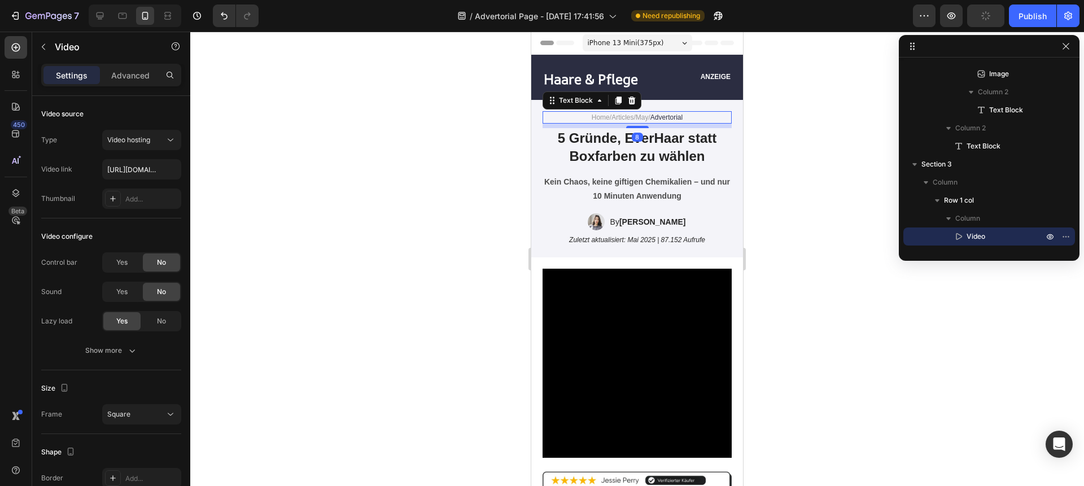
click at [614, 120] on link "Articles" at bounding box center [622, 117] width 22 height 8
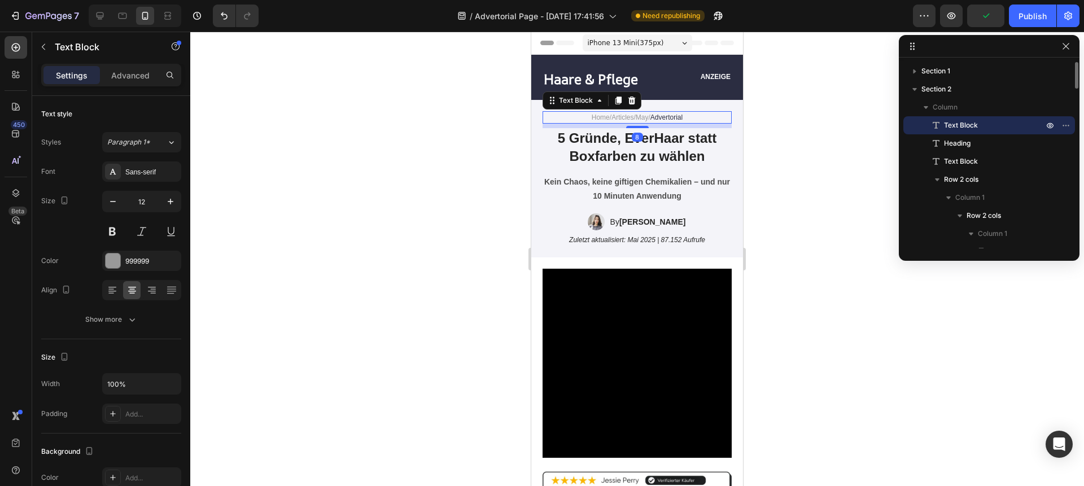
click at [665, 117] on span "Advertorial" at bounding box center [666, 117] width 32 height 8
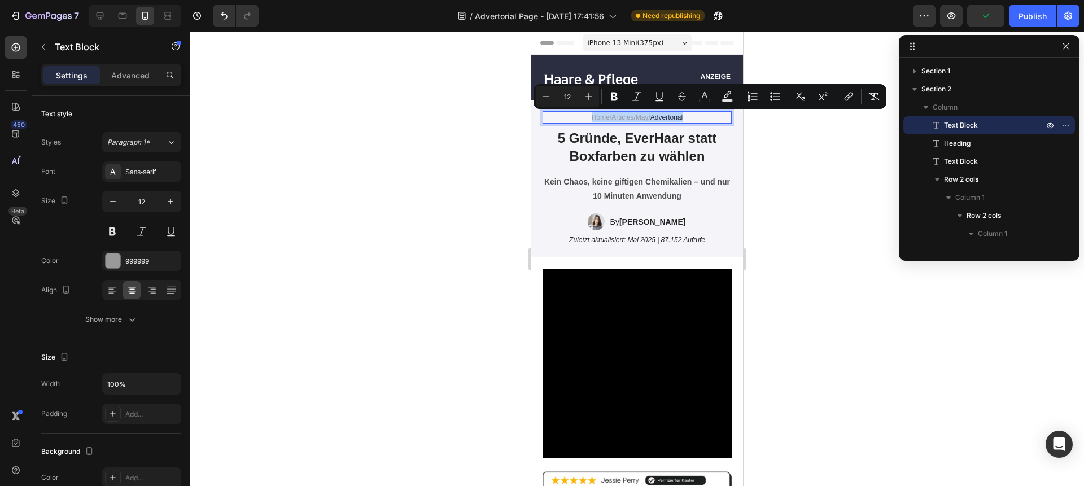
click at [674, 117] on span "Advertorial" at bounding box center [666, 117] width 32 height 8
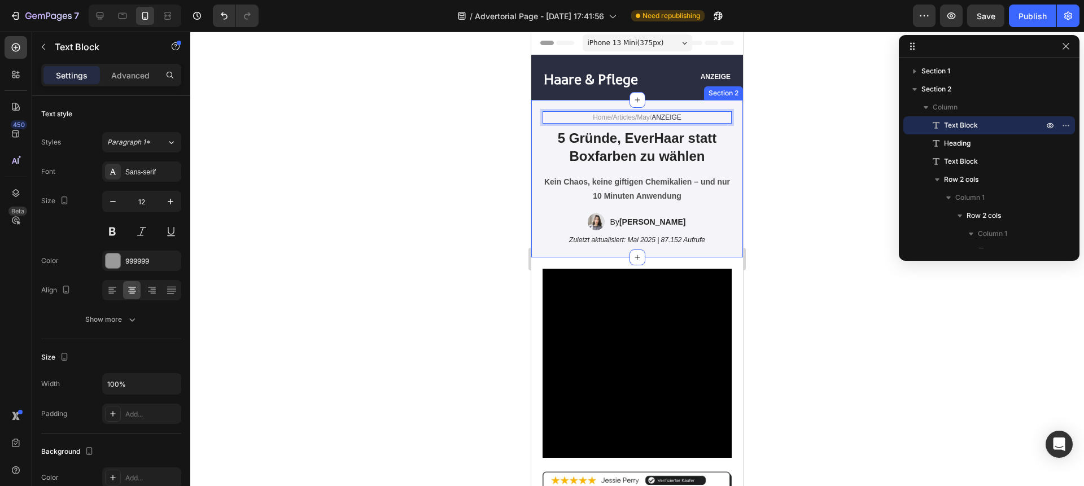
click at [677, 174] on div "Kein Chaos, keine giftigen Chemikalien – und nur 10 Minuten Anwendung" at bounding box center [636, 189] width 189 height 30
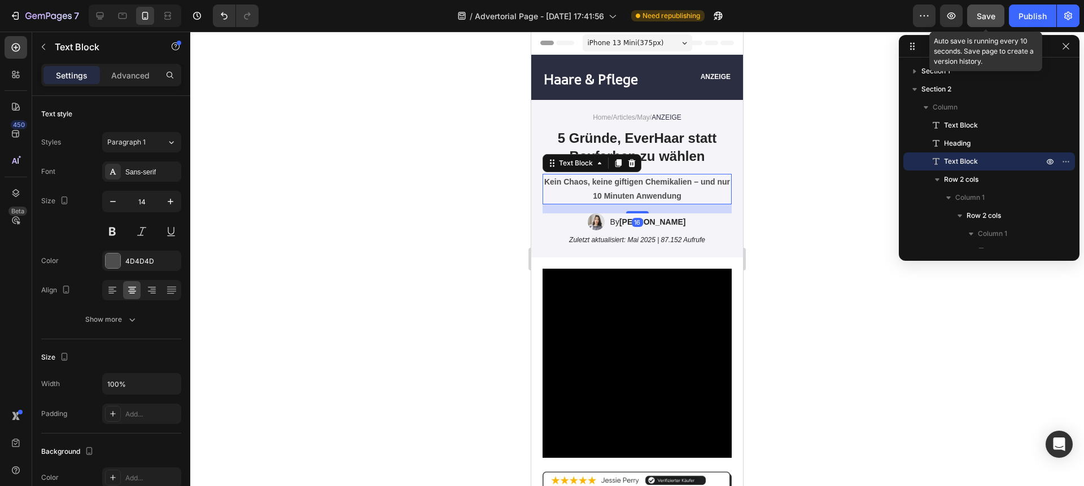
click at [1001, 7] on button "Save" at bounding box center [985, 16] width 37 height 23
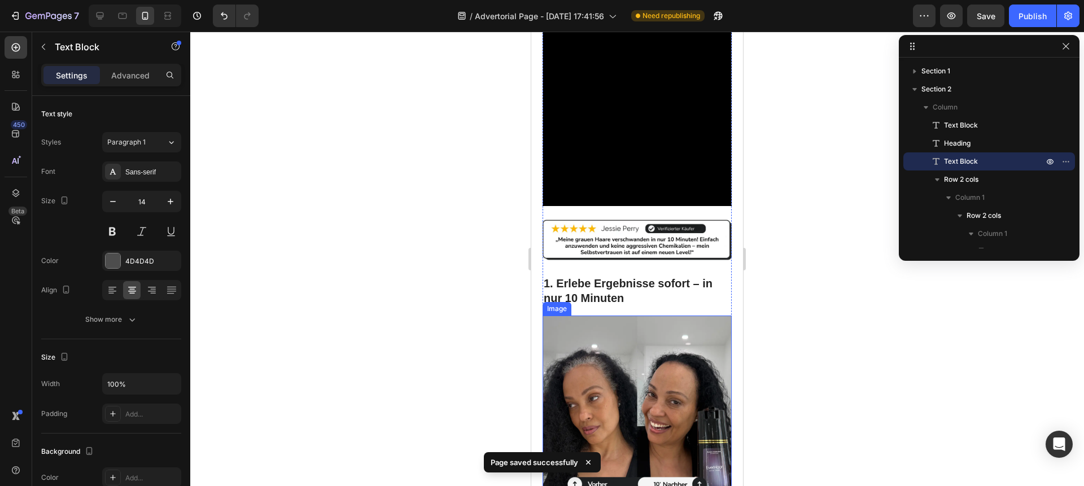
scroll to position [112, 0]
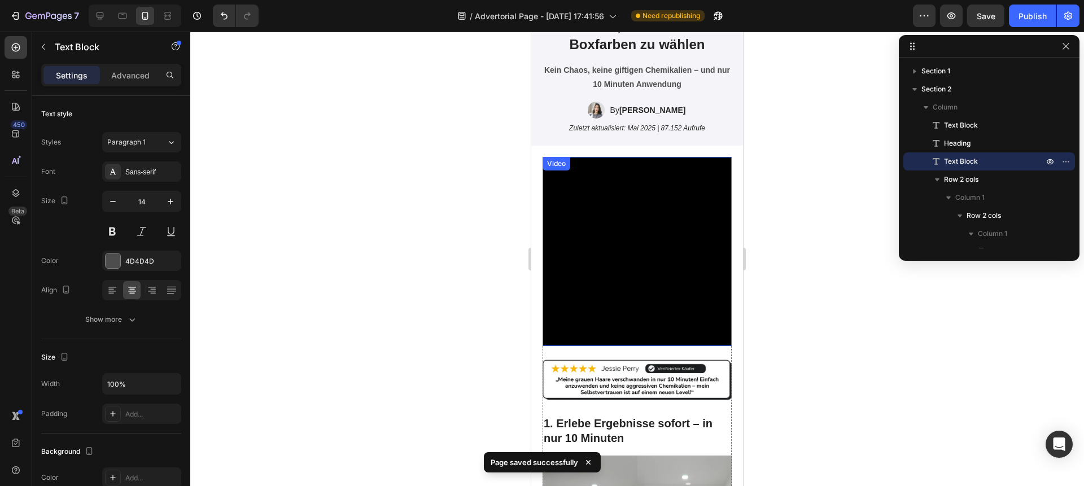
click at [660, 250] on video at bounding box center [636, 251] width 189 height 189
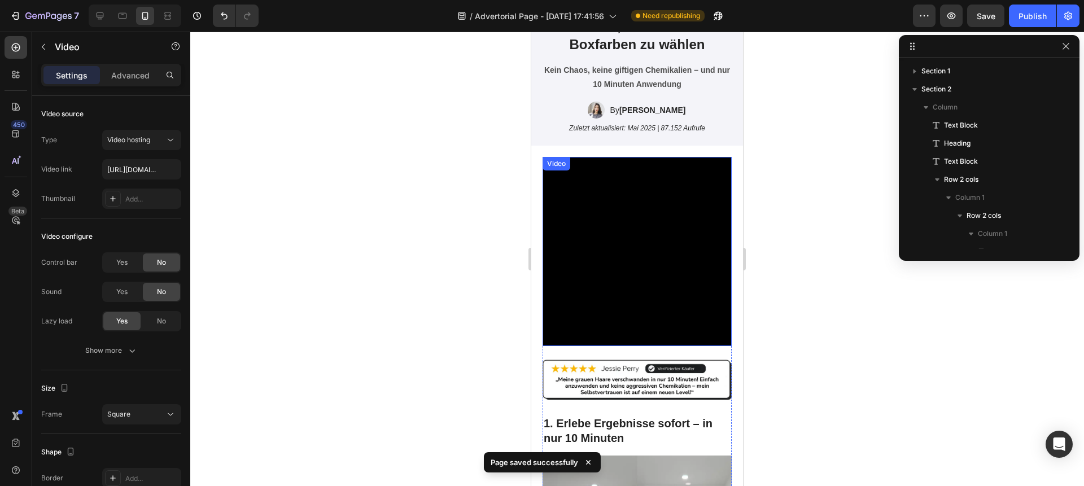
scroll to position [268, 0]
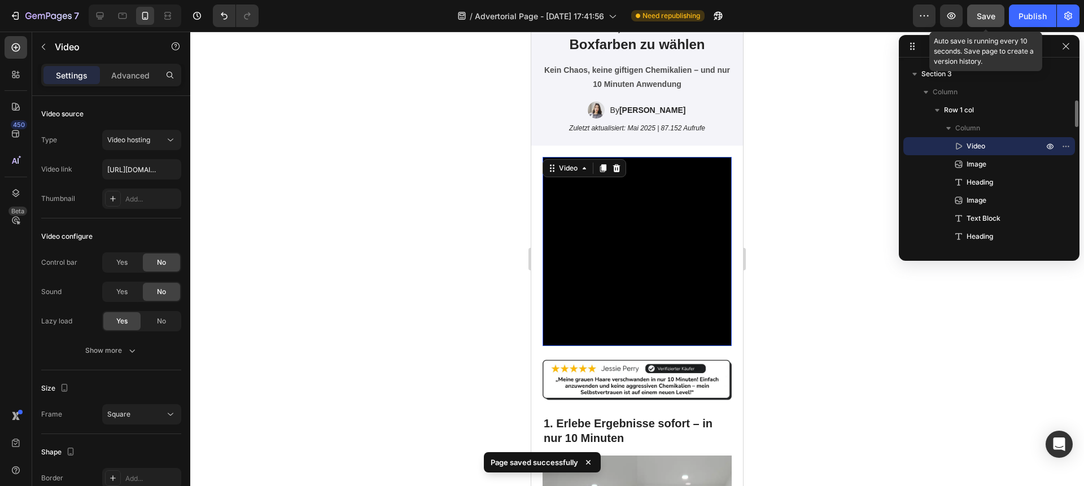
click at [980, 25] on button "Save" at bounding box center [985, 16] width 37 height 23
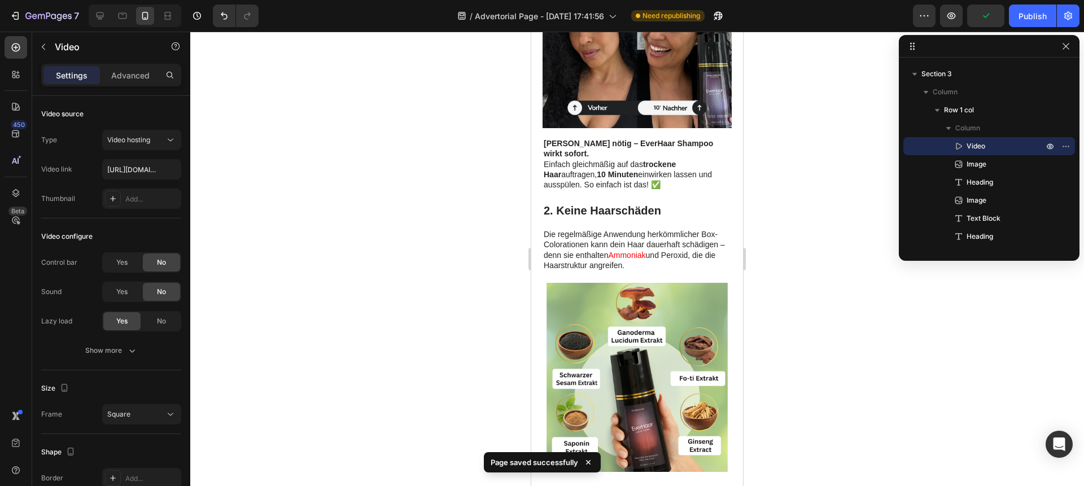
scroll to position [598, 0]
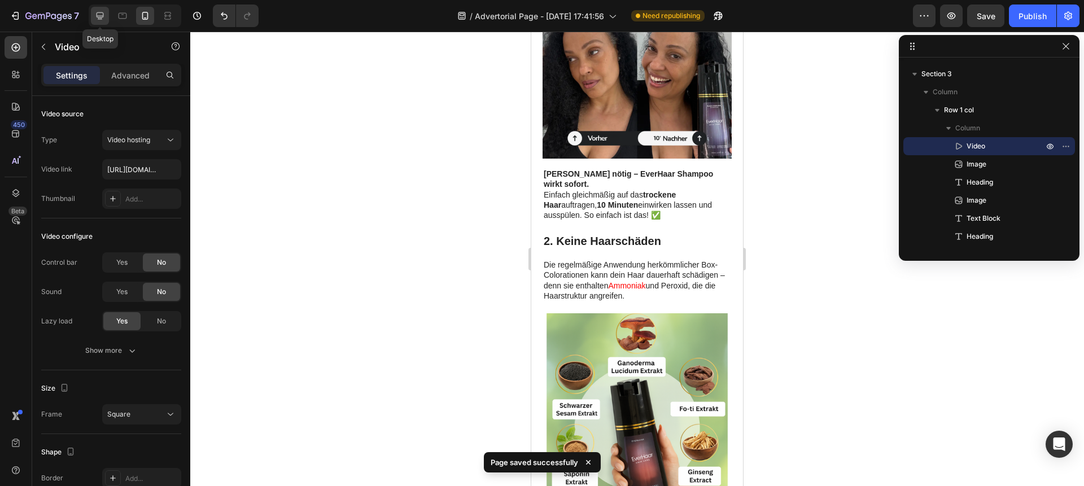
click at [94, 9] on div at bounding box center [100, 16] width 18 height 18
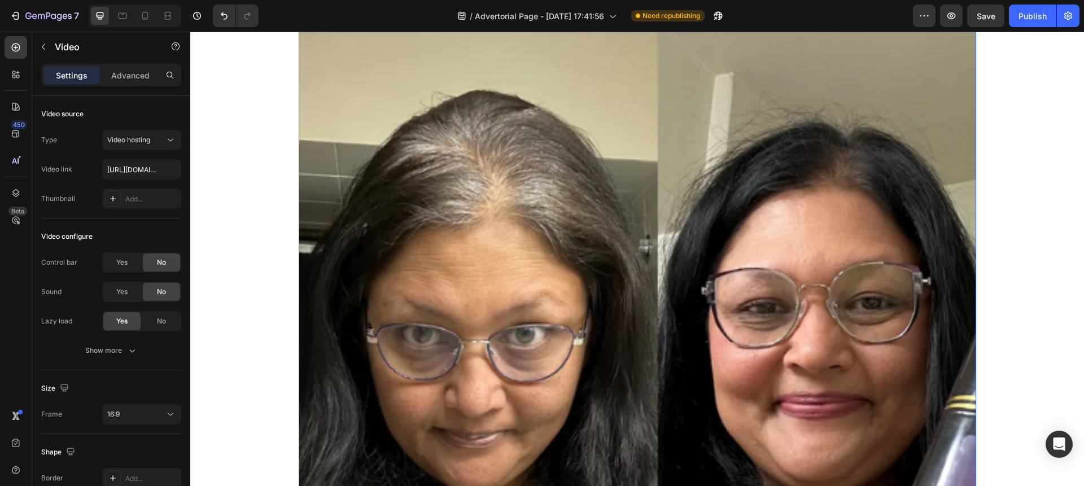
scroll to position [5400, 0]
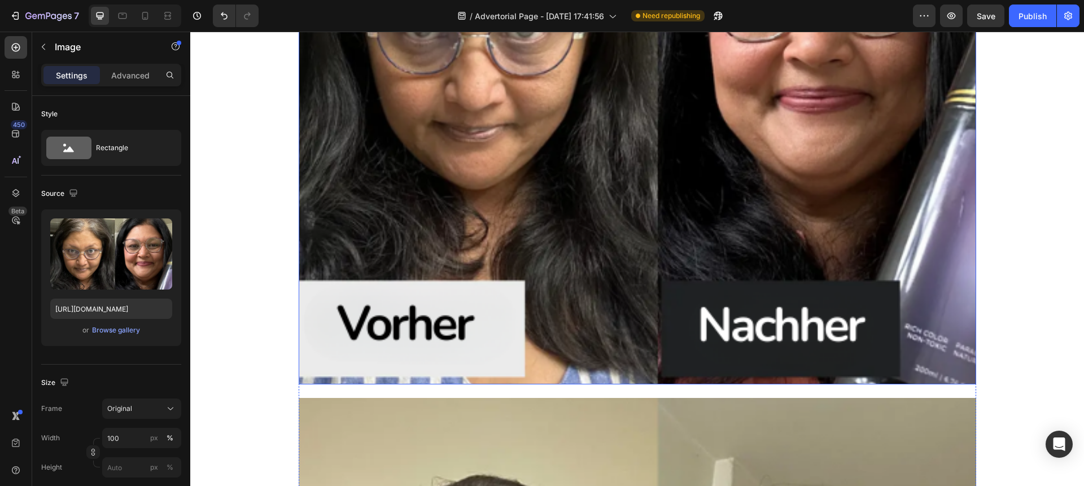
click at [453, 224] on img at bounding box center [637, 45] width 677 height 677
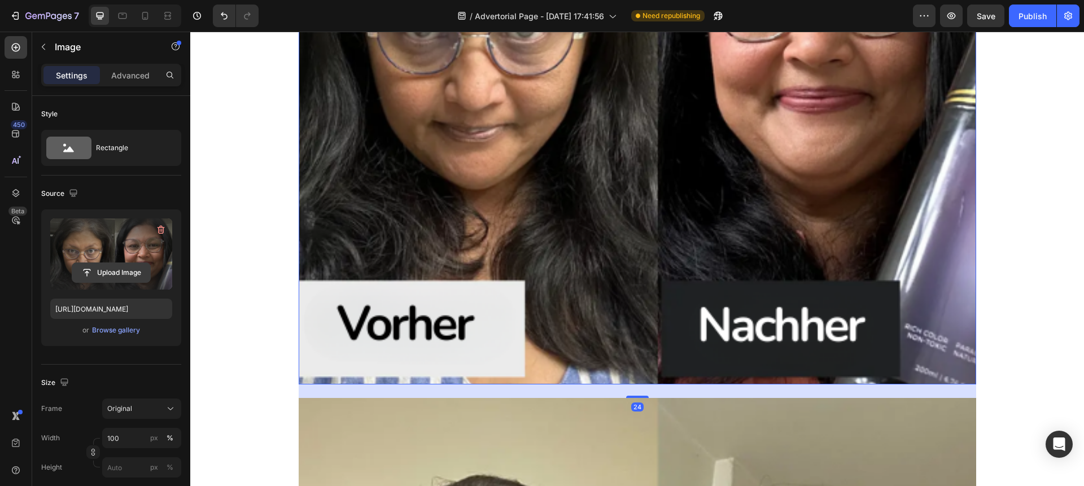
click at [89, 276] on input "file" at bounding box center [111, 272] width 78 height 19
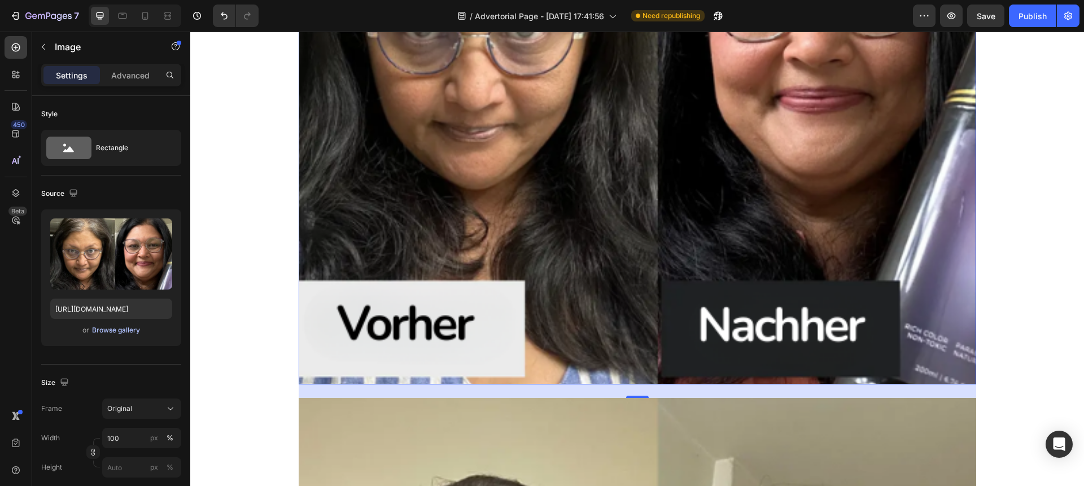
click at [102, 332] on div "Browse gallery" at bounding box center [116, 330] width 48 height 10
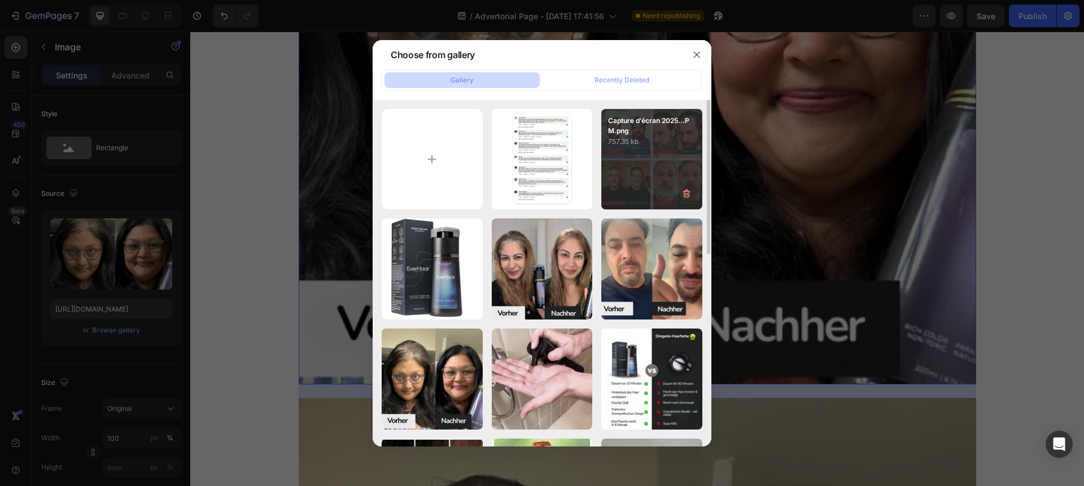
click at [651, 170] on div "Capture d’écran 2025...PM.png 757.35 kb" at bounding box center [651, 159] width 101 height 101
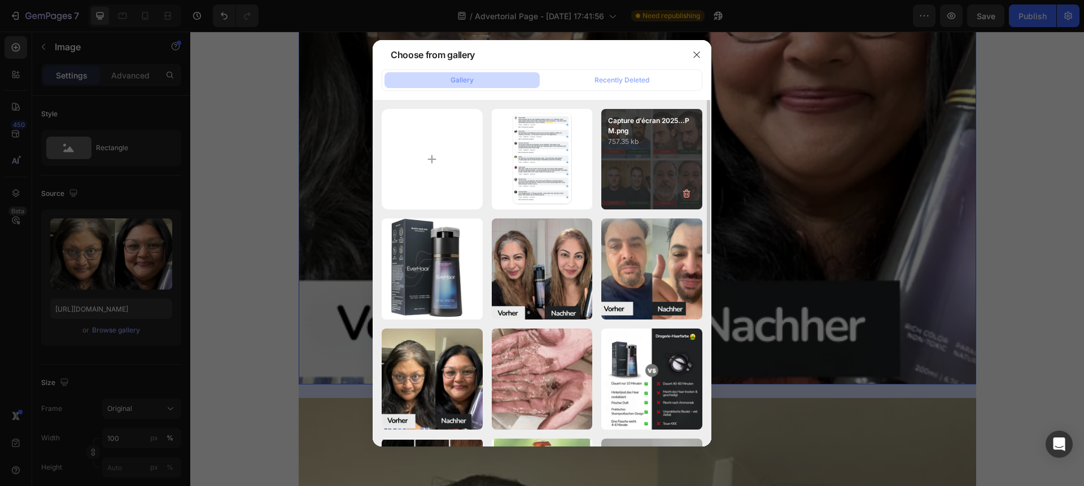
type input "[URL][DOMAIN_NAME]"
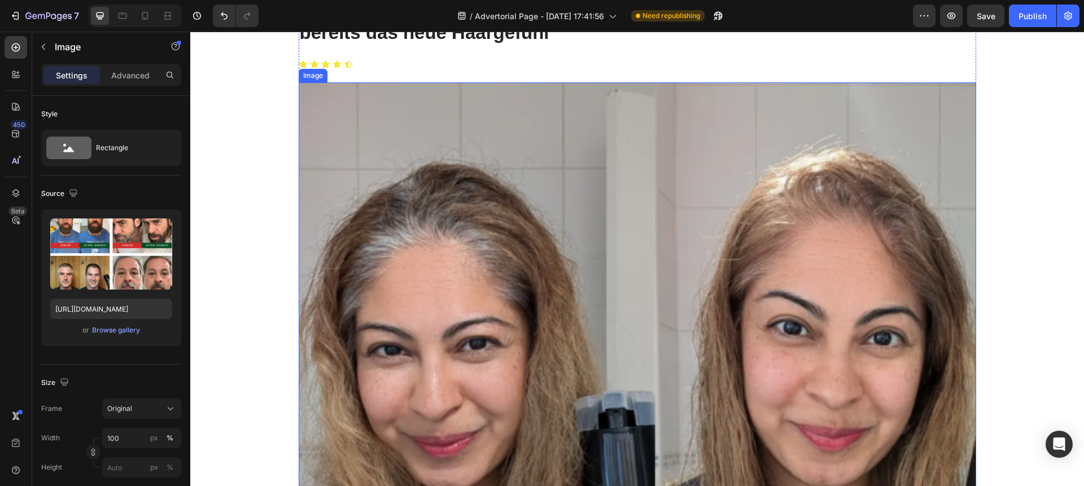
scroll to position [7902, 0]
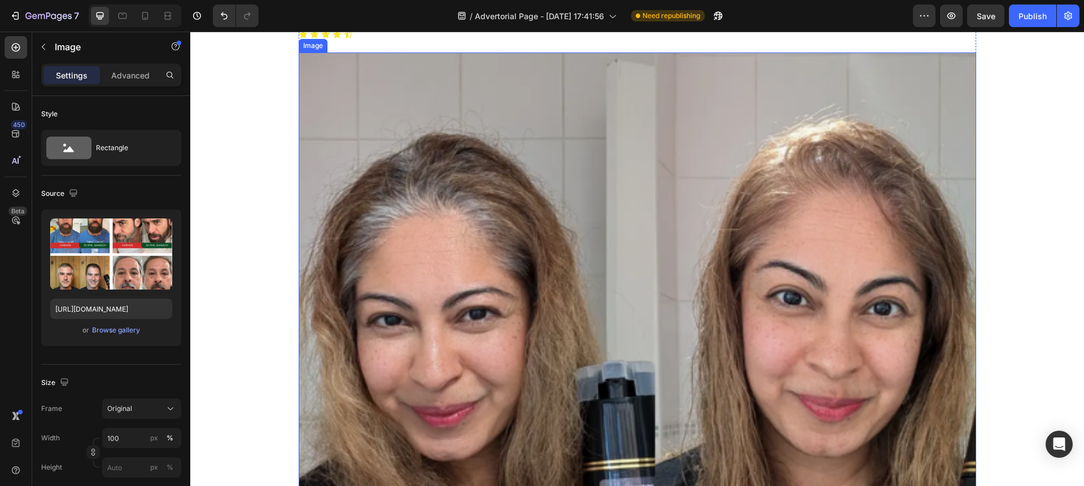
click at [420, 284] on img at bounding box center [637, 390] width 677 height 677
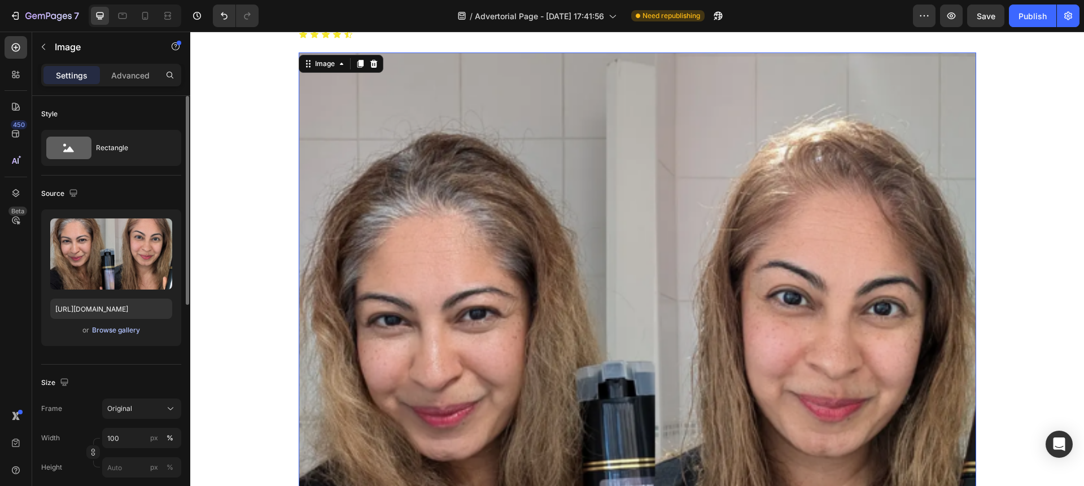
click at [129, 334] on div "Browse gallery" at bounding box center [116, 330] width 48 height 10
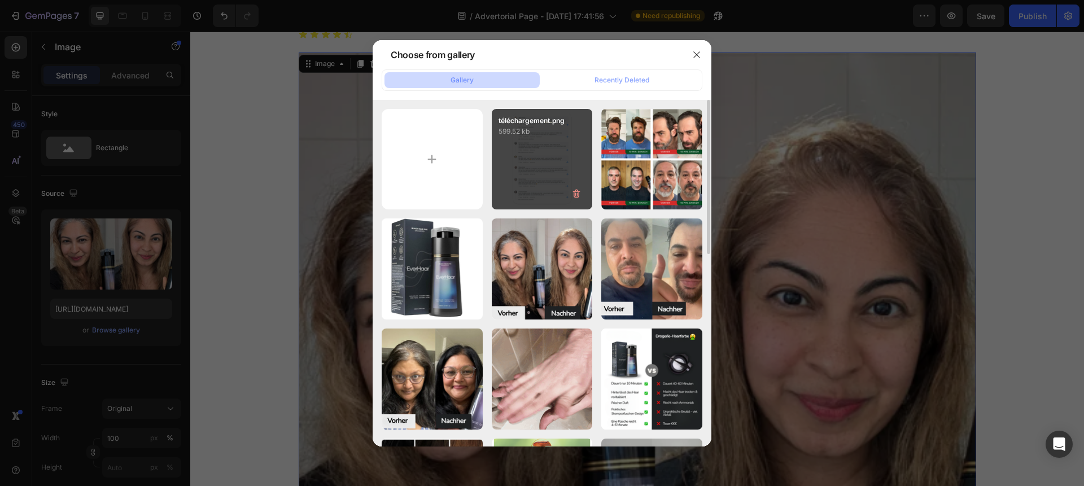
click at [524, 164] on div "téléchargement.png 599.52 kb" at bounding box center [542, 159] width 101 height 101
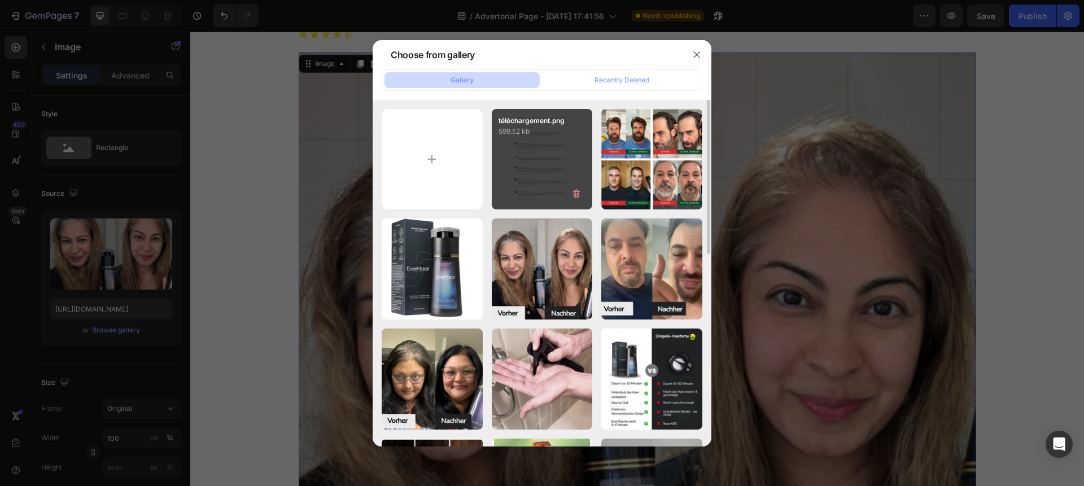
type input "[URL][DOMAIN_NAME]"
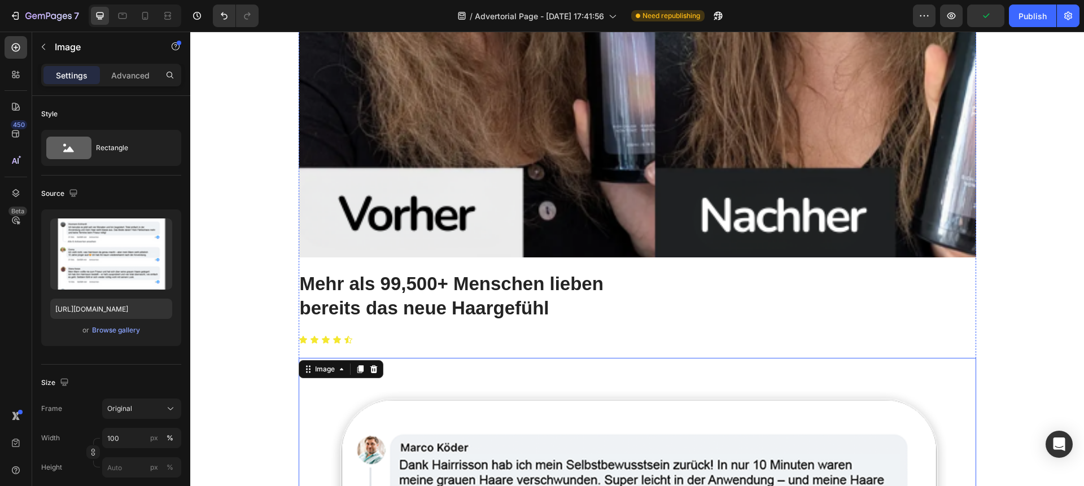
scroll to position [7630, 0]
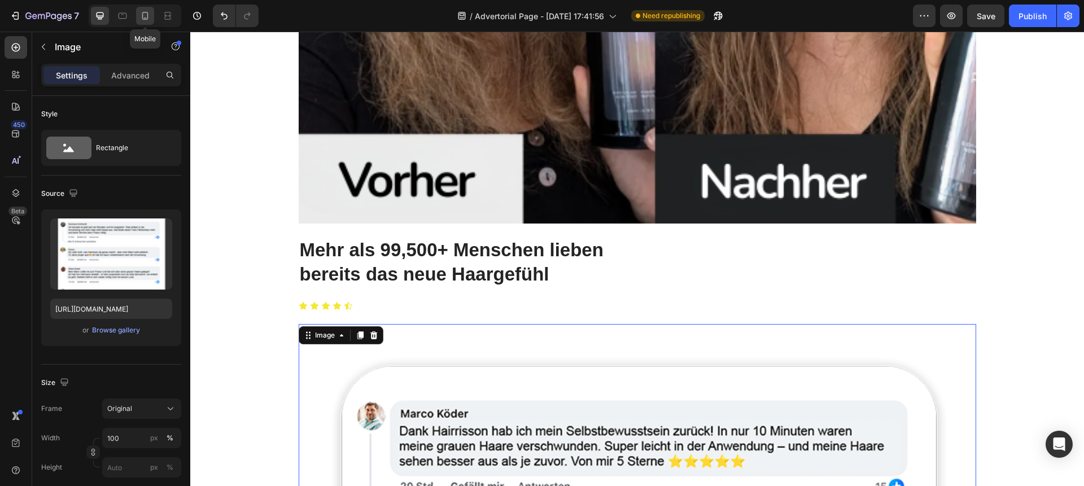
click at [143, 17] on icon at bounding box center [144, 15] width 11 height 11
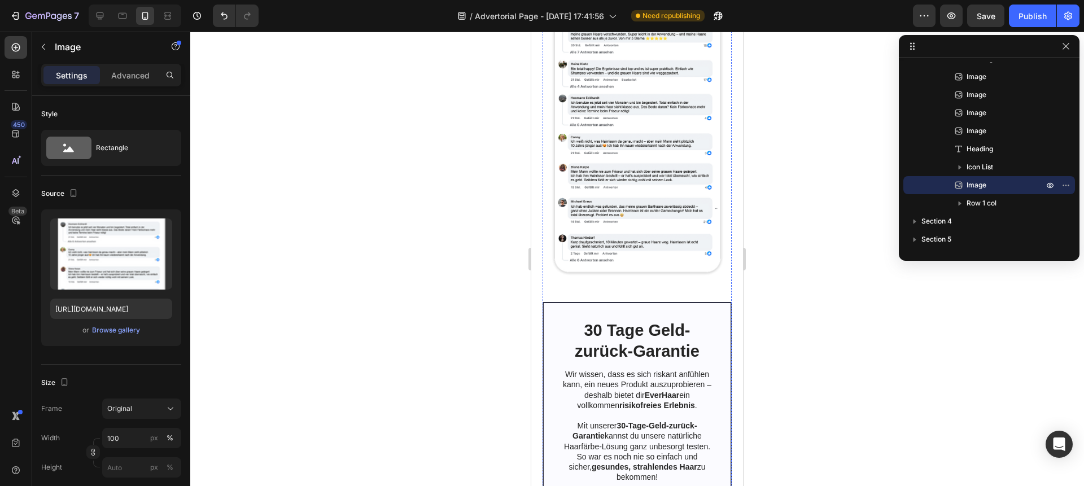
scroll to position [2990, 0]
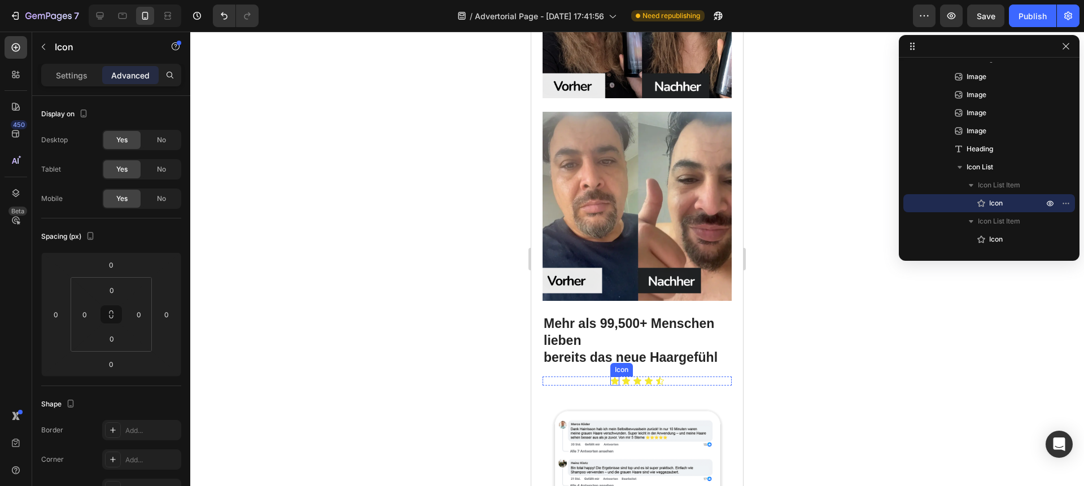
click at [612, 377] on icon at bounding box center [615, 380] width 8 height 7
click at [73, 79] on p "Settings" at bounding box center [72, 75] width 32 height 12
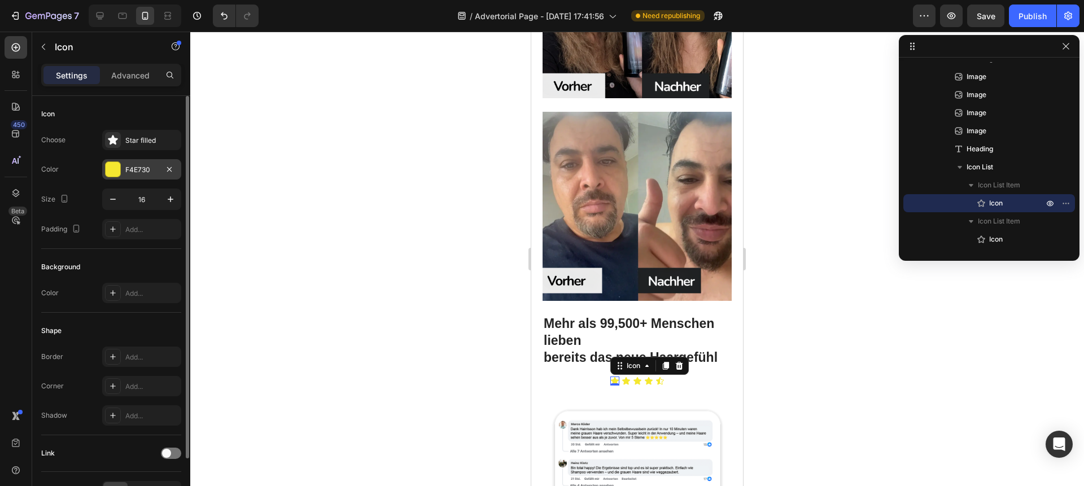
click at [121, 172] on div "F4E730" at bounding box center [141, 169] width 79 height 20
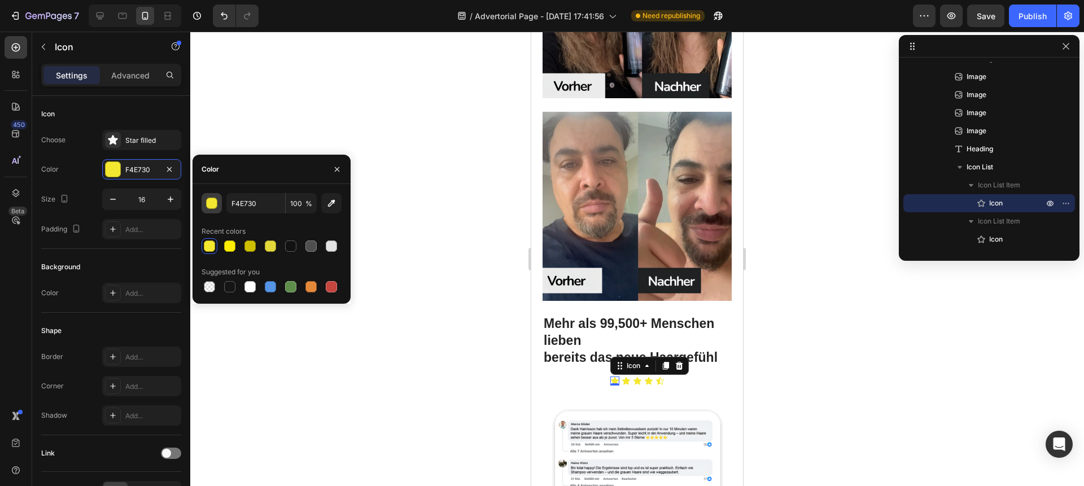
click at [210, 201] on div "button" at bounding box center [212, 203] width 11 height 11
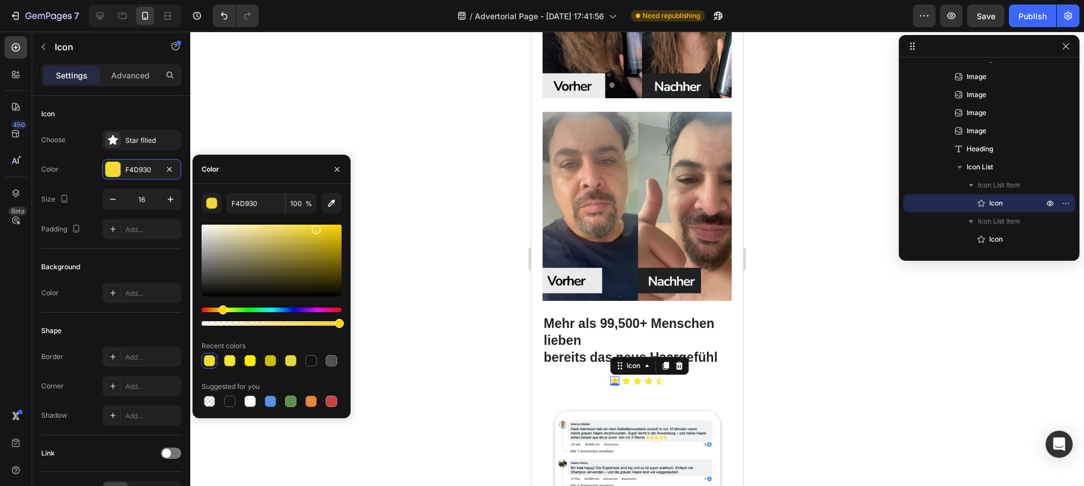
click at [221, 309] on div "Hue" at bounding box center [222, 309] width 9 height 9
type input "F4D330"
click at [622, 377] on icon at bounding box center [626, 380] width 8 height 7
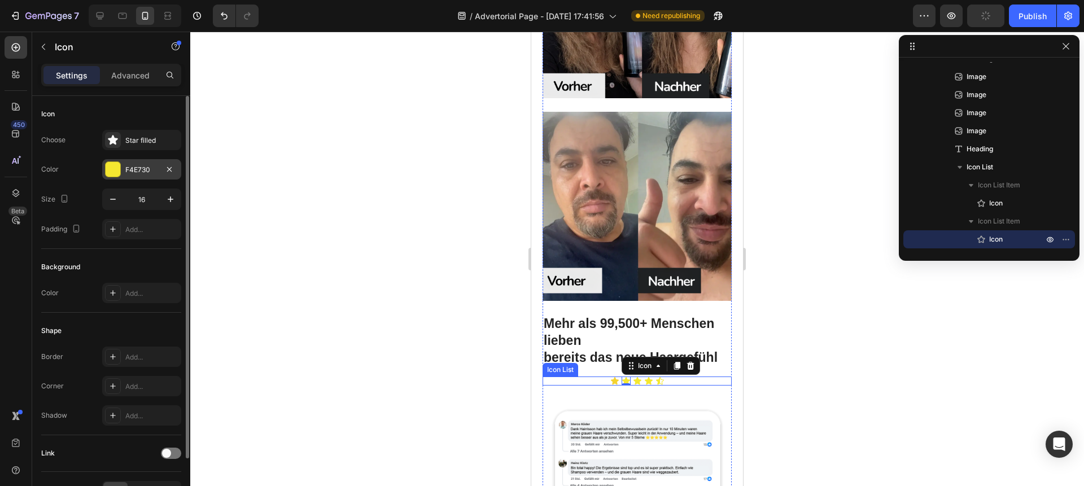
click at [124, 169] on div "F4E730" at bounding box center [141, 169] width 79 height 20
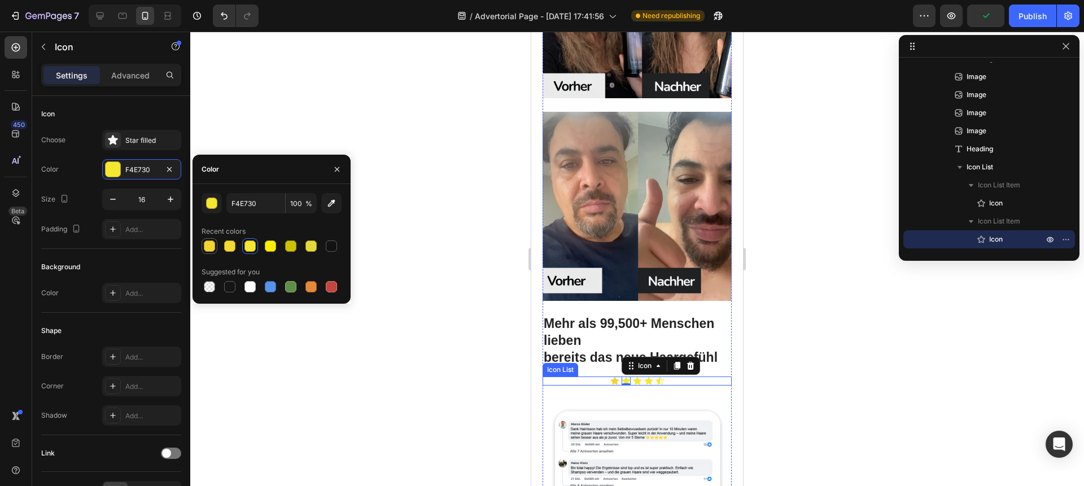
click at [212, 252] on div at bounding box center [210, 246] width 14 height 14
type input "F4D330"
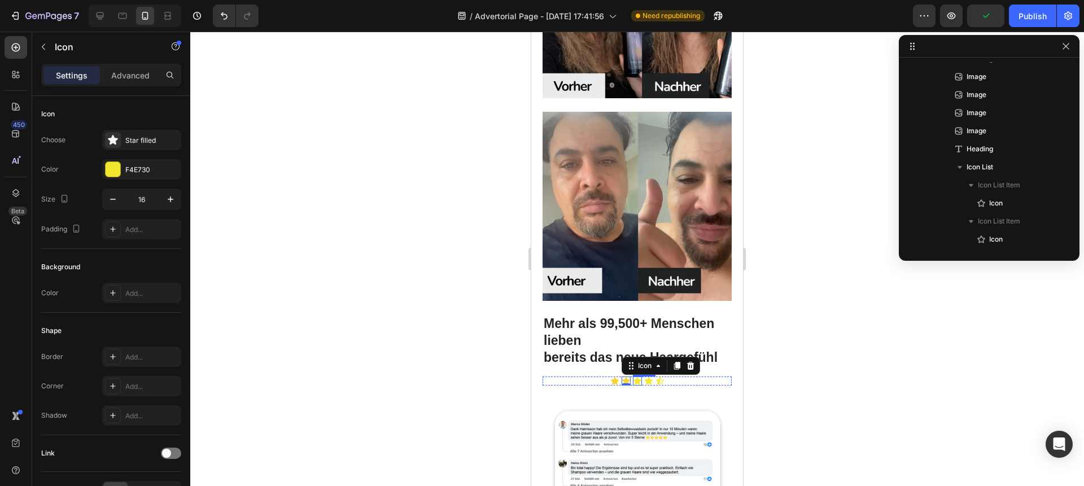
click at [635, 377] on icon at bounding box center [637, 380] width 8 height 7
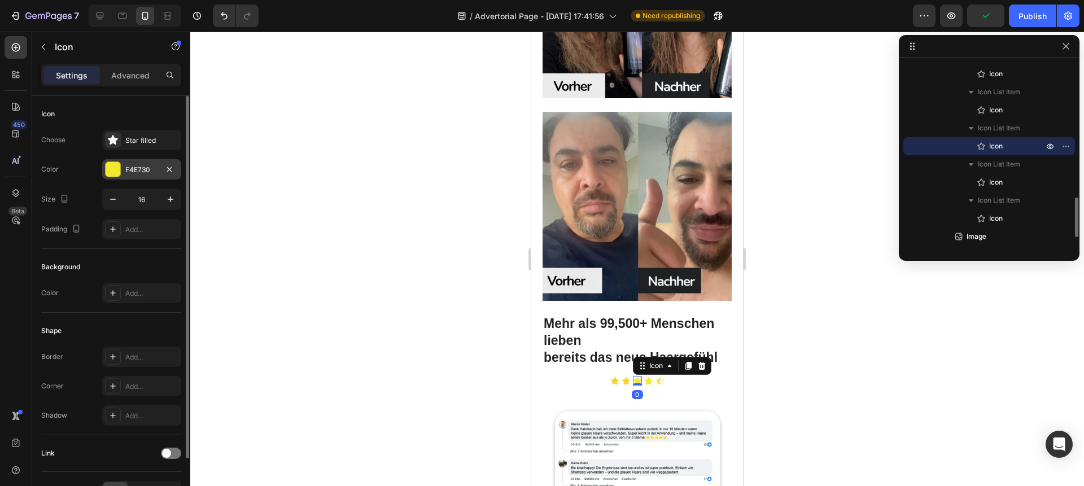
click at [154, 174] on div "F4E730" at bounding box center [141, 169] width 79 height 20
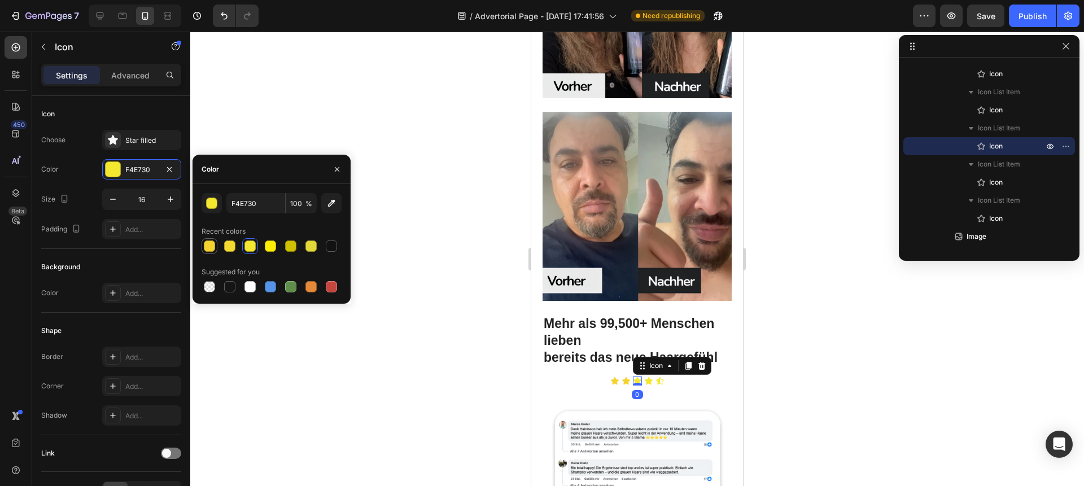
click at [212, 248] on div at bounding box center [209, 245] width 11 height 11
type input "F4D330"
click at [645, 377] on icon at bounding box center [648, 380] width 8 height 7
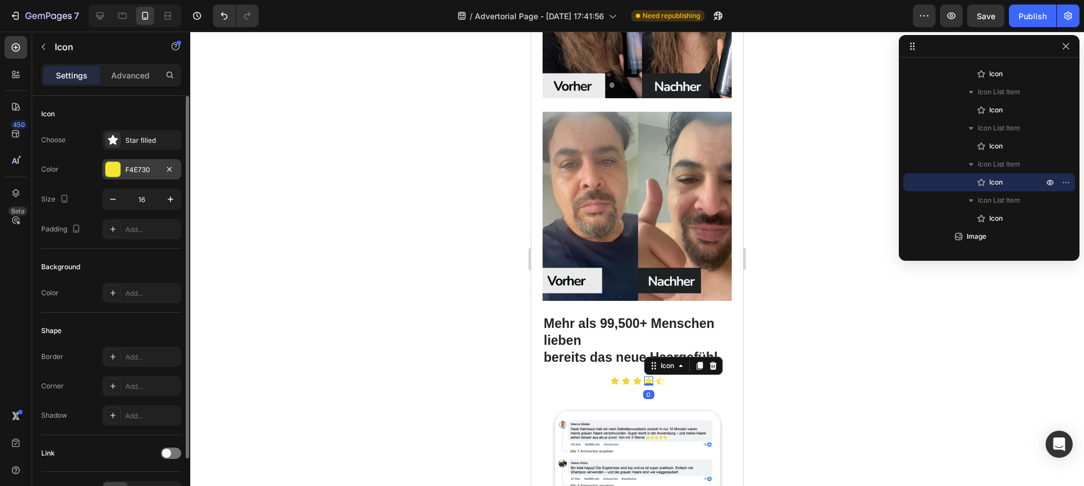
click at [120, 170] on div at bounding box center [113, 169] width 16 height 16
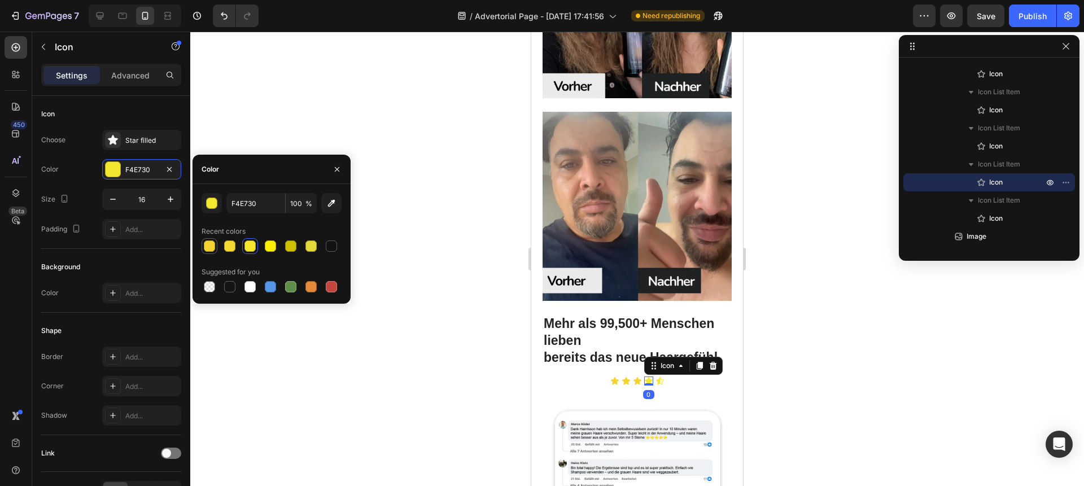
click at [212, 249] on div at bounding box center [209, 245] width 11 height 11
type input "F4D330"
click at [657, 376] on div "Icon" at bounding box center [659, 380] width 9 height 9
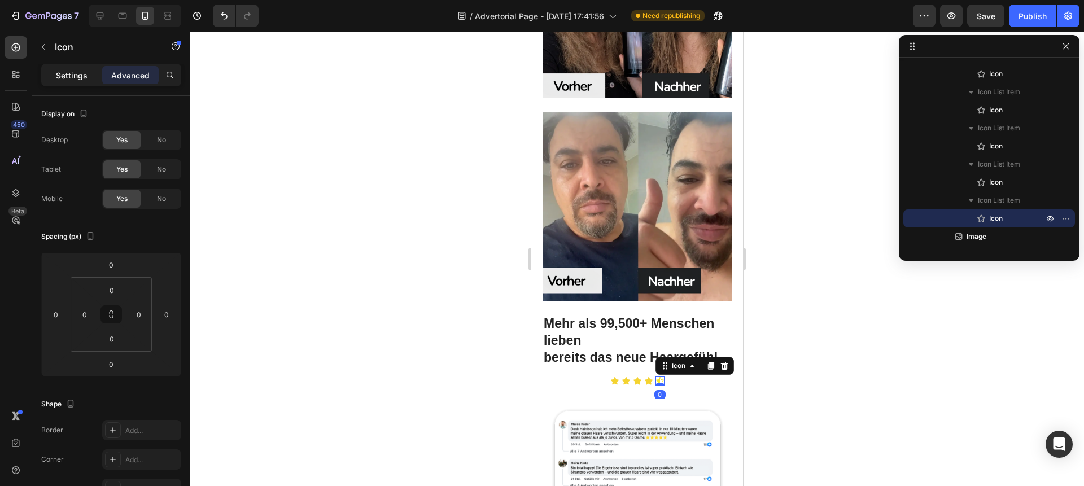
click at [78, 79] on p "Settings" at bounding box center [72, 75] width 32 height 12
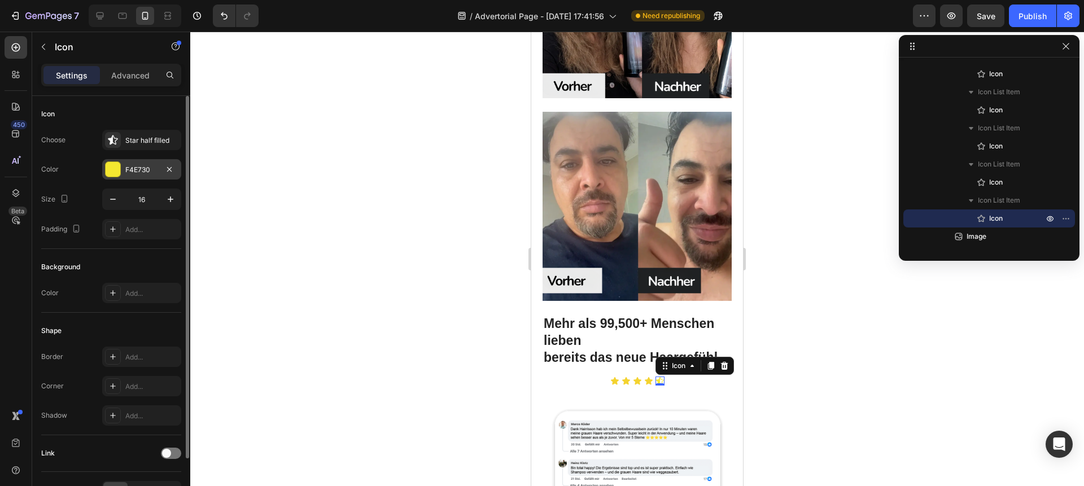
click at [118, 177] on div "F4E730" at bounding box center [141, 169] width 79 height 20
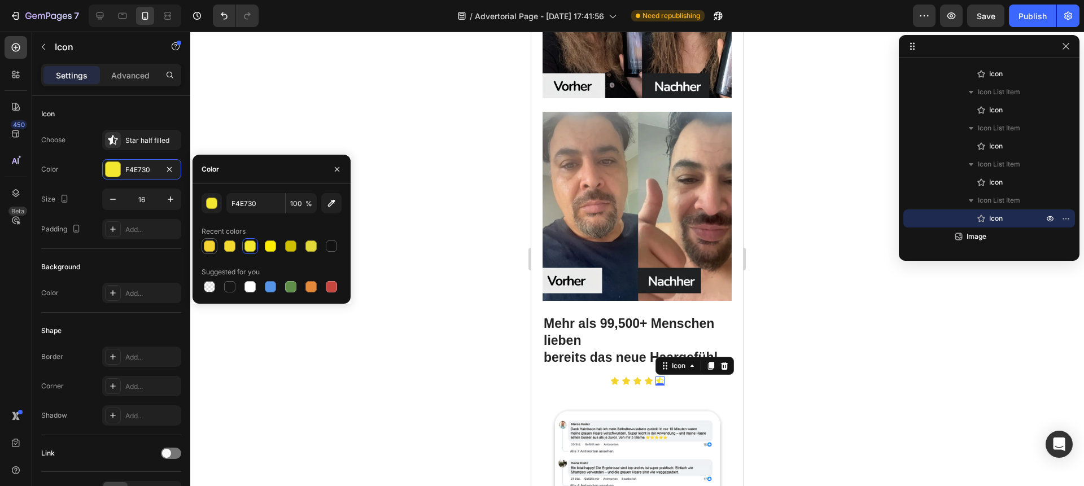
click at [211, 246] on div at bounding box center [209, 245] width 11 height 11
type input "F4D330"
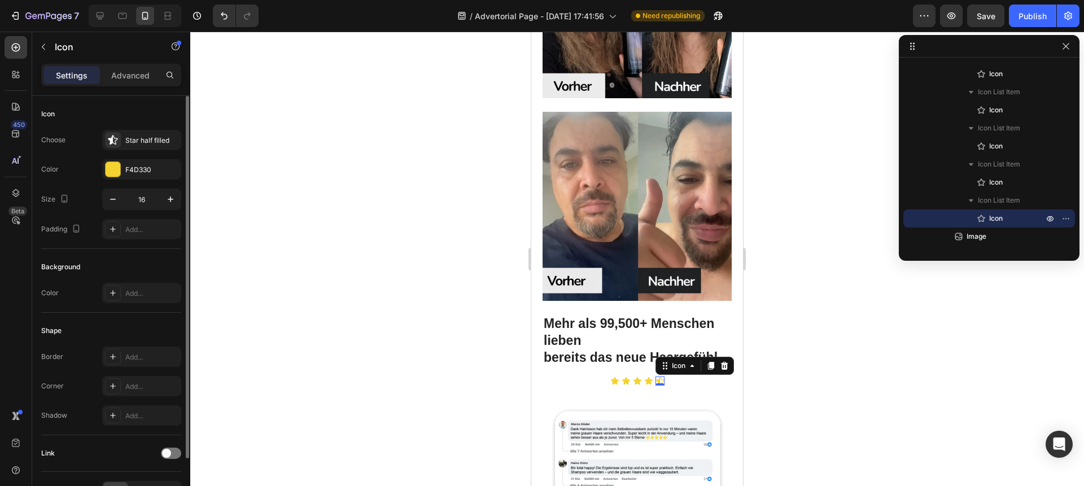
click at [92, 217] on div "Choose Star half filled Color F4D330 Size 16 Padding Add..." at bounding box center [111, 184] width 140 height 109
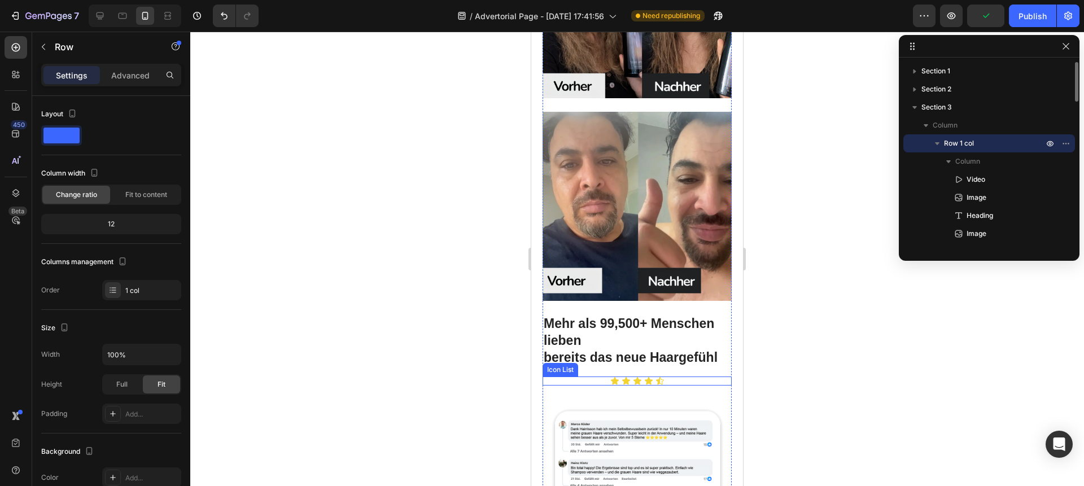
click at [688, 376] on div "Icon Icon Icon Icon Icon" at bounding box center [636, 380] width 189 height 9
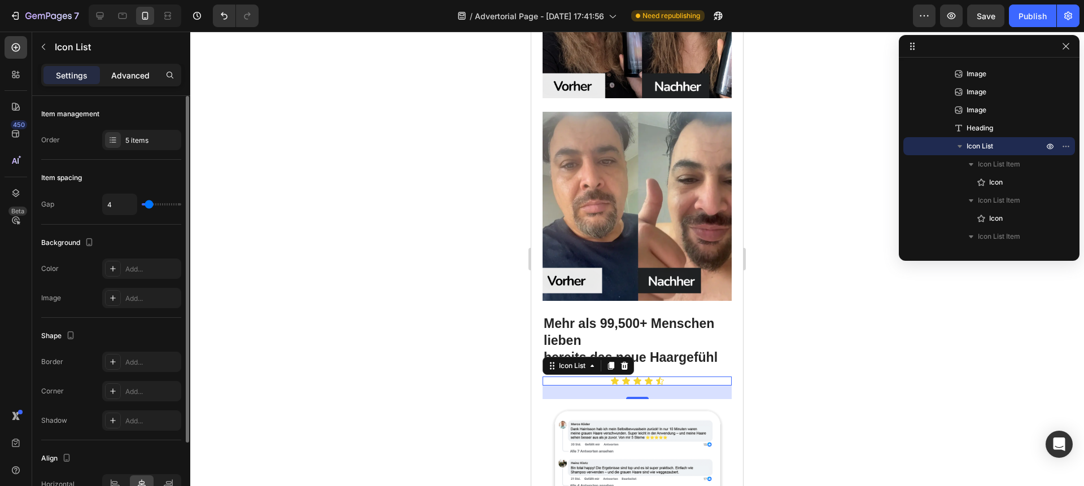
click at [128, 84] on div "Advanced" at bounding box center [130, 75] width 56 height 18
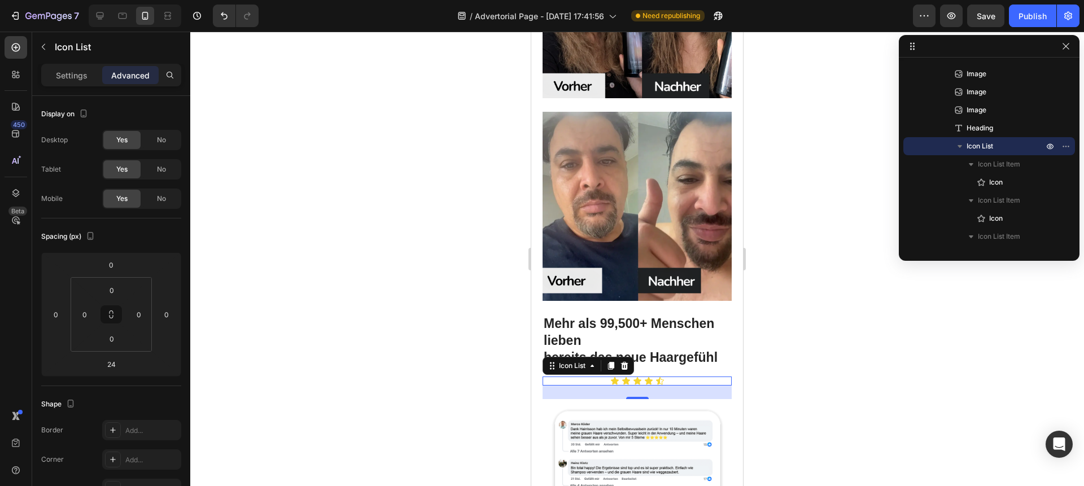
click at [591, 376] on div "Icon Icon Icon Icon Icon" at bounding box center [636, 380] width 189 height 9
click at [76, 80] on p "Settings" at bounding box center [72, 75] width 32 height 12
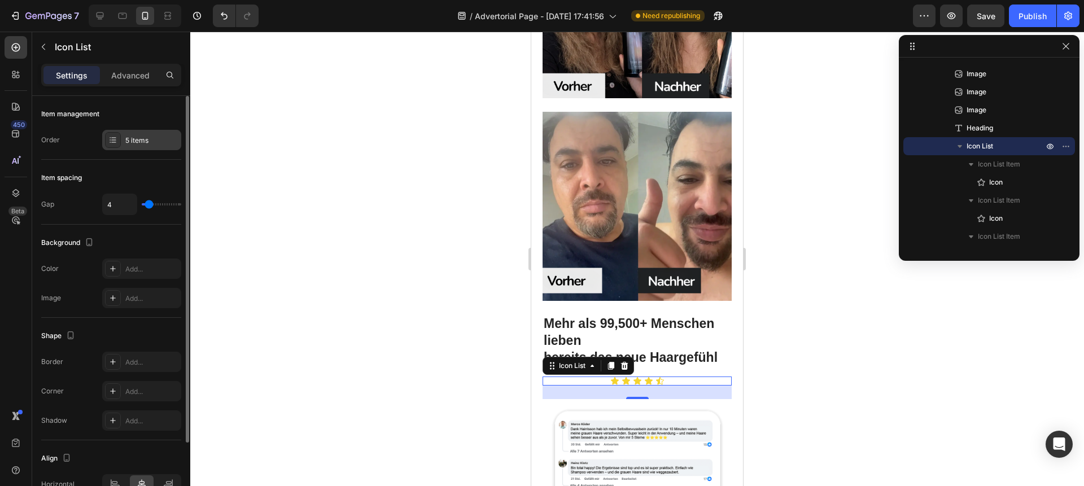
click at [128, 146] on div "5 items" at bounding box center [141, 140] width 79 height 20
click at [86, 190] on div "Item spacing Gap 4" at bounding box center [111, 192] width 140 height 65
click at [599, 376] on div "Icon Icon Icon Icon Icon" at bounding box center [636, 380] width 189 height 9
click at [130, 89] on div "Settings Advanced" at bounding box center [111, 80] width 158 height 32
click at [128, 86] on div "Settings Advanced" at bounding box center [111, 80] width 158 height 32
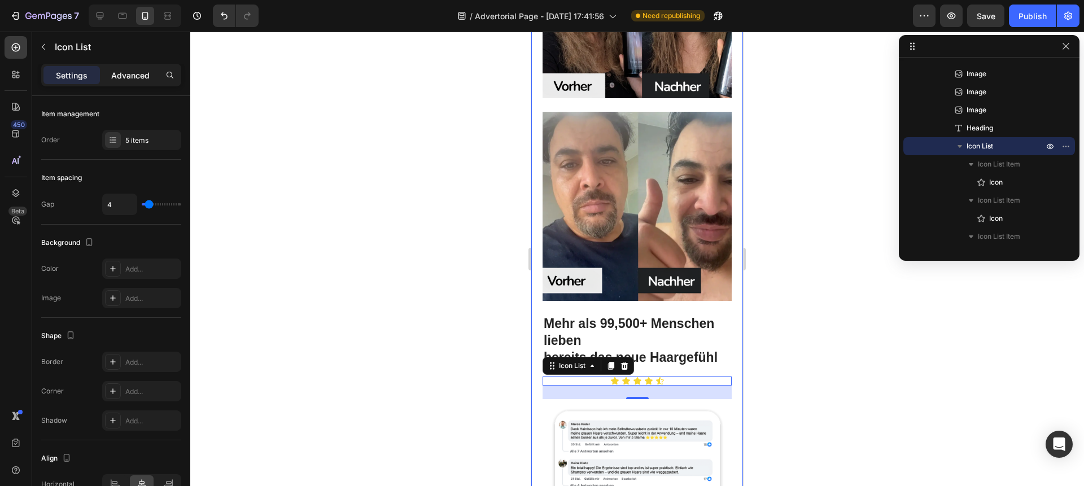
click at [111, 77] on p "Advanced" at bounding box center [130, 75] width 38 height 12
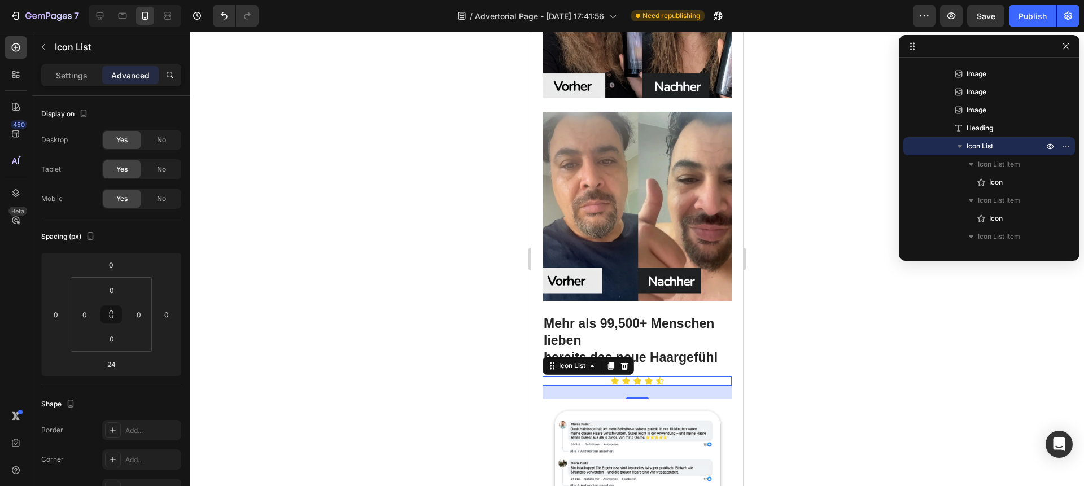
click at [615, 376] on div "Icon Icon Icon Icon Icon" at bounding box center [636, 380] width 189 height 9
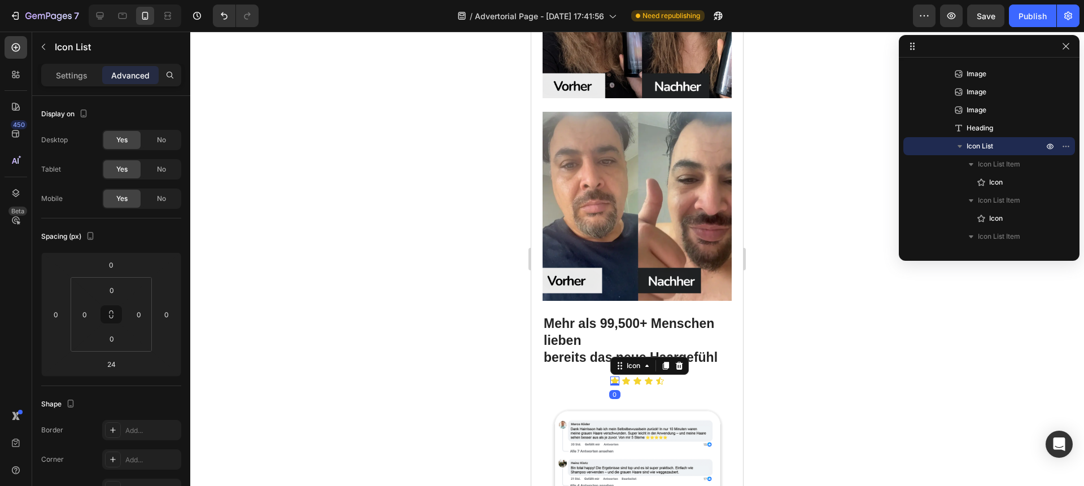
click at [611, 377] on icon at bounding box center [615, 380] width 8 height 7
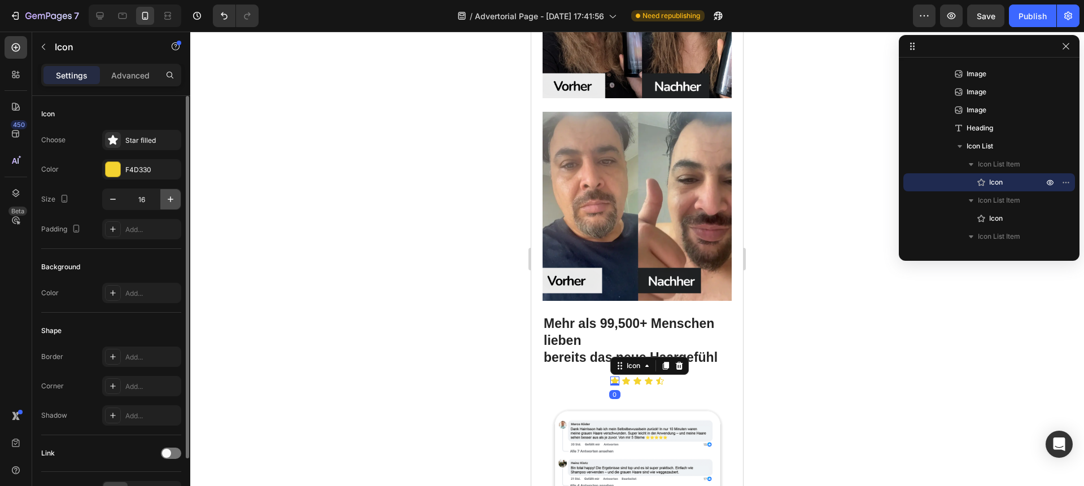
click at [176, 195] on icon "button" at bounding box center [170, 199] width 11 height 11
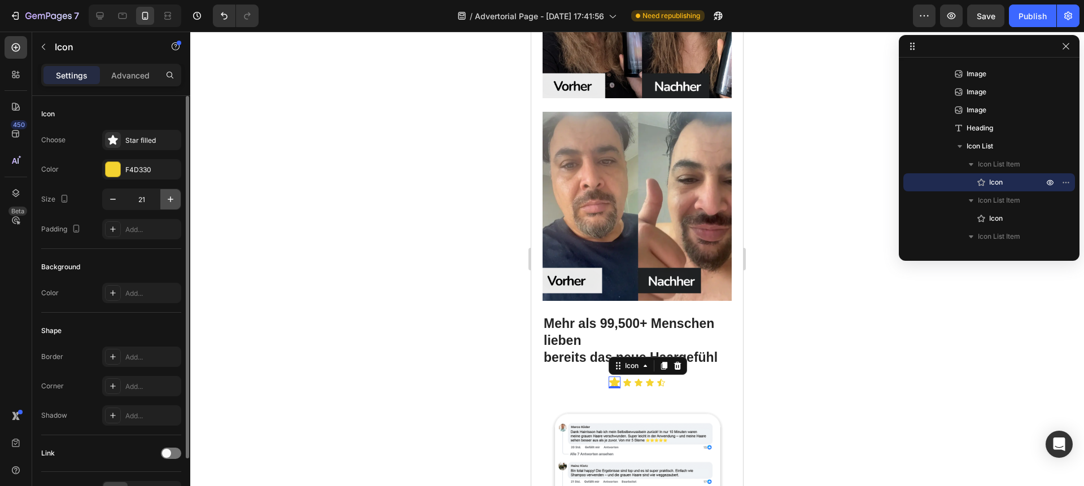
click at [176, 195] on icon "button" at bounding box center [170, 199] width 11 height 11
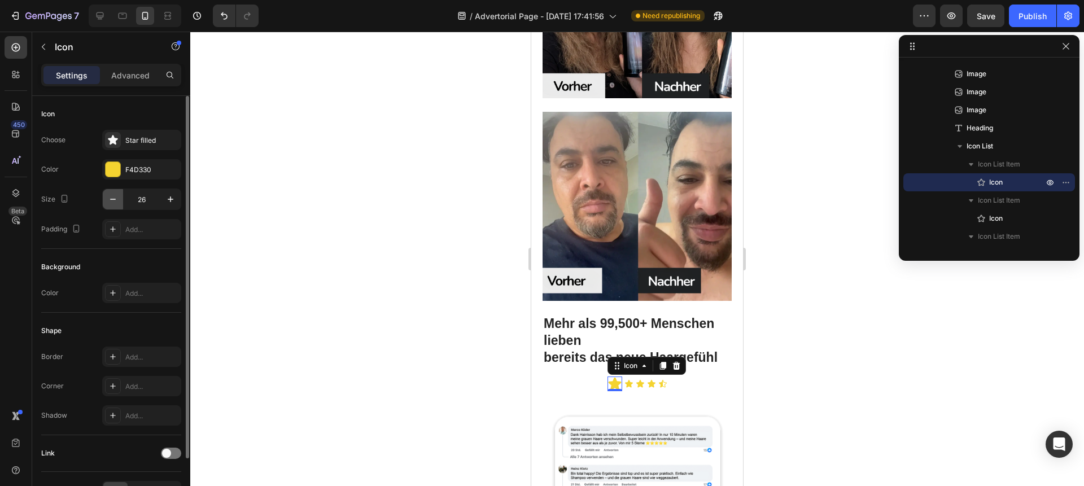
click at [117, 201] on icon "button" at bounding box center [112, 199] width 11 height 11
type input "25"
click at [624, 379] on icon at bounding box center [628, 383] width 9 height 9
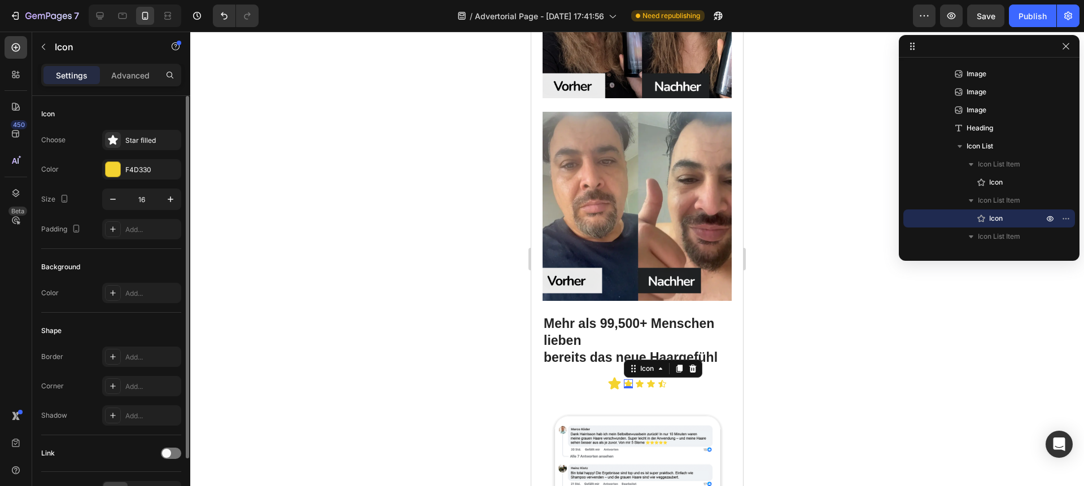
click at [179, 200] on div "Icon Choose Star filled Color F4D330 Size 16 Padding Add... Background Color Ad…" at bounding box center [111, 307] width 158 height 422
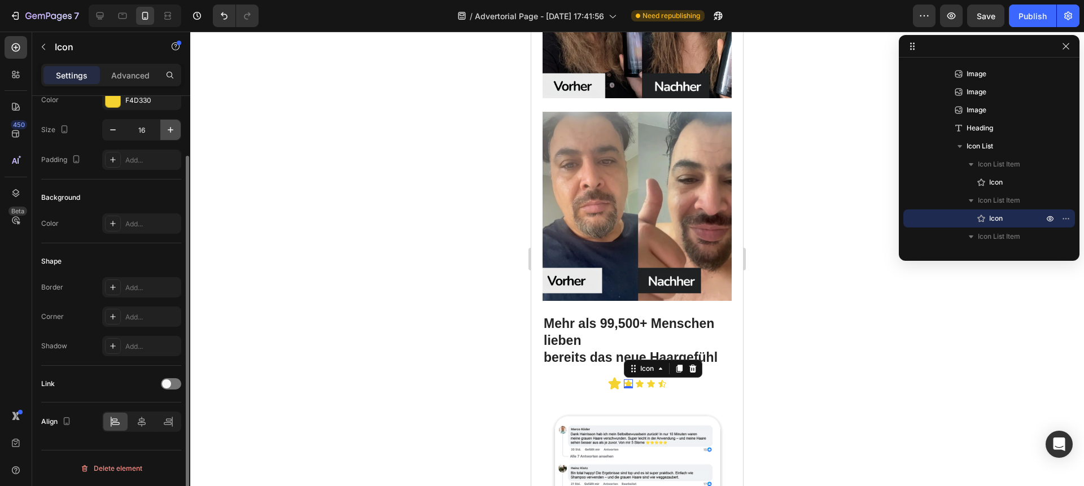
click at [172, 133] on icon "button" at bounding box center [170, 129] width 11 height 11
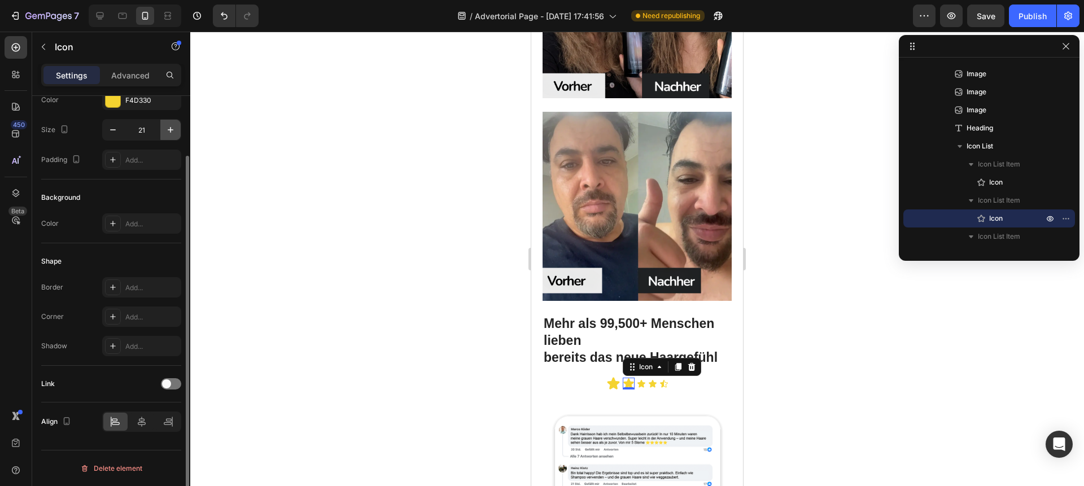
click at [172, 133] on icon "button" at bounding box center [170, 129] width 11 height 11
type input "25"
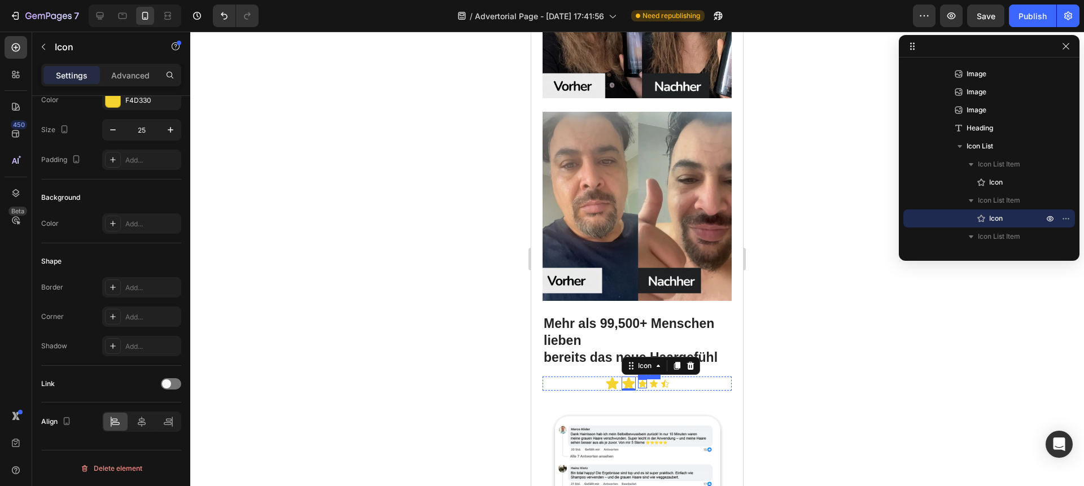
click at [638, 380] on icon at bounding box center [642, 383] width 8 height 7
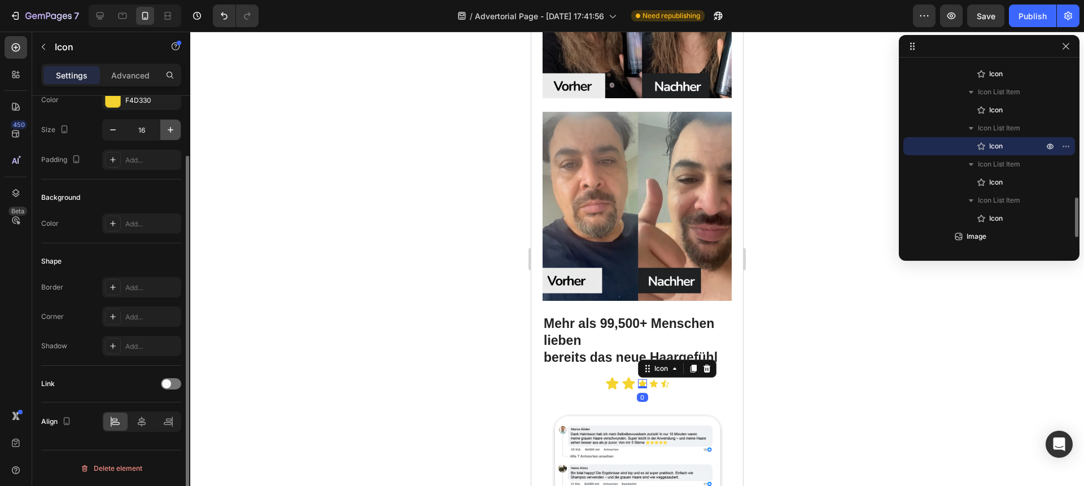
click at [164, 124] on button "button" at bounding box center [170, 130] width 20 height 20
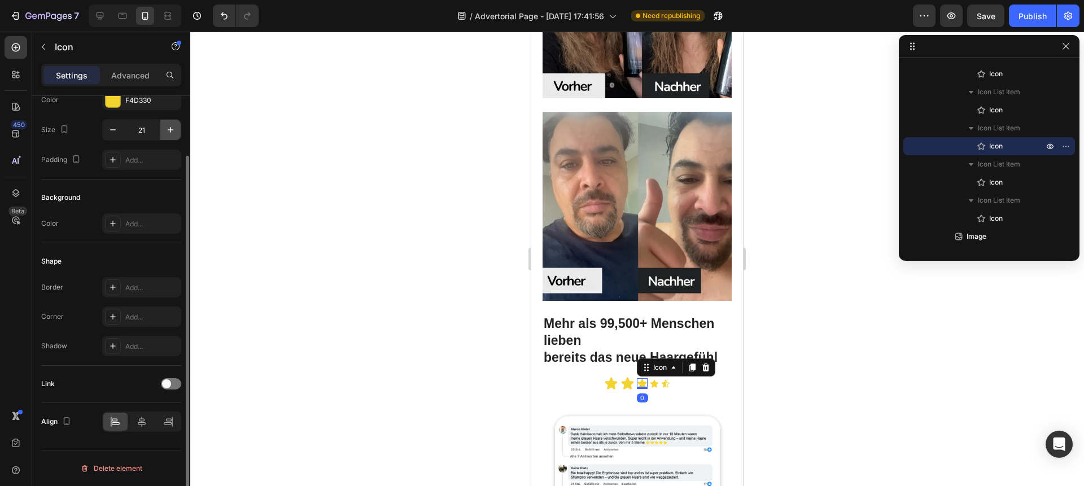
click at [164, 124] on button "button" at bounding box center [170, 130] width 20 height 20
type input "25"
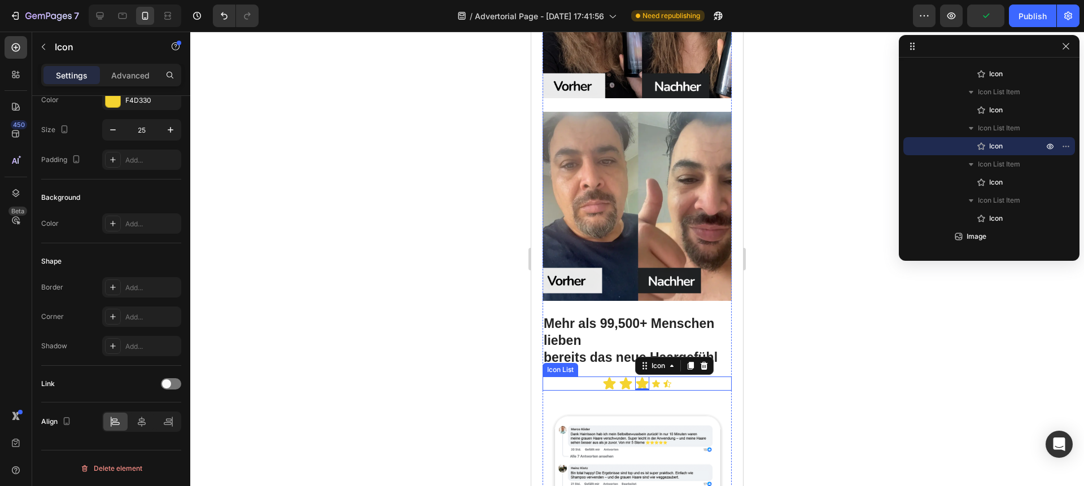
click at [655, 379] on icon at bounding box center [655, 383] width 9 height 9
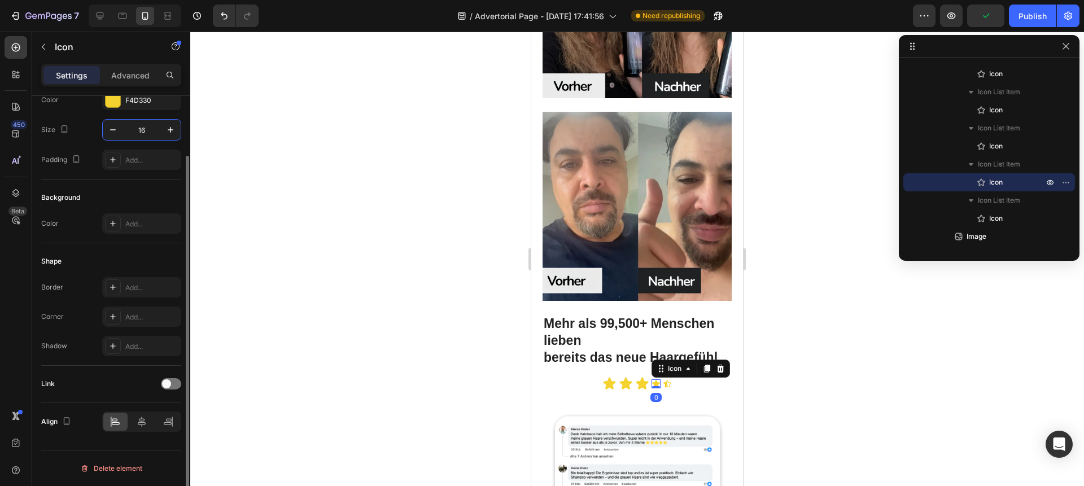
click at [142, 133] on input "16" at bounding box center [141, 130] width 37 height 20
type input "25"
click at [666, 380] on icon at bounding box center [670, 383] width 8 height 7
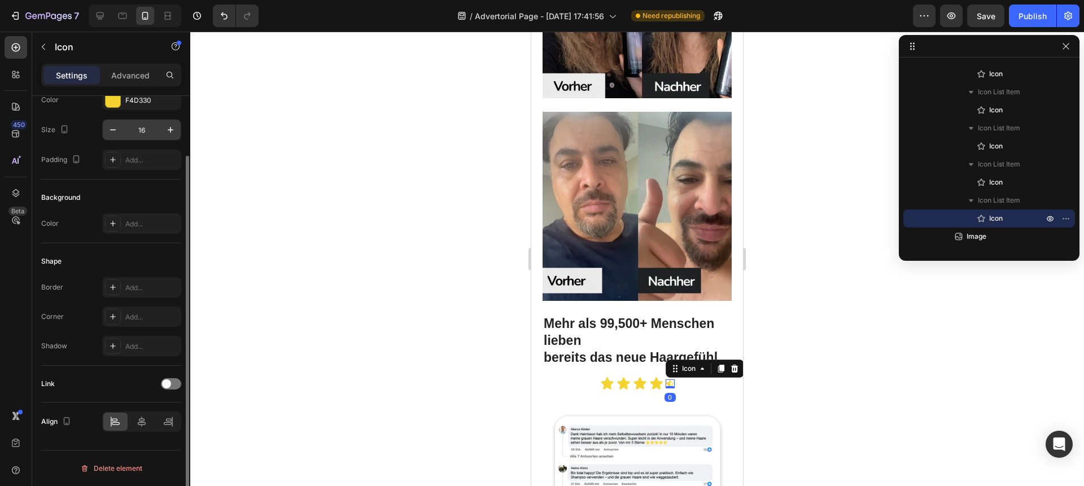
click at [154, 133] on input "16" at bounding box center [141, 130] width 37 height 20
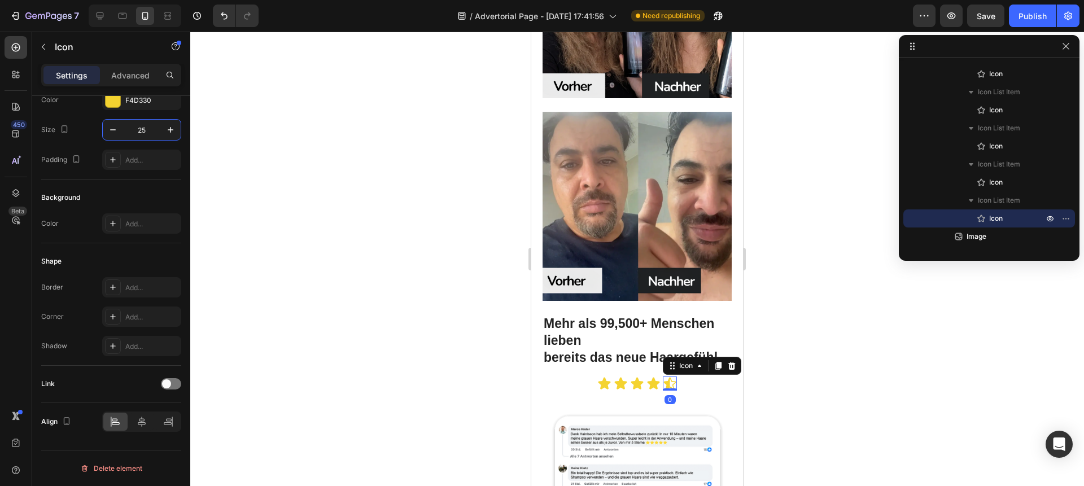
type input "25"
click at [489, 293] on div at bounding box center [636, 259] width 893 height 454
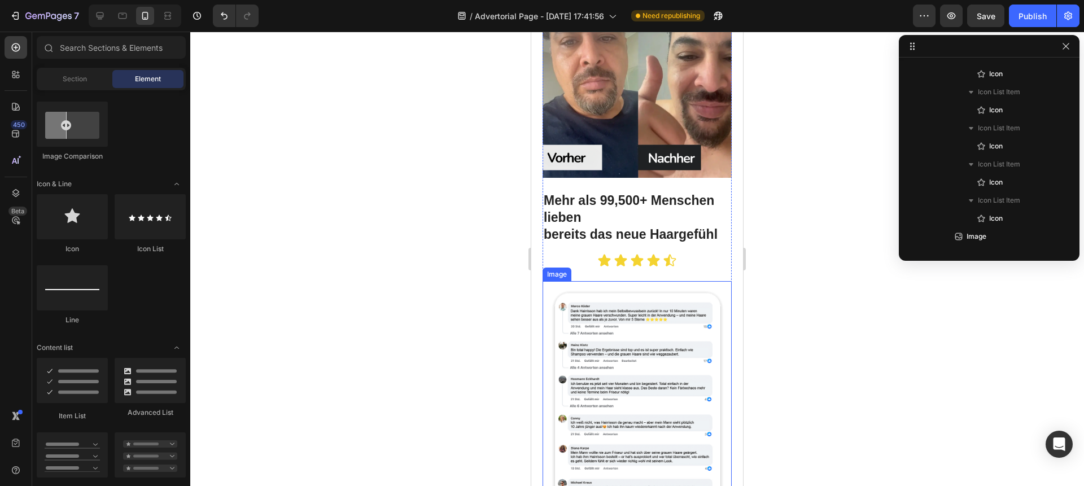
scroll to position [2957, 0]
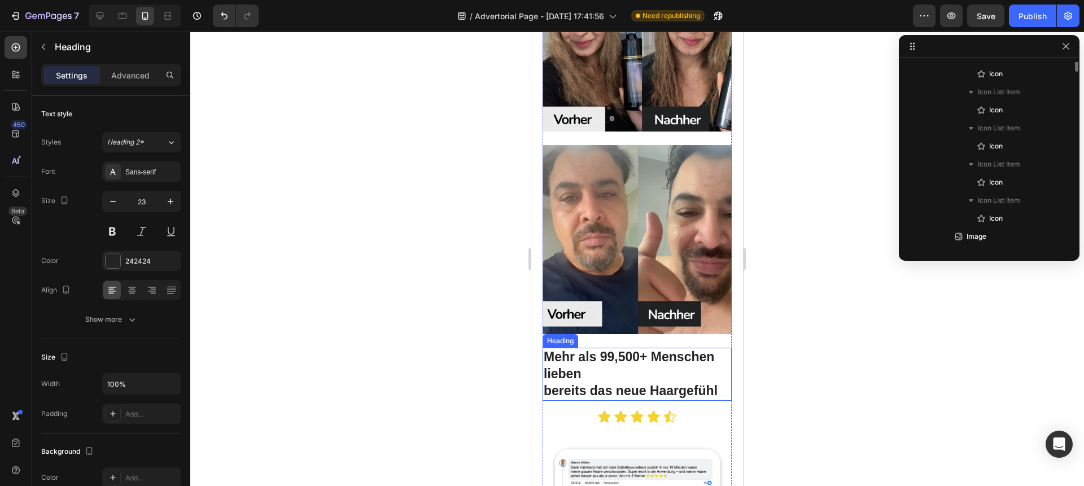
click at [583, 383] on strong "bereits das neue Haargefühl" at bounding box center [630, 390] width 174 height 15
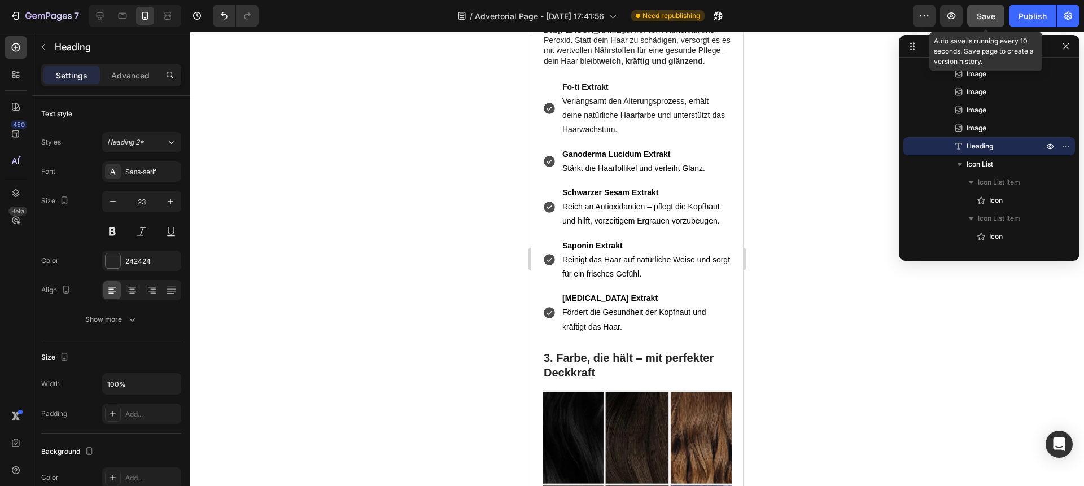
click at [981, 17] on span "Save" at bounding box center [985, 16] width 19 height 10
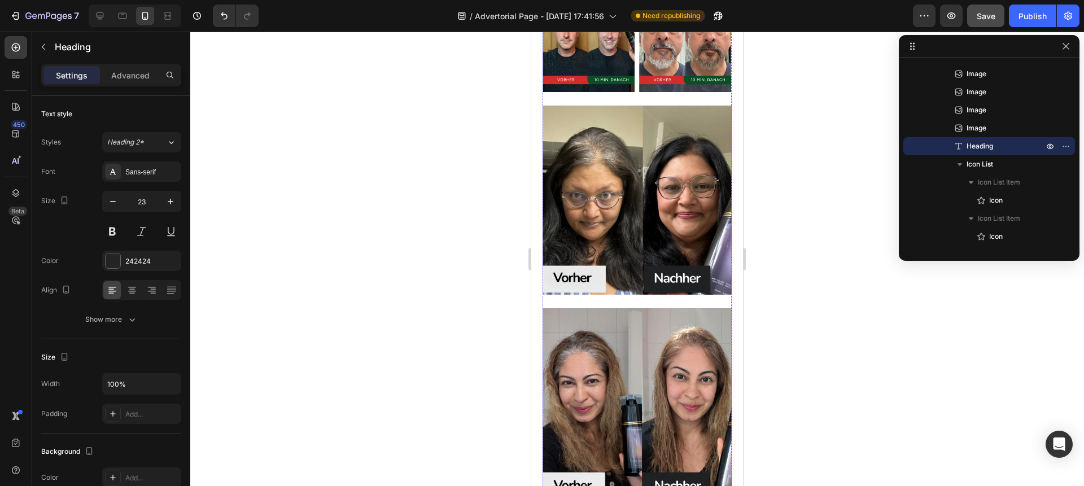
scroll to position [2159, 0]
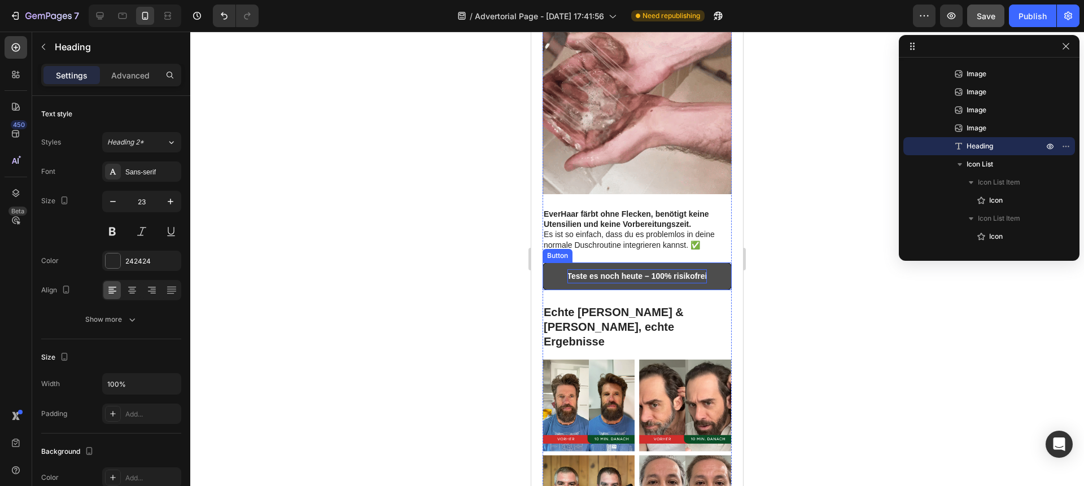
click at [673, 269] on p "Teste es noch heute – 100% risikofrei" at bounding box center [637, 276] width 140 height 14
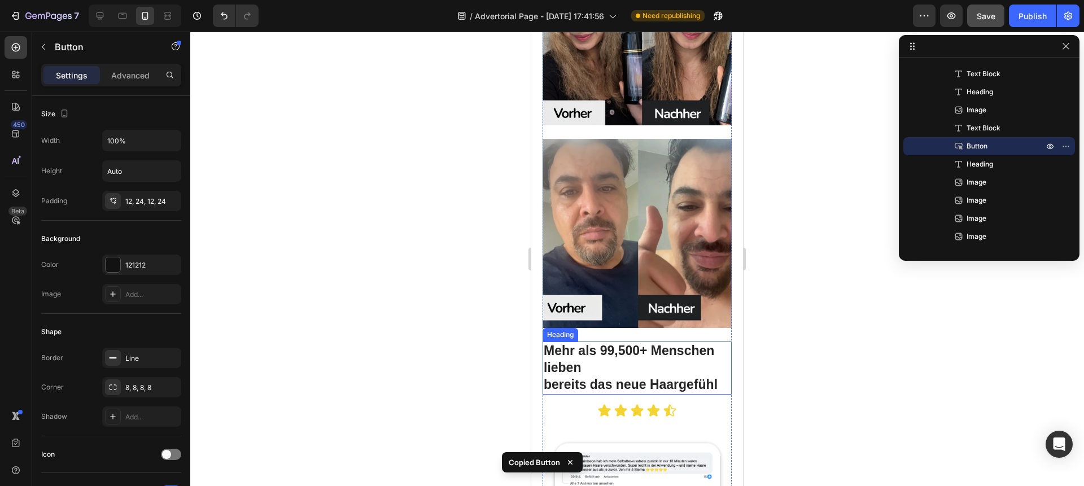
scroll to position [2975, 0]
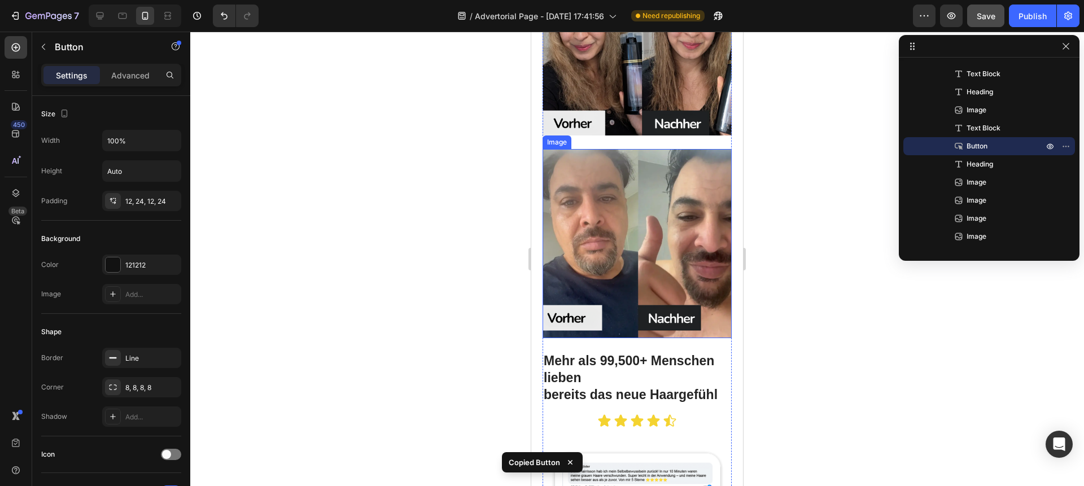
click at [624, 239] on img at bounding box center [636, 243] width 189 height 189
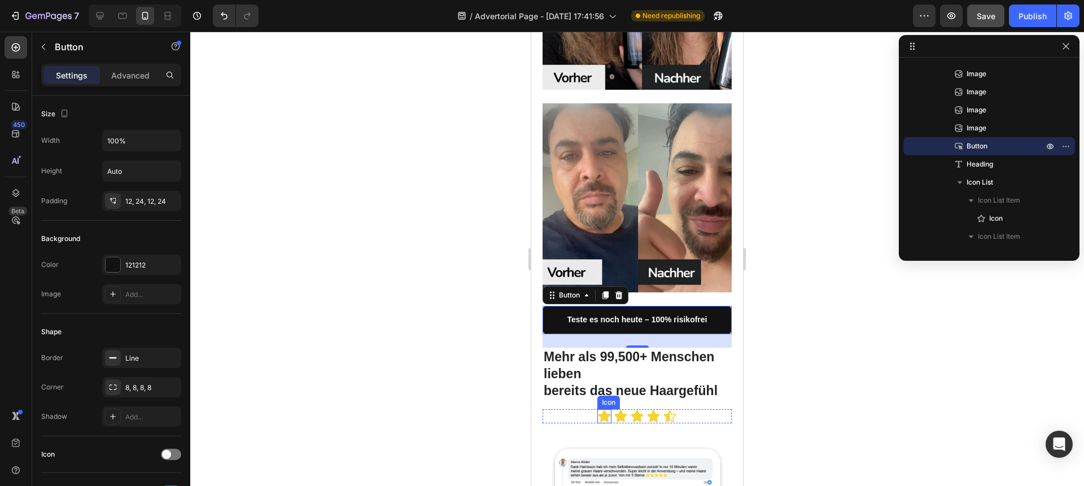
scroll to position [3011, 0]
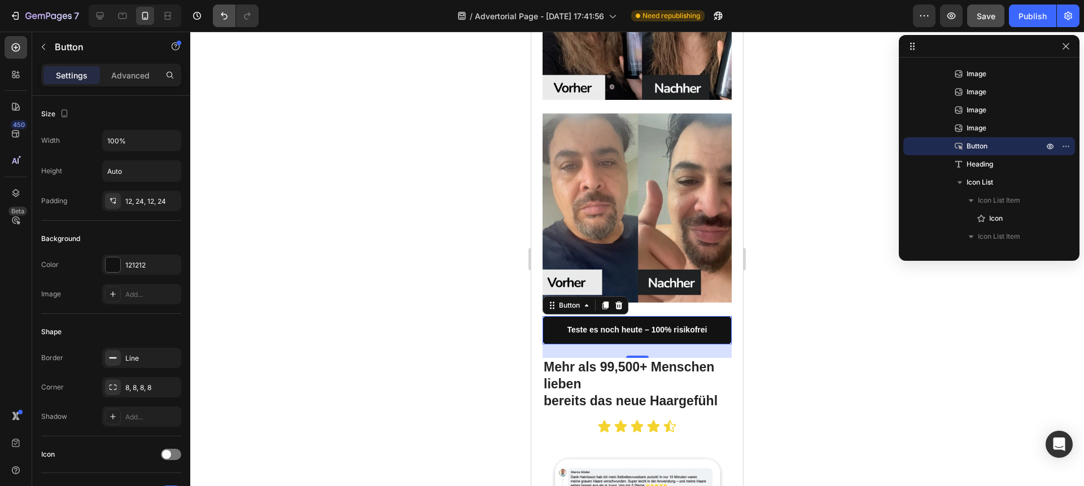
click at [222, 19] on icon "Undo/Redo" at bounding box center [223, 15] width 11 height 11
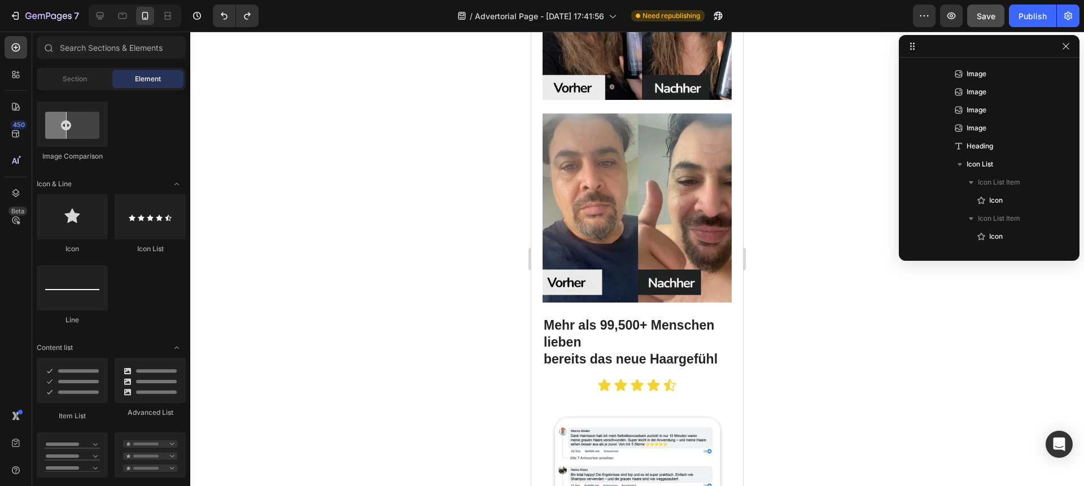
click at [981, 29] on div "7 / Advertorial Page - [DATE] 17:41:56 Need republishing Preview Save Publish" at bounding box center [542, 16] width 1084 height 32
click at [980, 26] on button "Save" at bounding box center [985, 16] width 37 height 23
click at [1049, 21] on button "Publish" at bounding box center [1032, 16] width 47 height 23
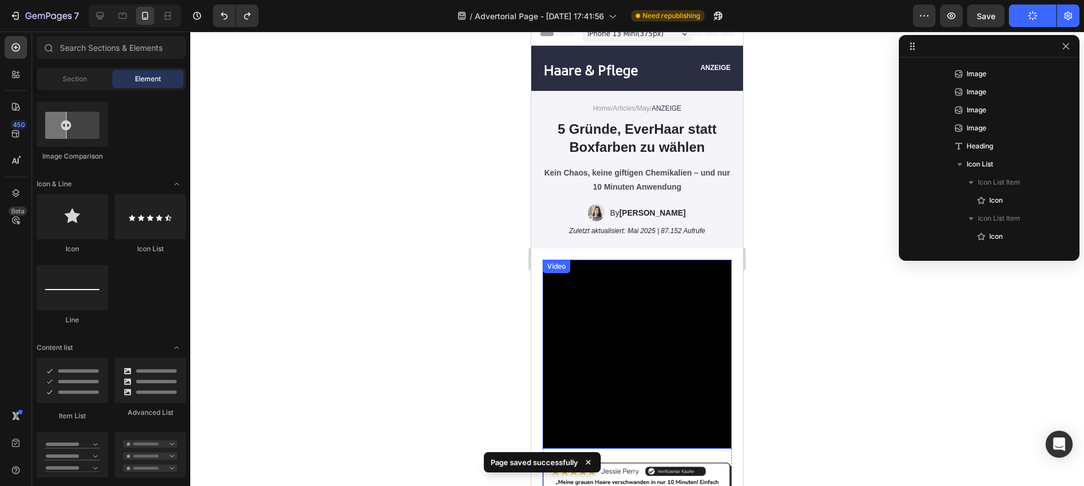
scroll to position [0, 0]
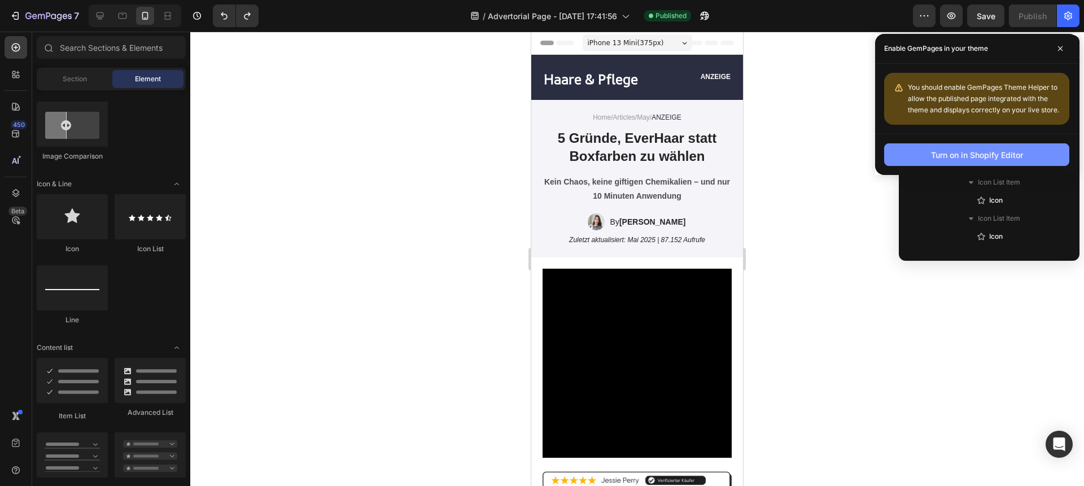
click at [920, 165] on button "Turn on in Shopify Editor" at bounding box center [976, 154] width 185 height 23
